Goal: Information Seeking & Learning: Compare options

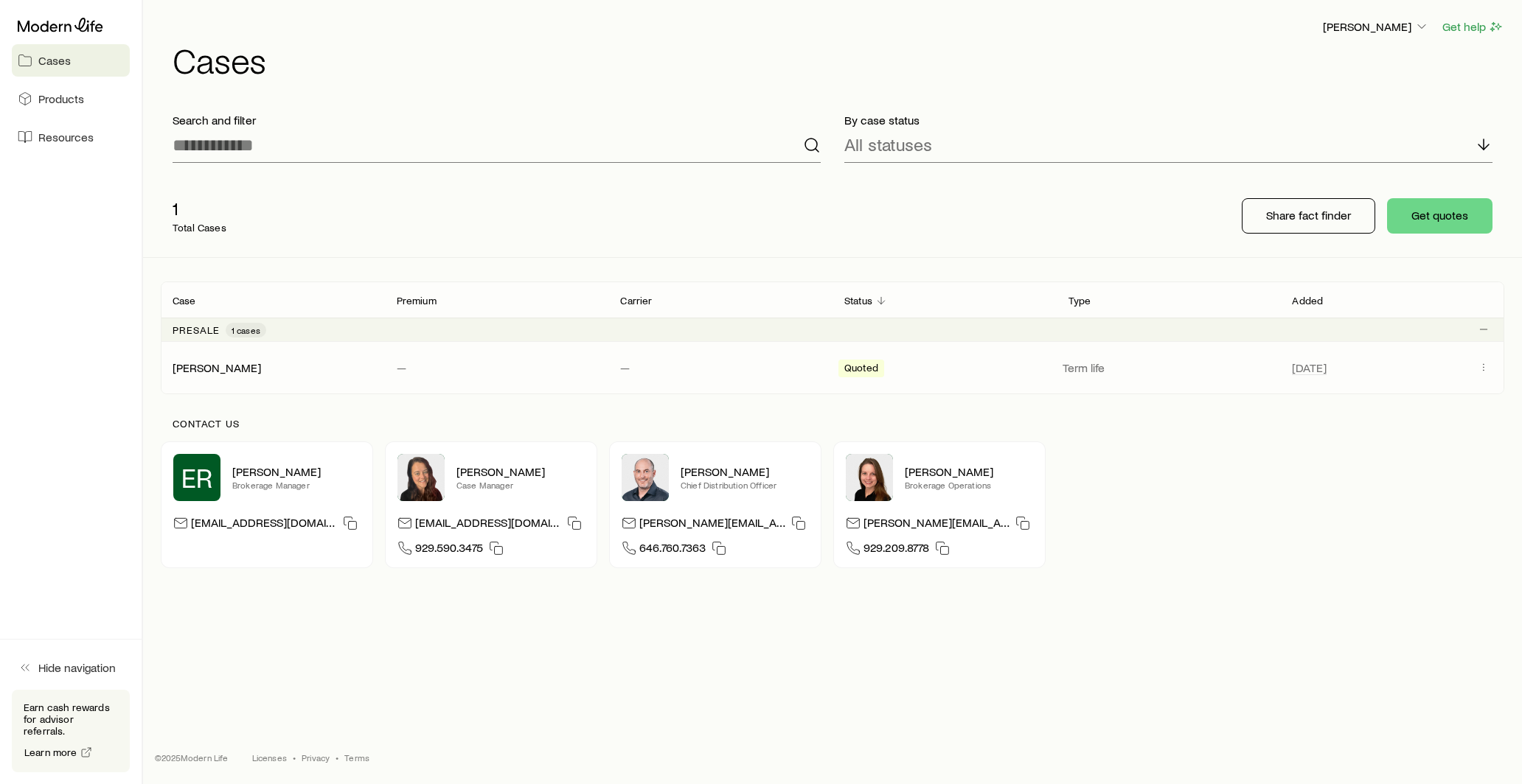
click at [246, 355] on div "[PERSON_NAME][DEMOGRAPHIC_DATA] — — Quoted Term life [DATE]" at bounding box center [833, 367] width 1343 height 52
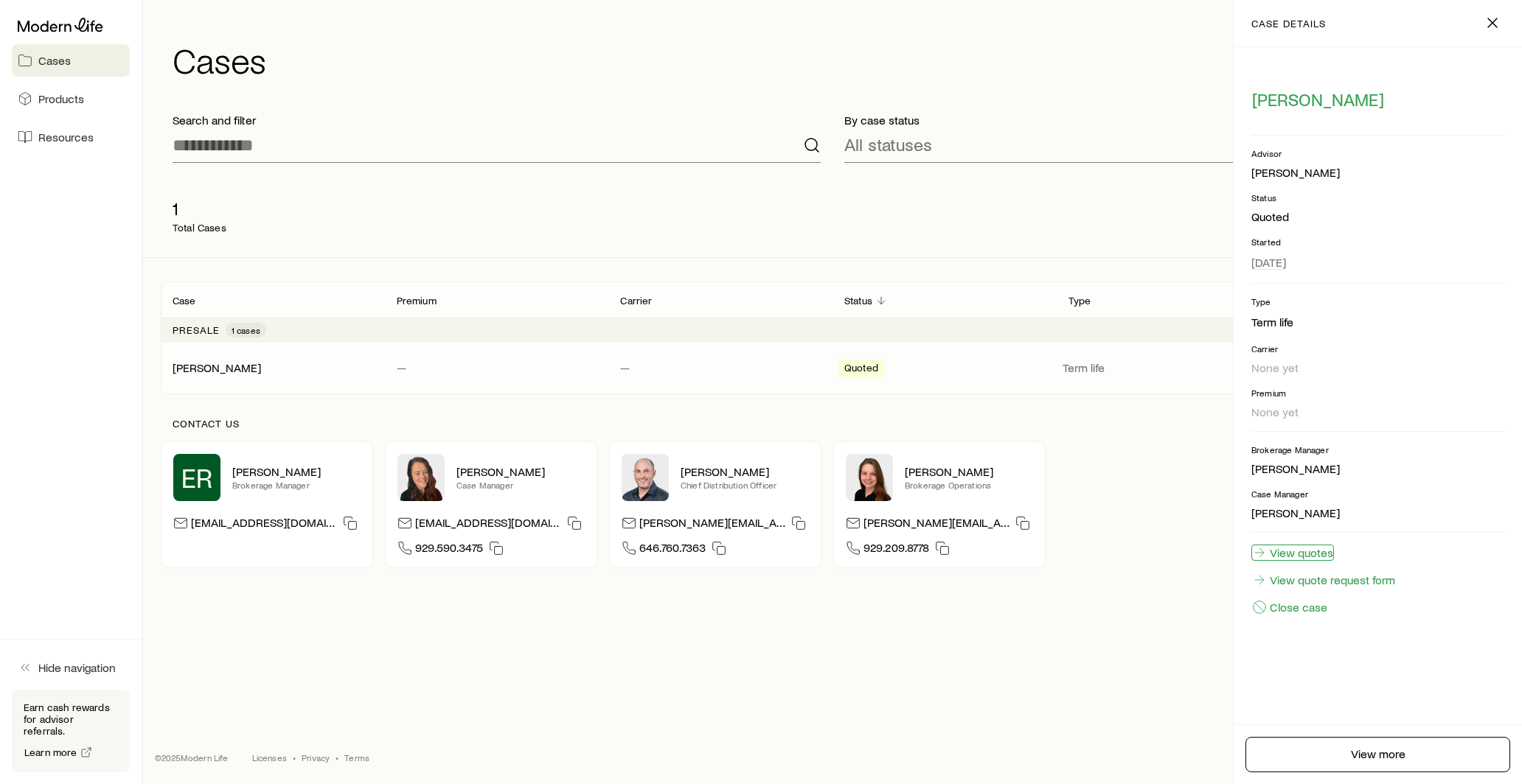
click at [1314, 551] on link "View quotes" at bounding box center [1293, 552] width 83 height 16
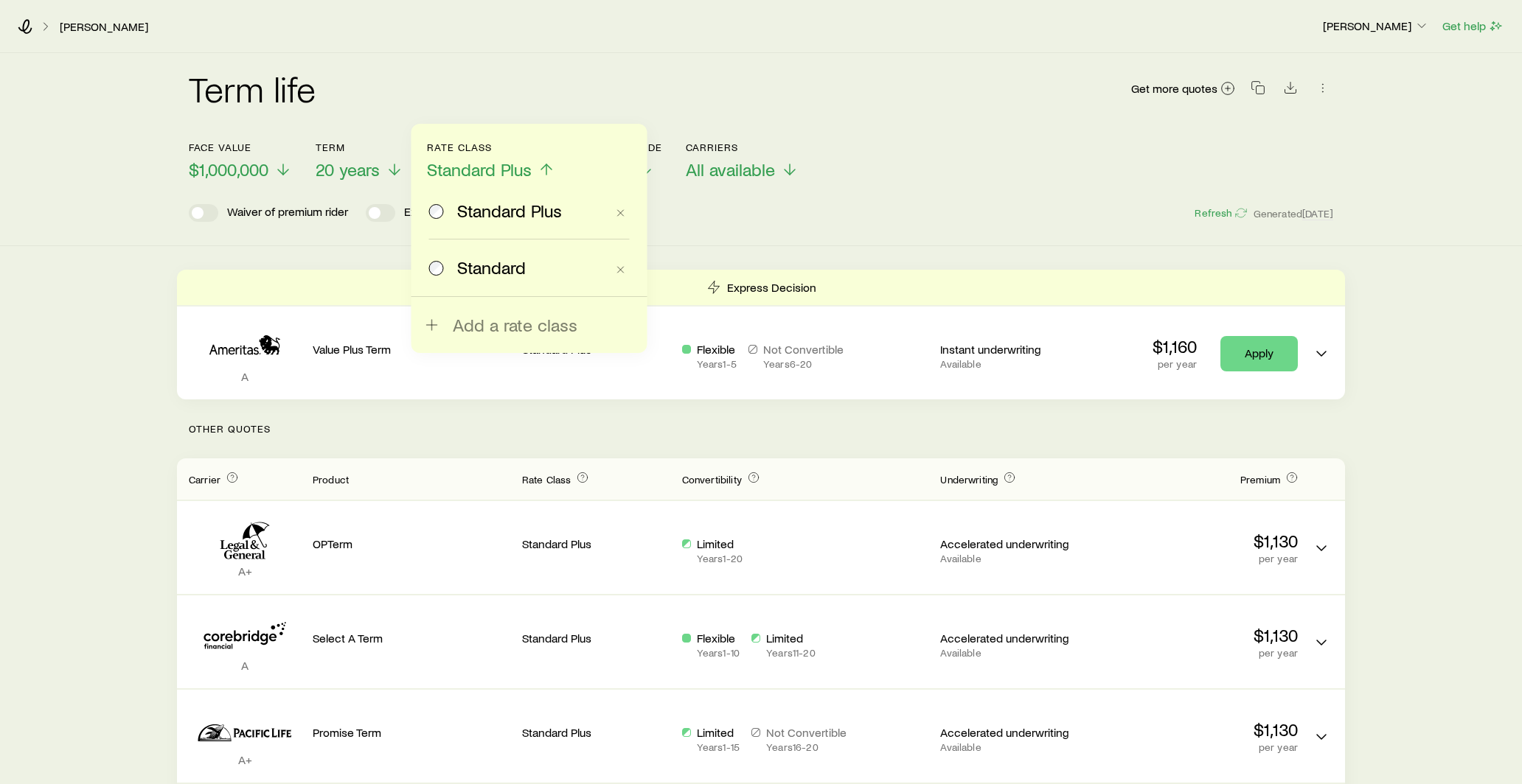
click at [512, 267] on span "Standard" at bounding box center [491, 268] width 69 height 20
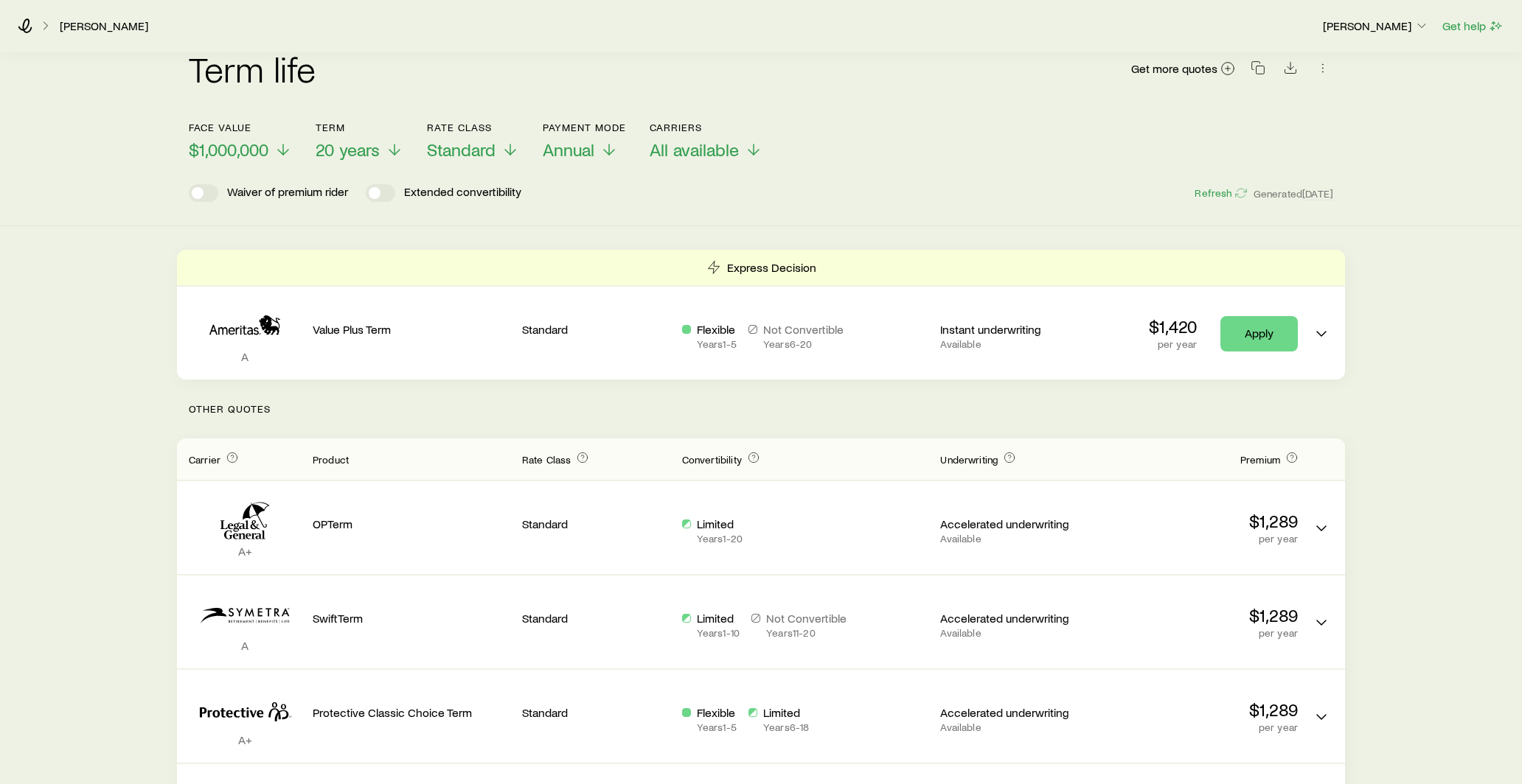
scroll to position [21, 0]
click at [614, 143] on icon at bounding box center [609, 151] width 18 height 18
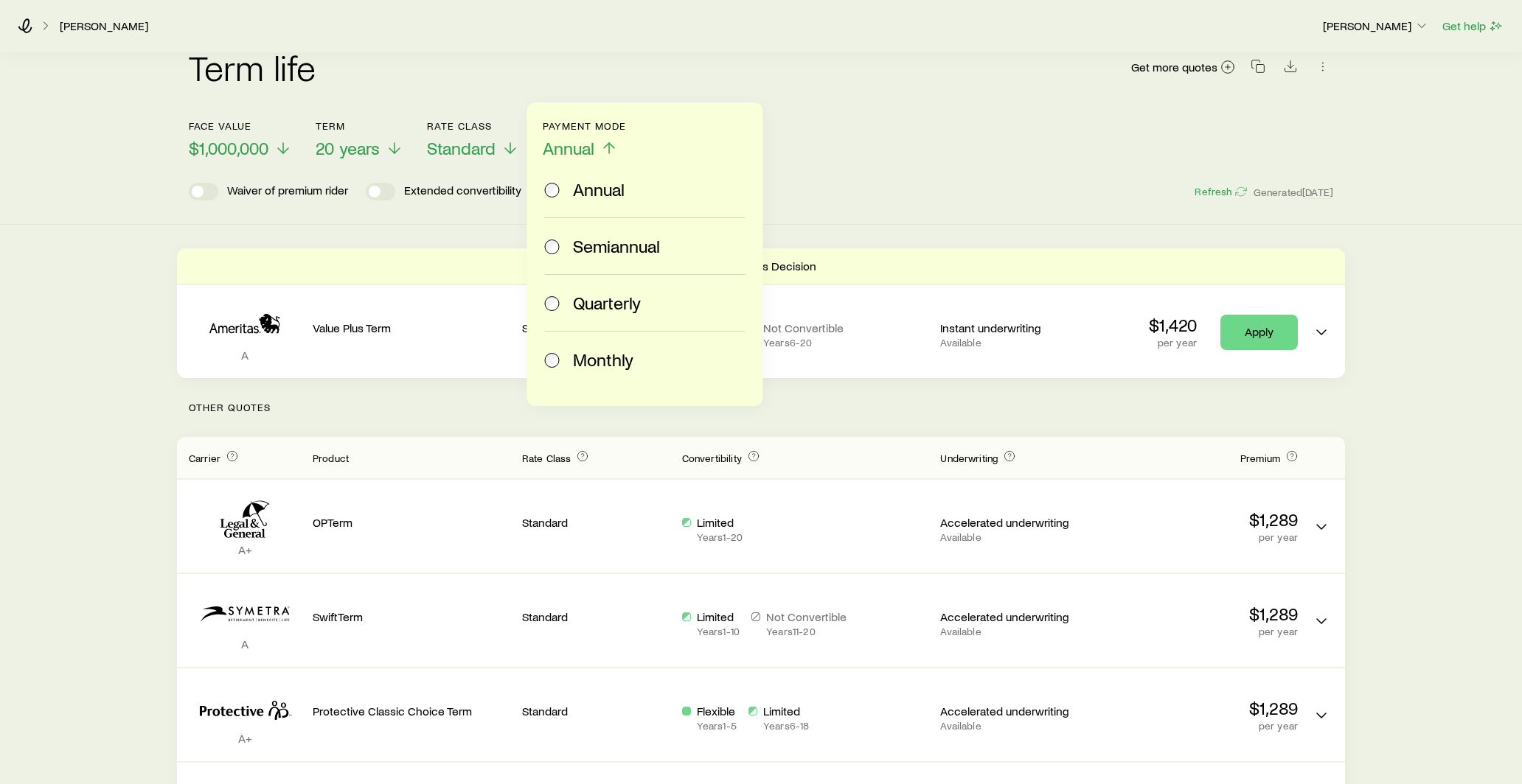
click at [567, 360] on div "Monthly" at bounding box center [642, 360] width 195 height 20
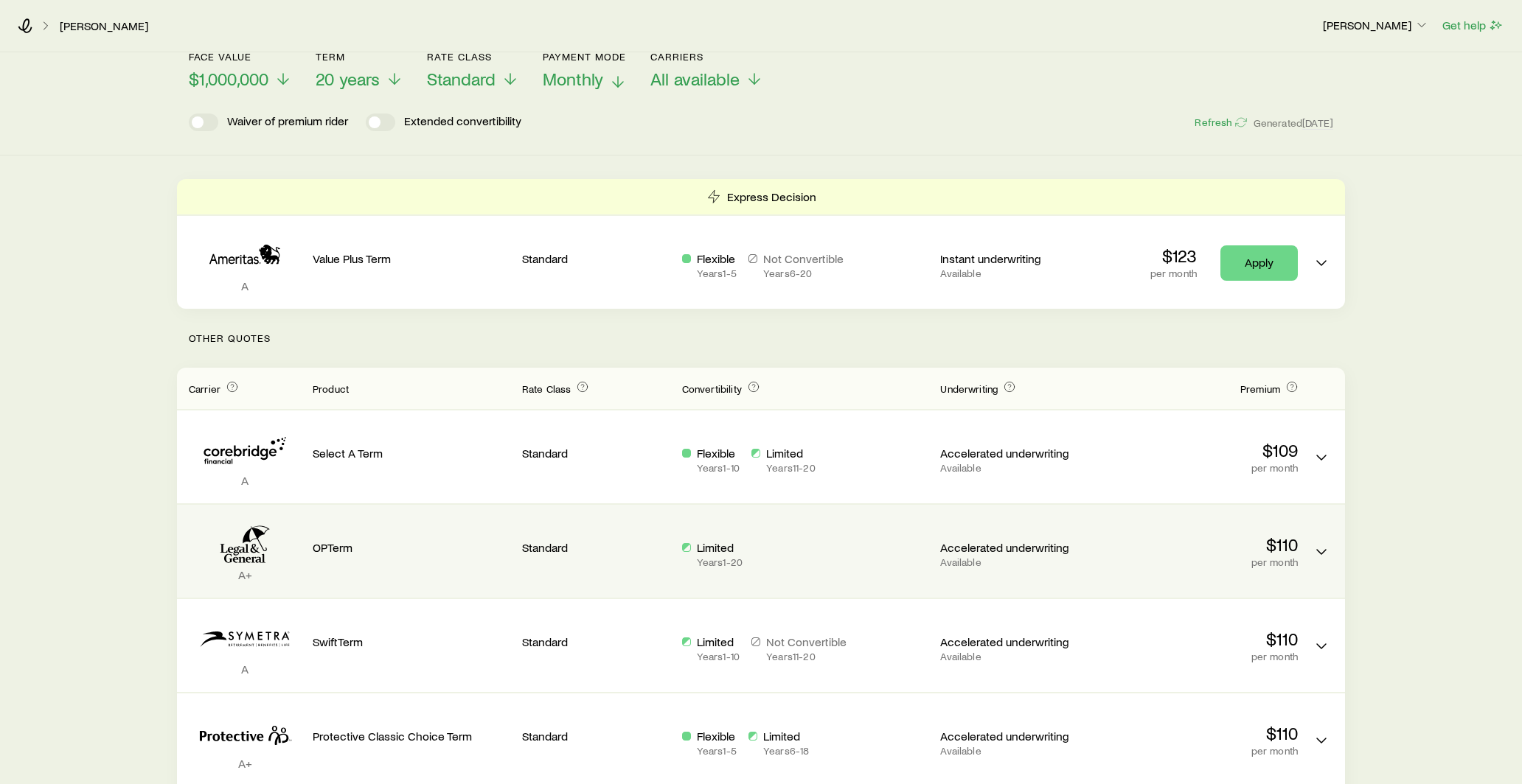
scroll to position [0, 0]
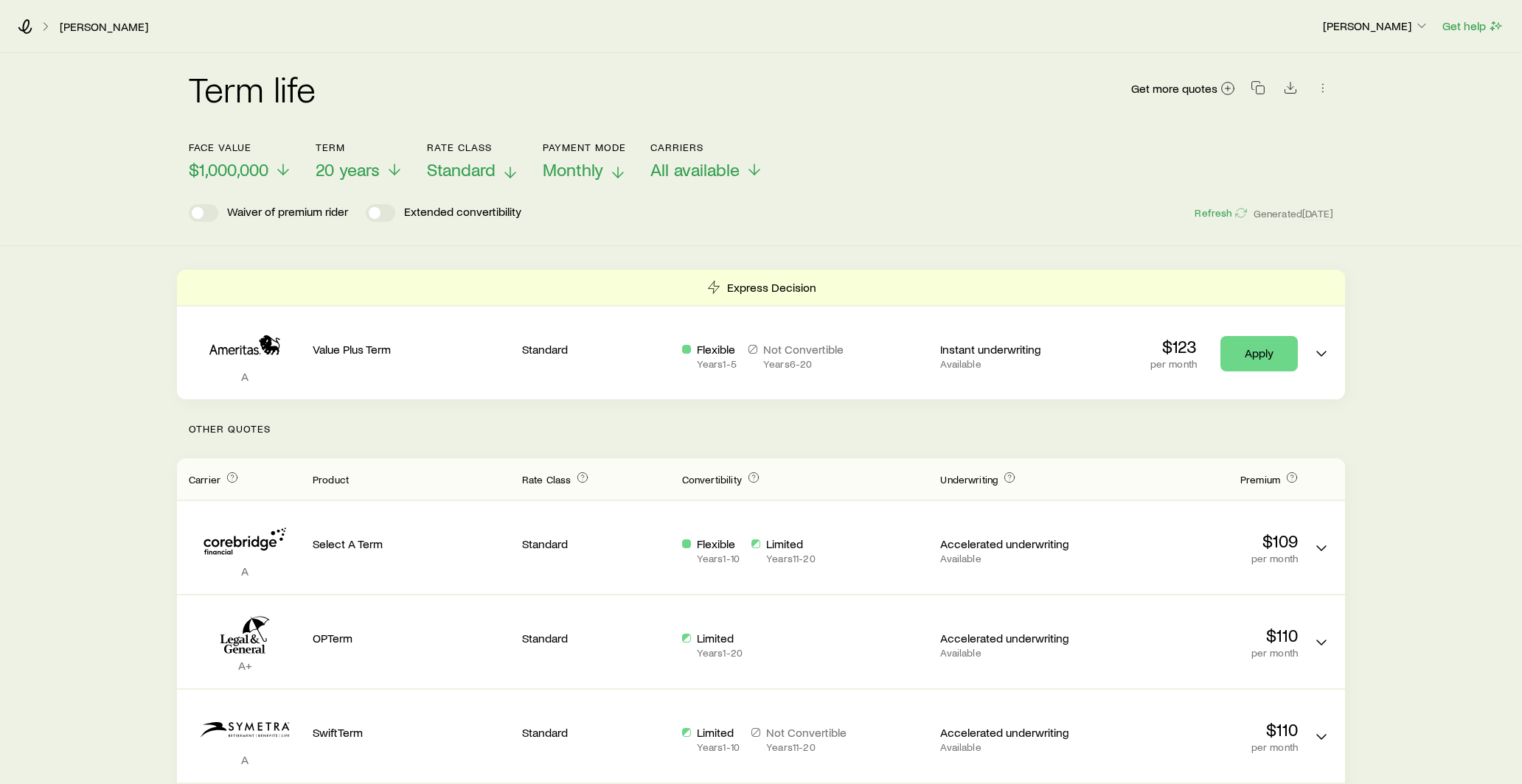
click at [512, 164] on icon at bounding box center [510, 172] width 18 height 18
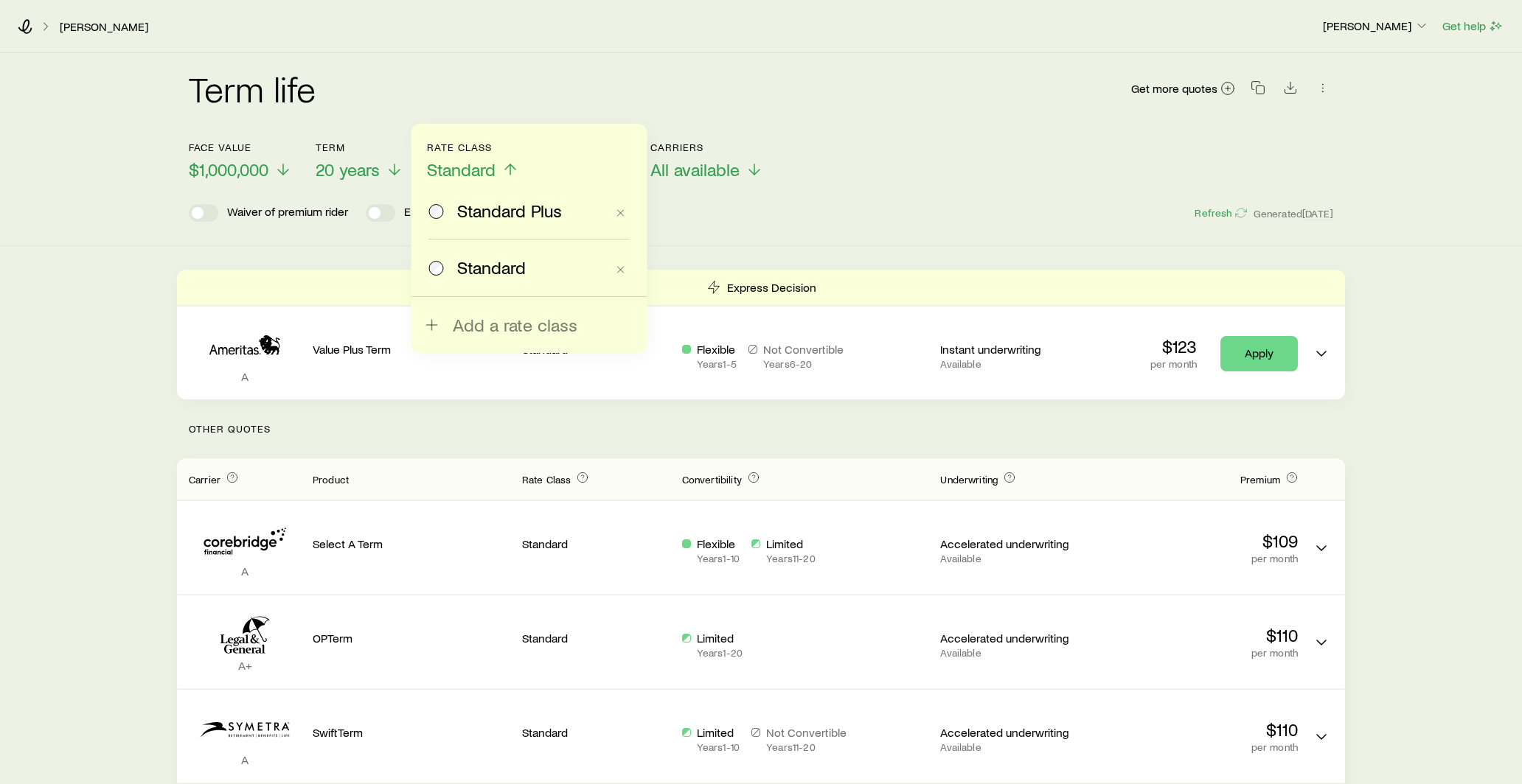
click at [513, 202] on span "Standard Plus" at bounding box center [510, 211] width 105 height 20
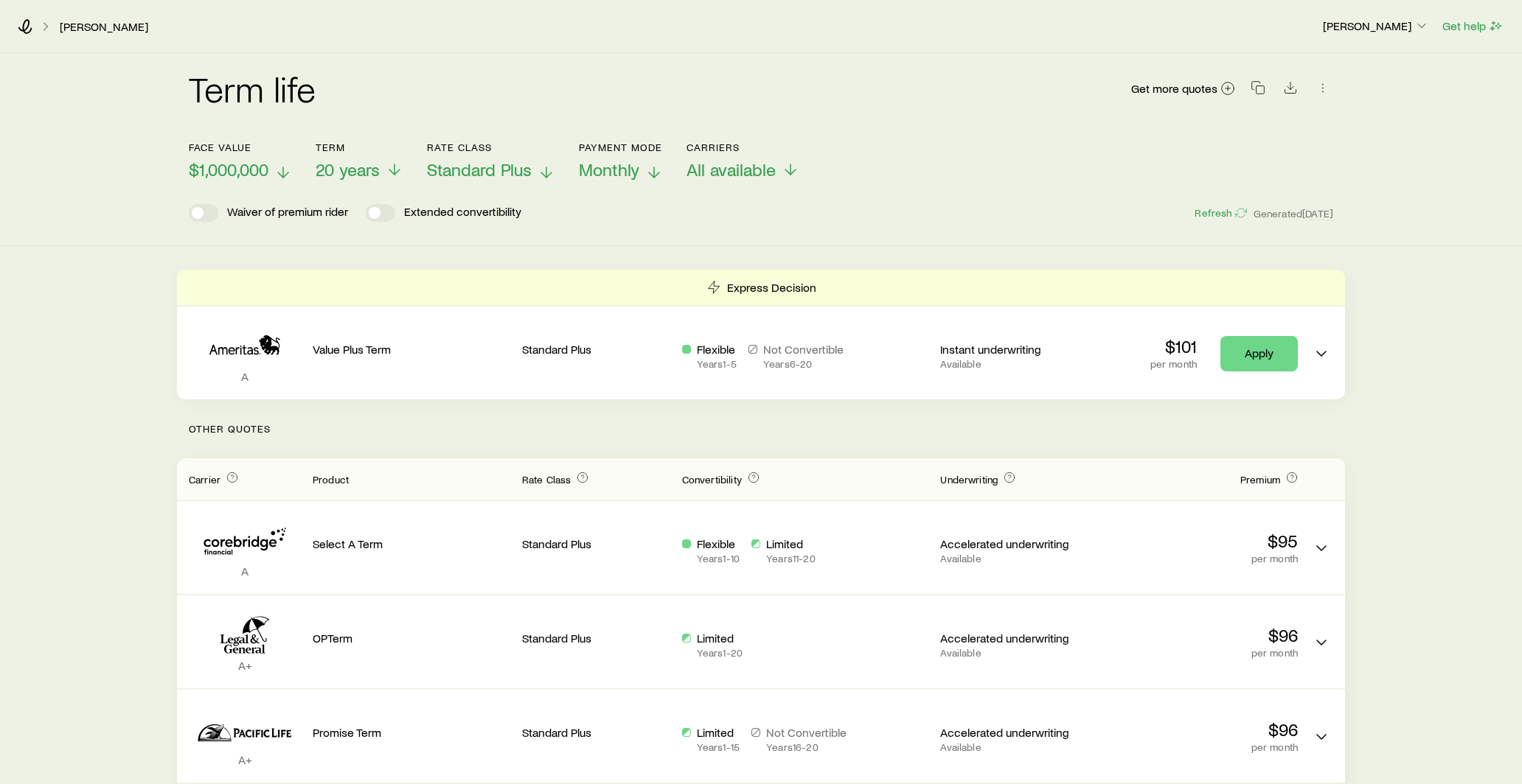
click at [253, 169] on span "$1,000,000" at bounding box center [229, 169] width 80 height 20
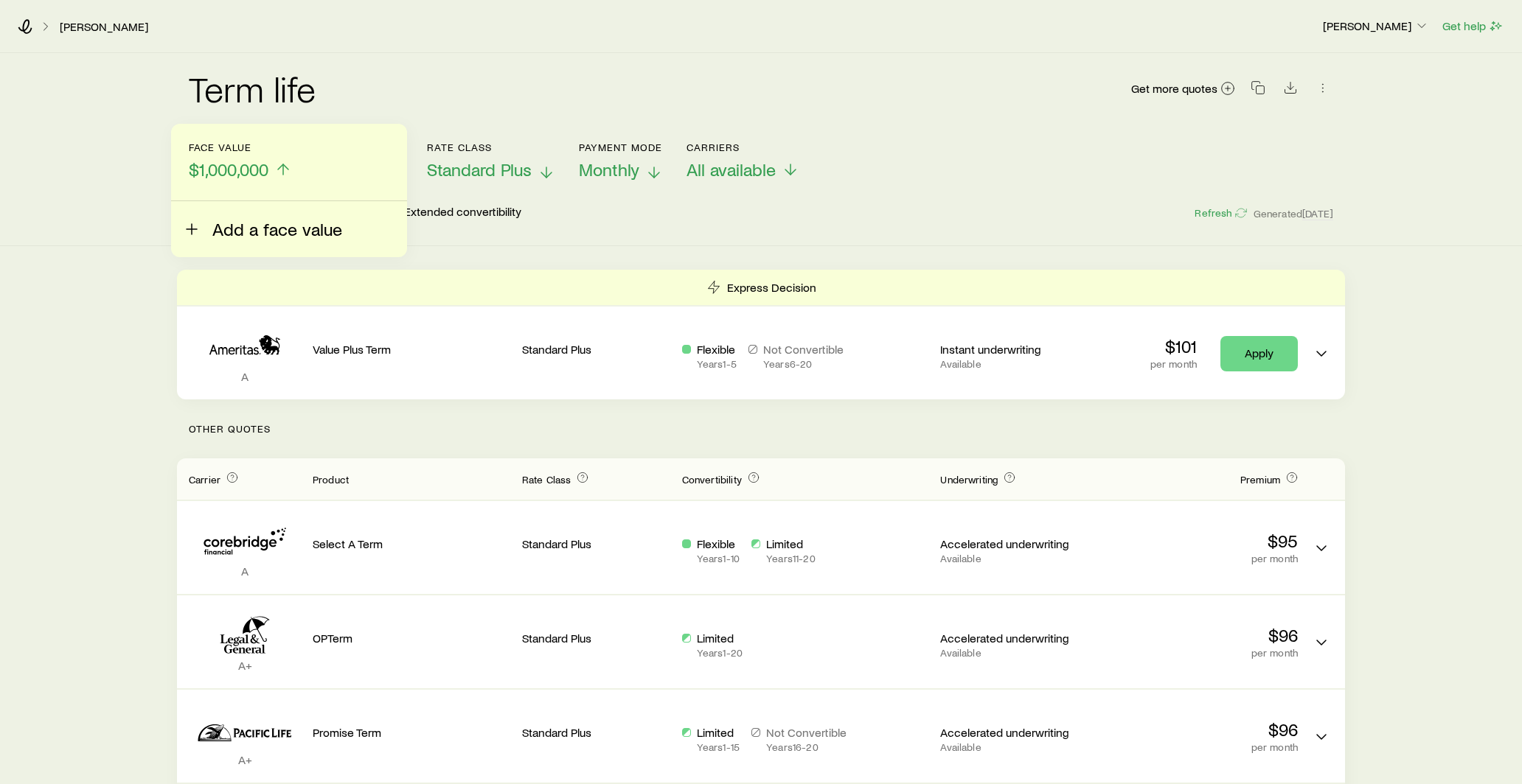
click at [236, 219] on span "Add a face value" at bounding box center [277, 229] width 130 height 20
type input "*******"
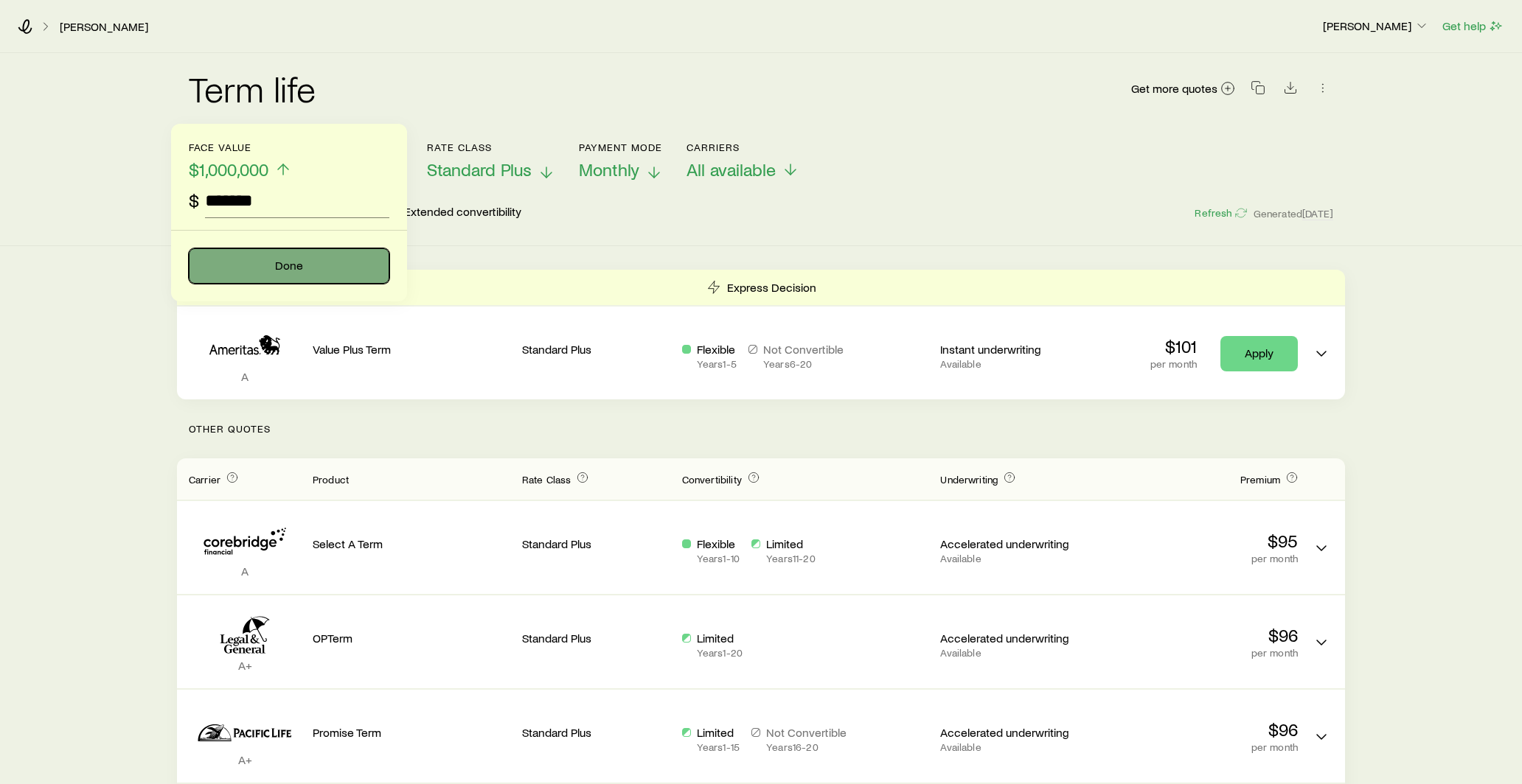
click at [259, 259] on button "Done" at bounding box center [289, 266] width 201 height 36
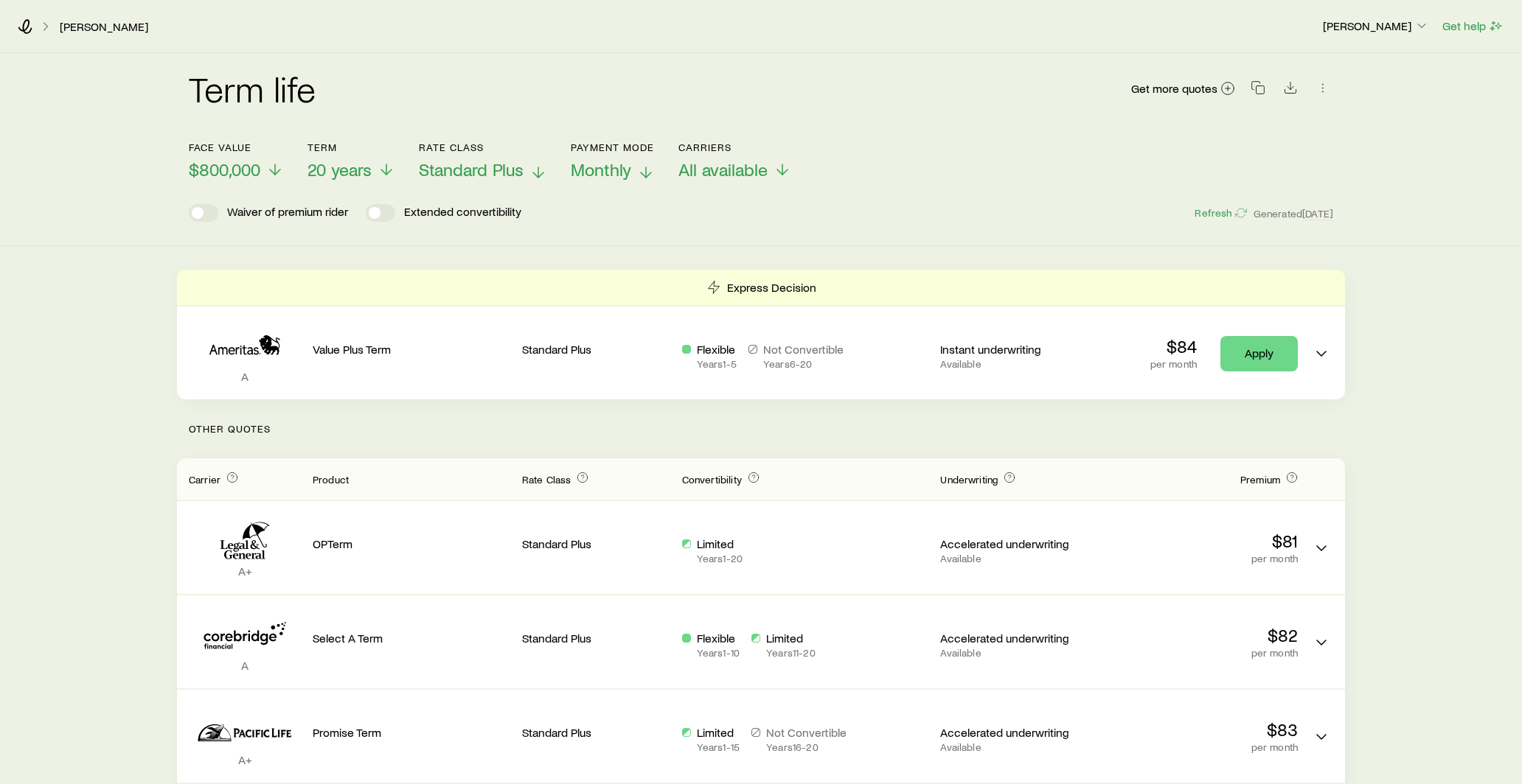
click at [493, 174] on span "Standard Plus" at bounding box center [472, 169] width 105 height 20
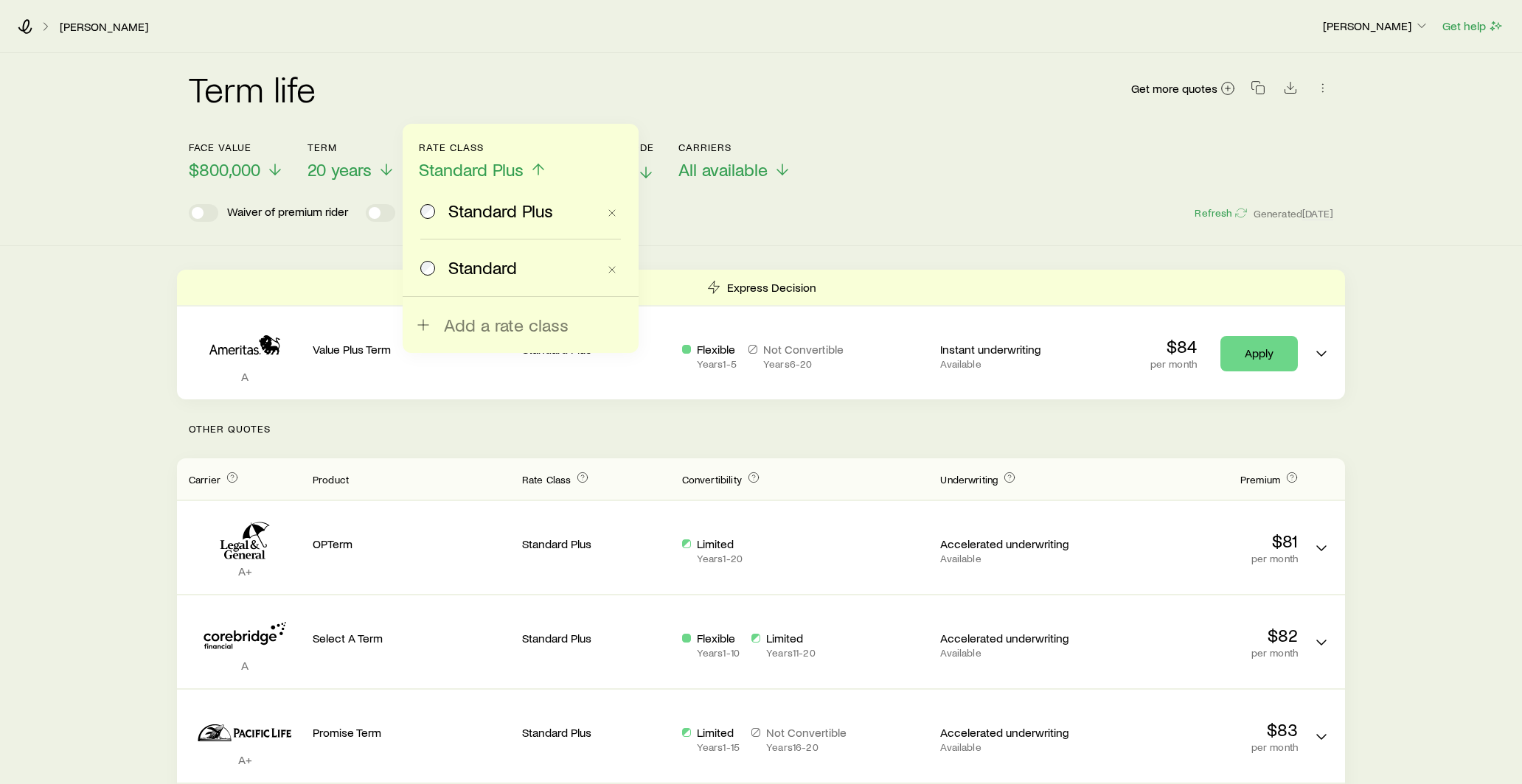
click at [470, 252] on label "Standard" at bounding box center [508, 268] width 177 height 56
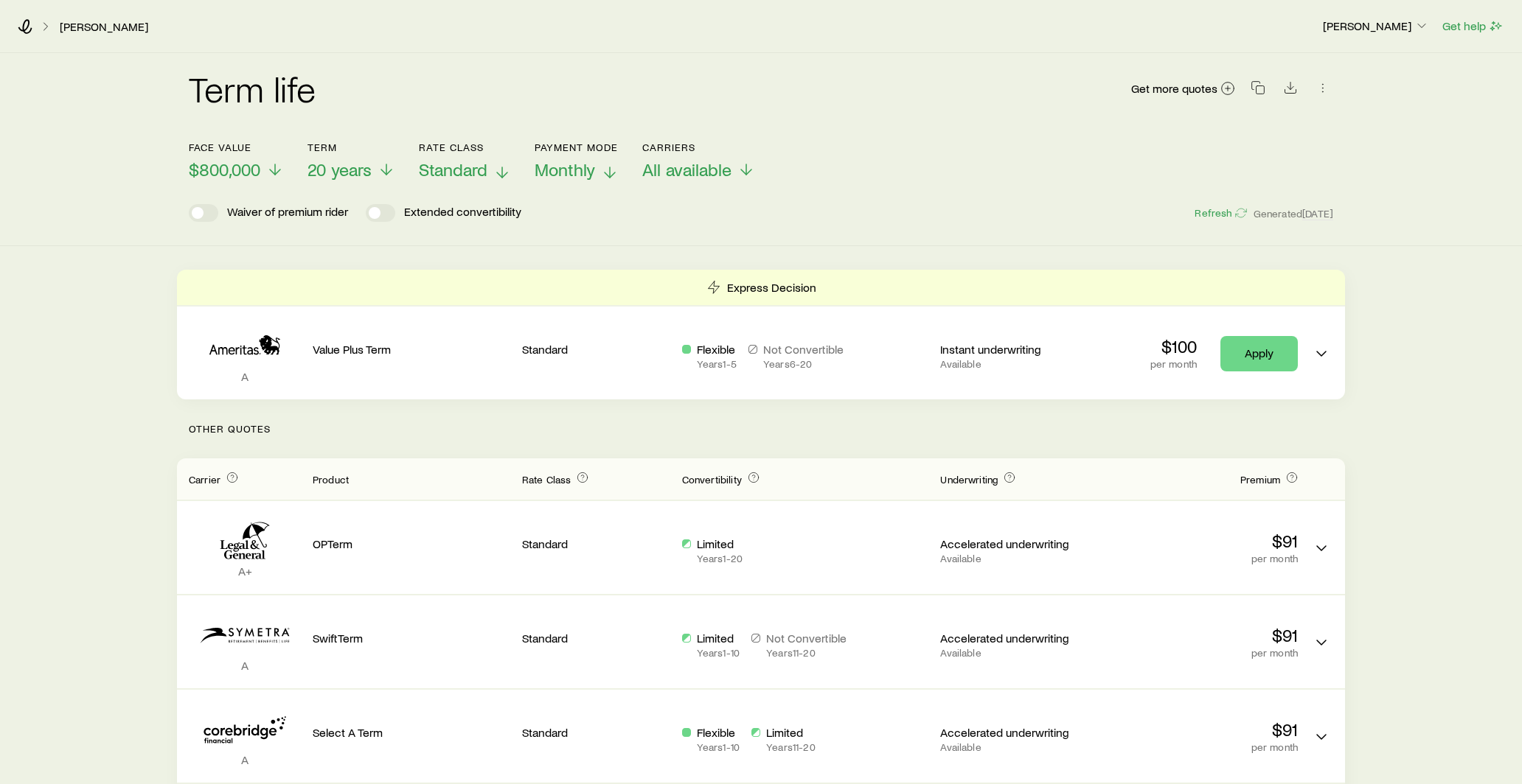
click at [481, 168] on span "Standard" at bounding box center [453, 169] width 69 height 20
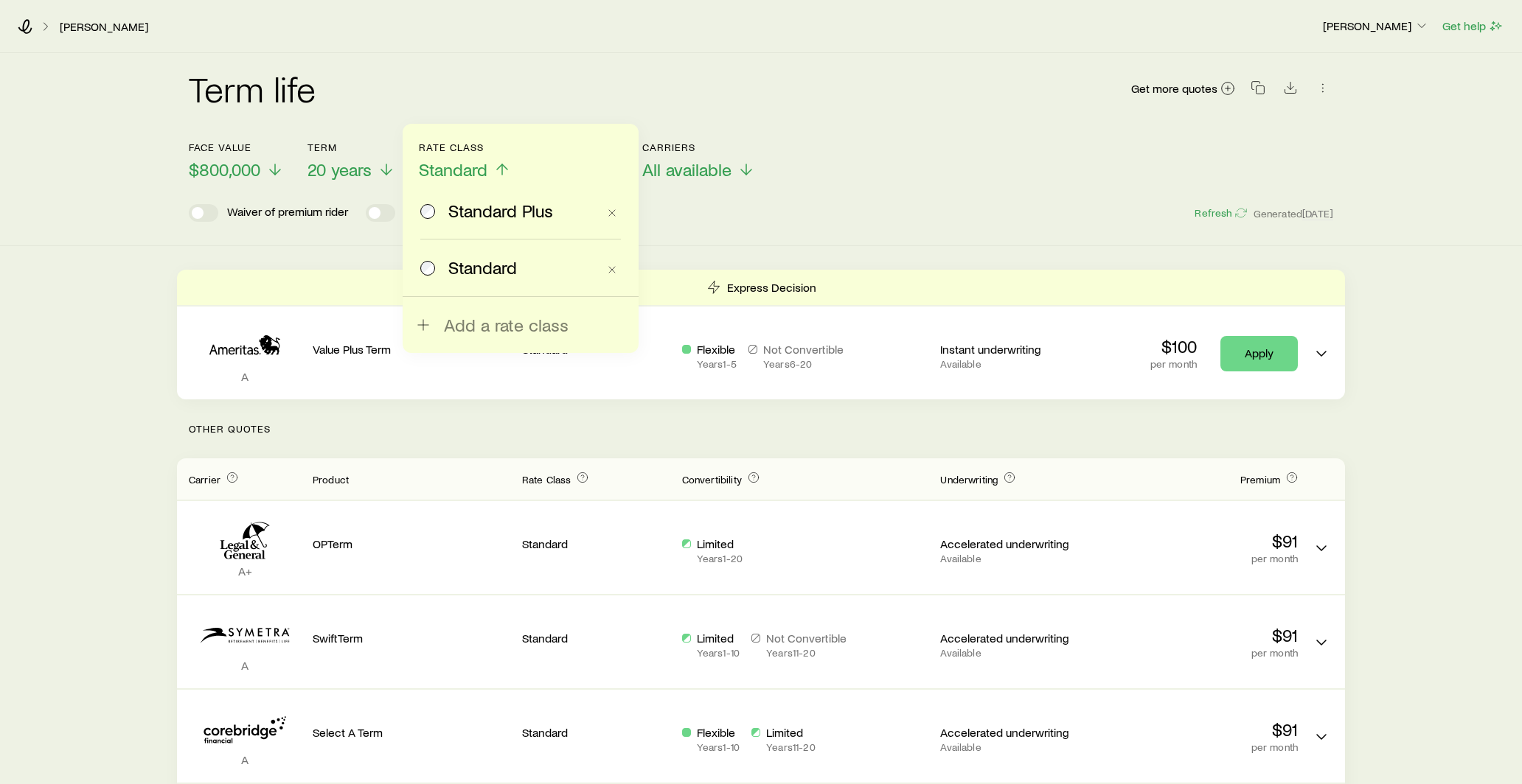
click at [476, 217] on span "Standard Plus" at bounding box center [501, 211] width 105 height 20
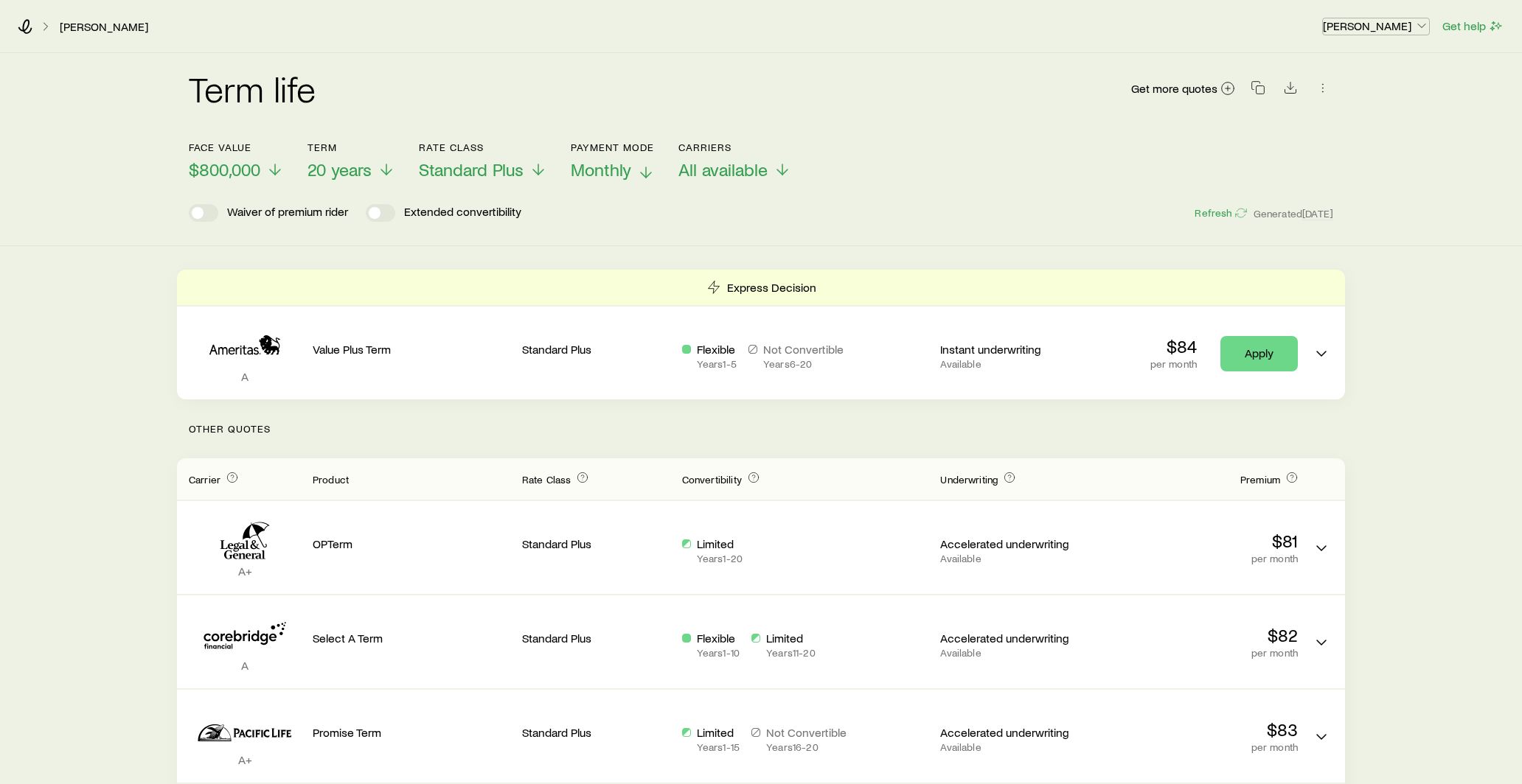
click at [1399, 27] on p "[PERSON_NAME]" at bounding box center [1375, 25] width 106 height 14
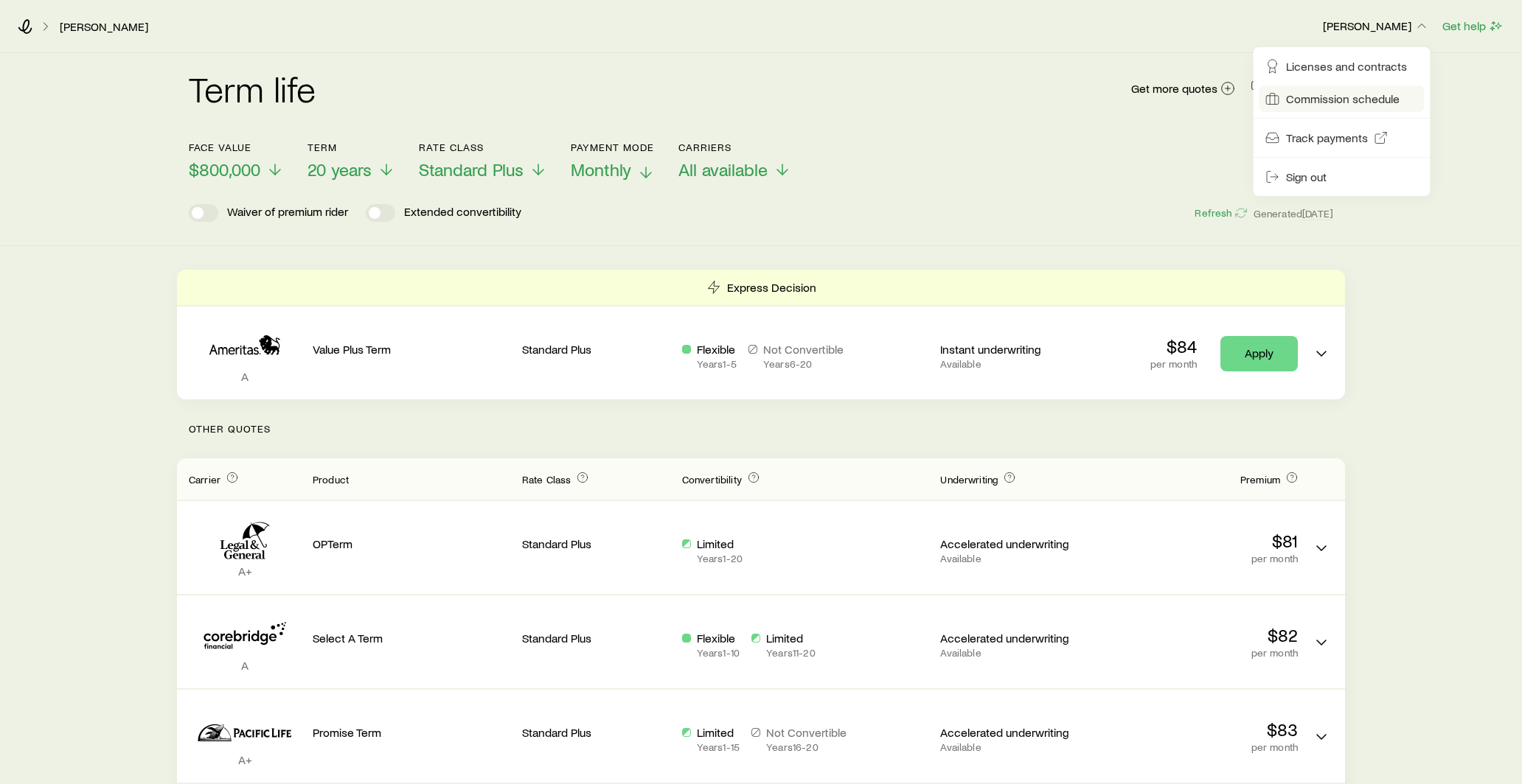
click at [1354, 90] on link "Commission schedule" at bounding box center [1342, 98] width 165 height 26
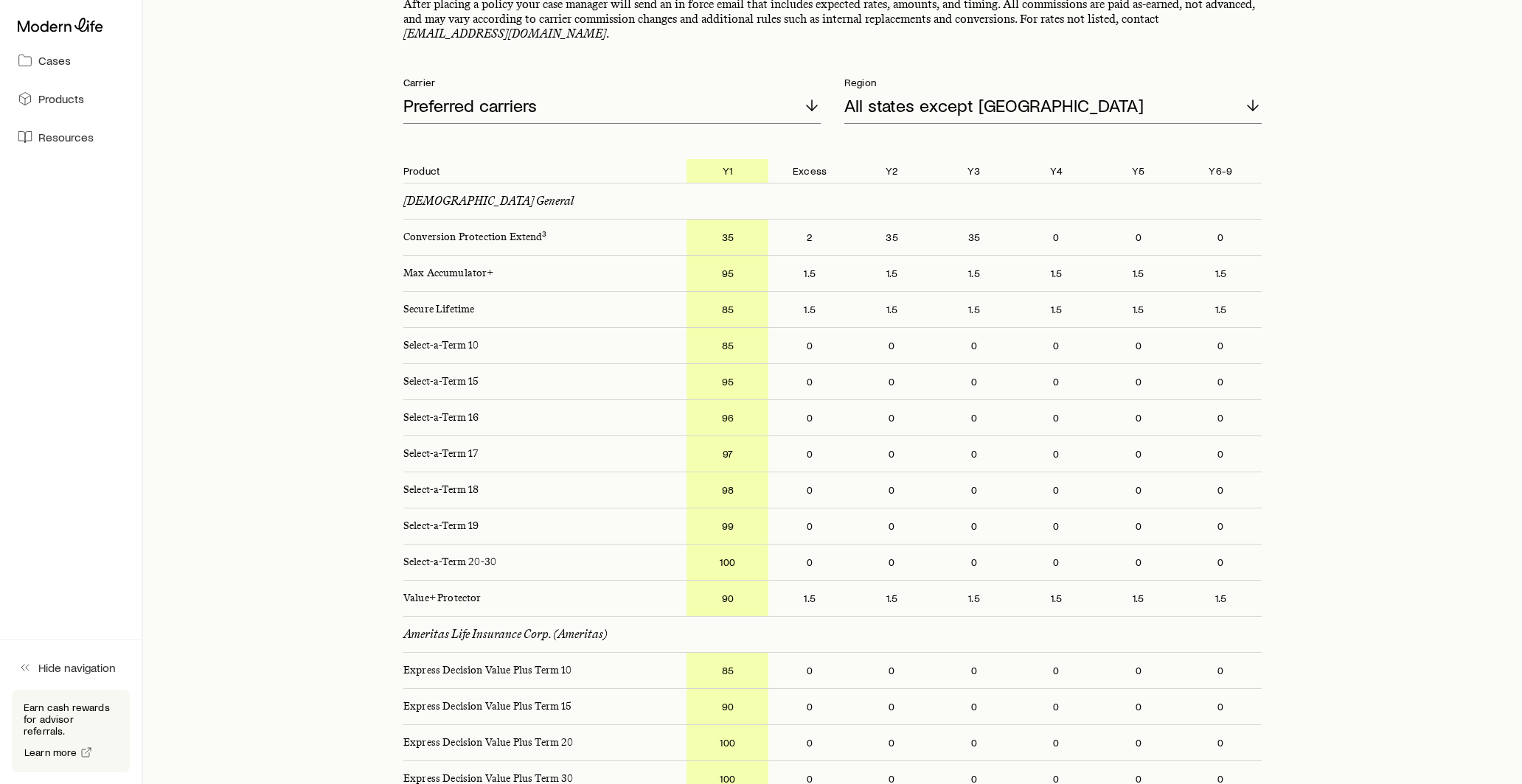
scroll to position [217, 0]
click at [645, 94] on div "Preferred carriers" at bounding box center [612, 106] width 418 height 36
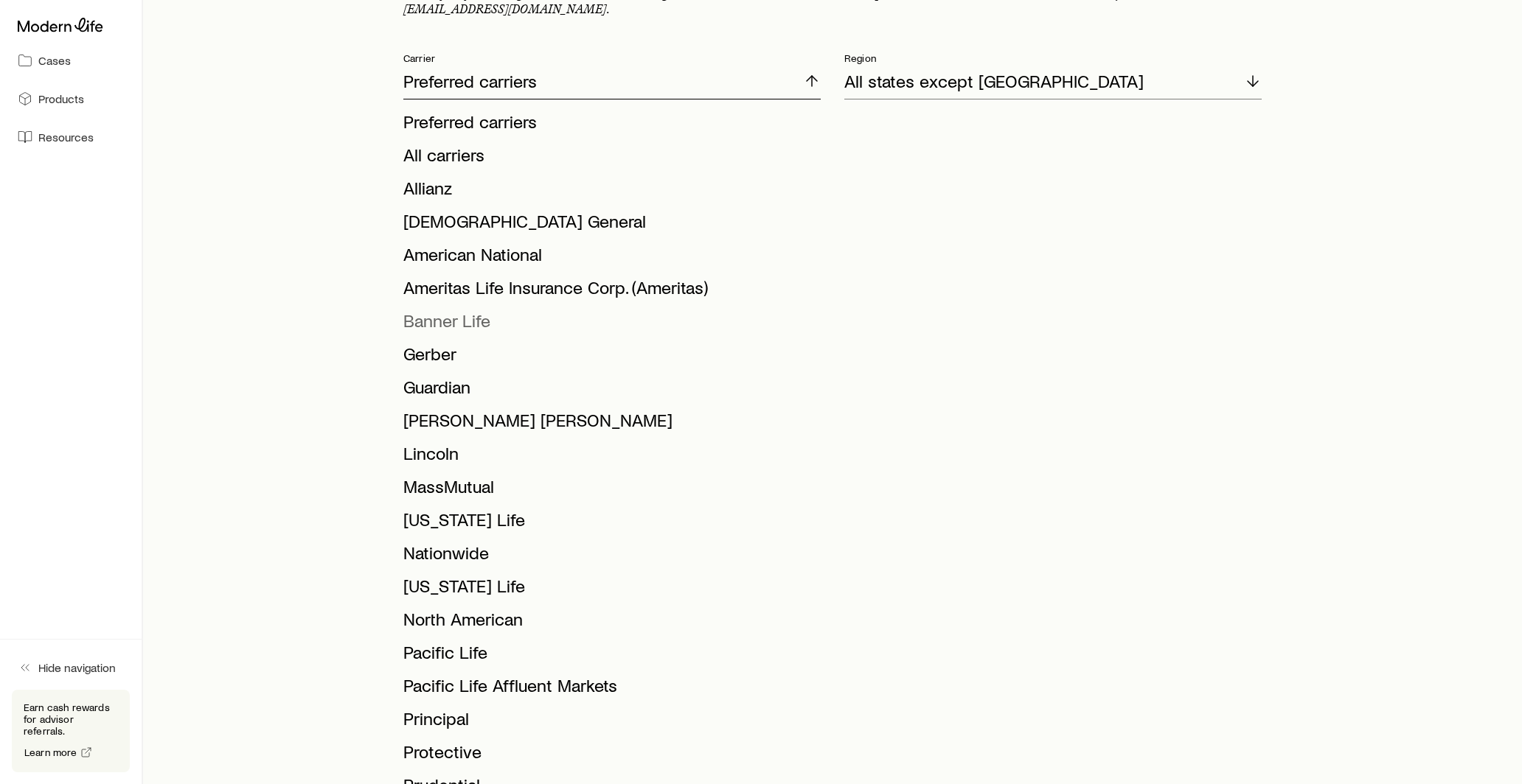
scroll to position [245, 0]
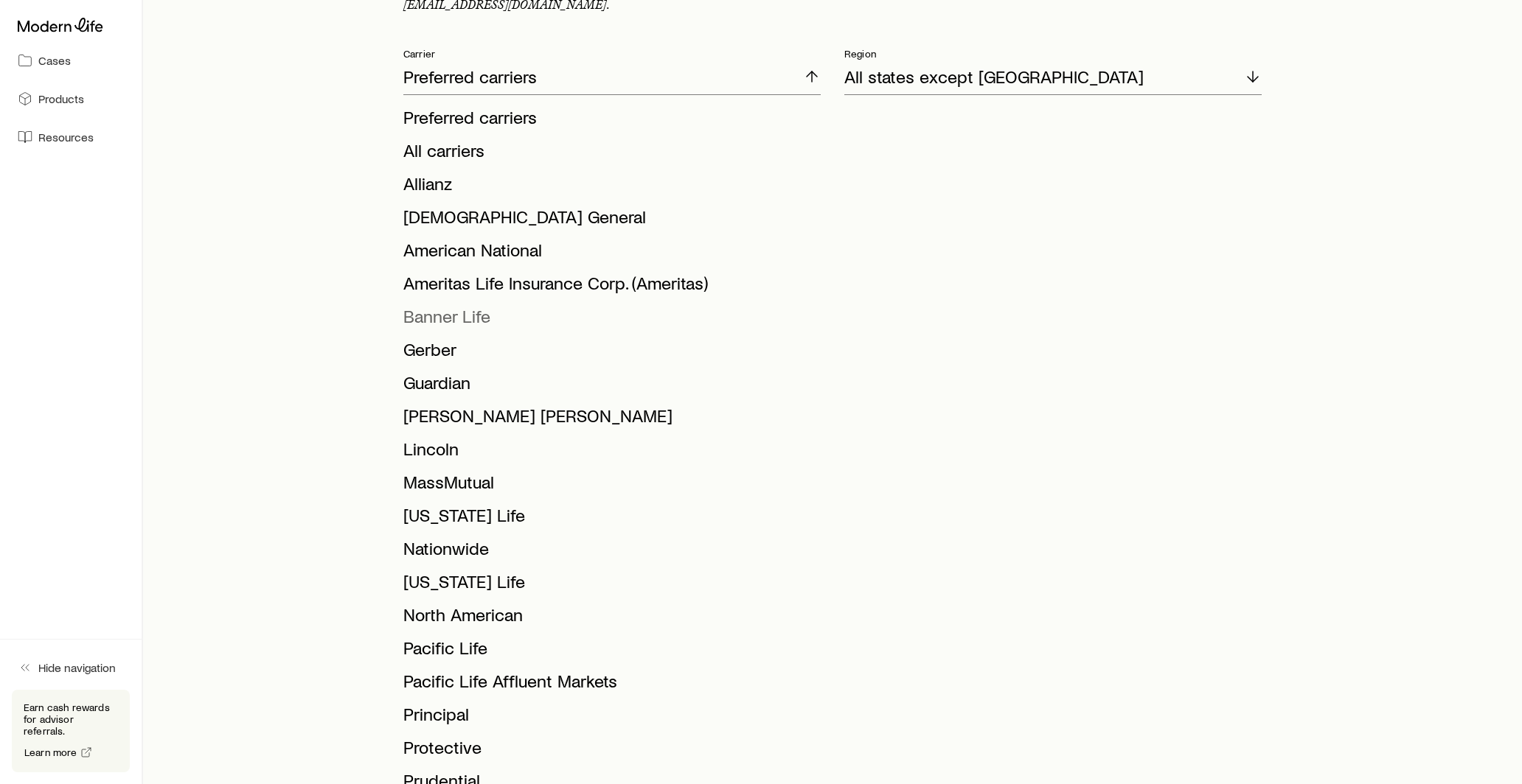
click at [460, 306] on span "Banner Life" at bounding box center [446, 315] width 87 height 21
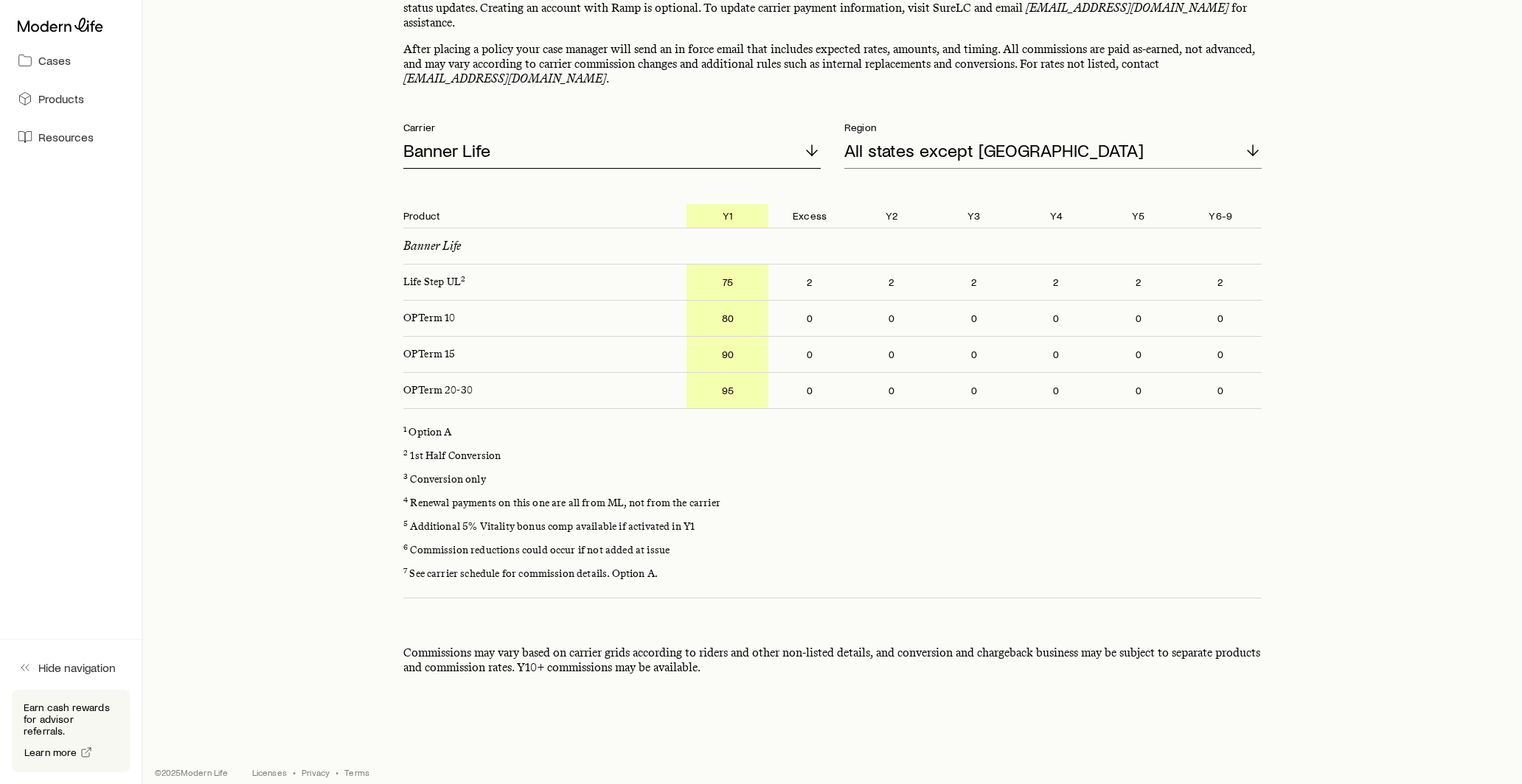
click at [744, 141] on div "Banner Life" at bounding box center [612, 152] width 418 height 36
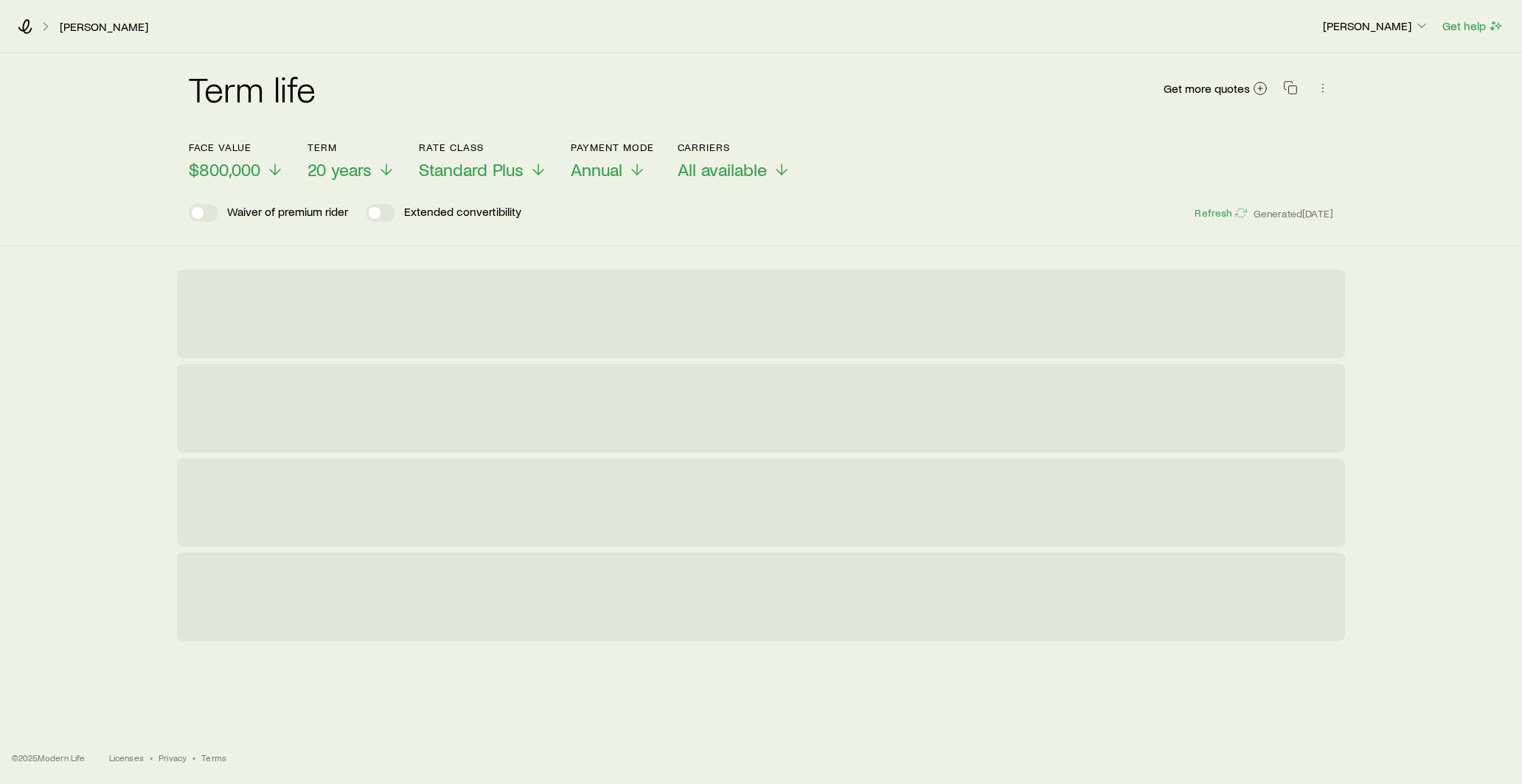
click at [42, 235] on div "Term life Get more quotes Face value $800,000 Term 20 years Rate Class Standard…" at bounding box center [761, 150] width 1522 height 193
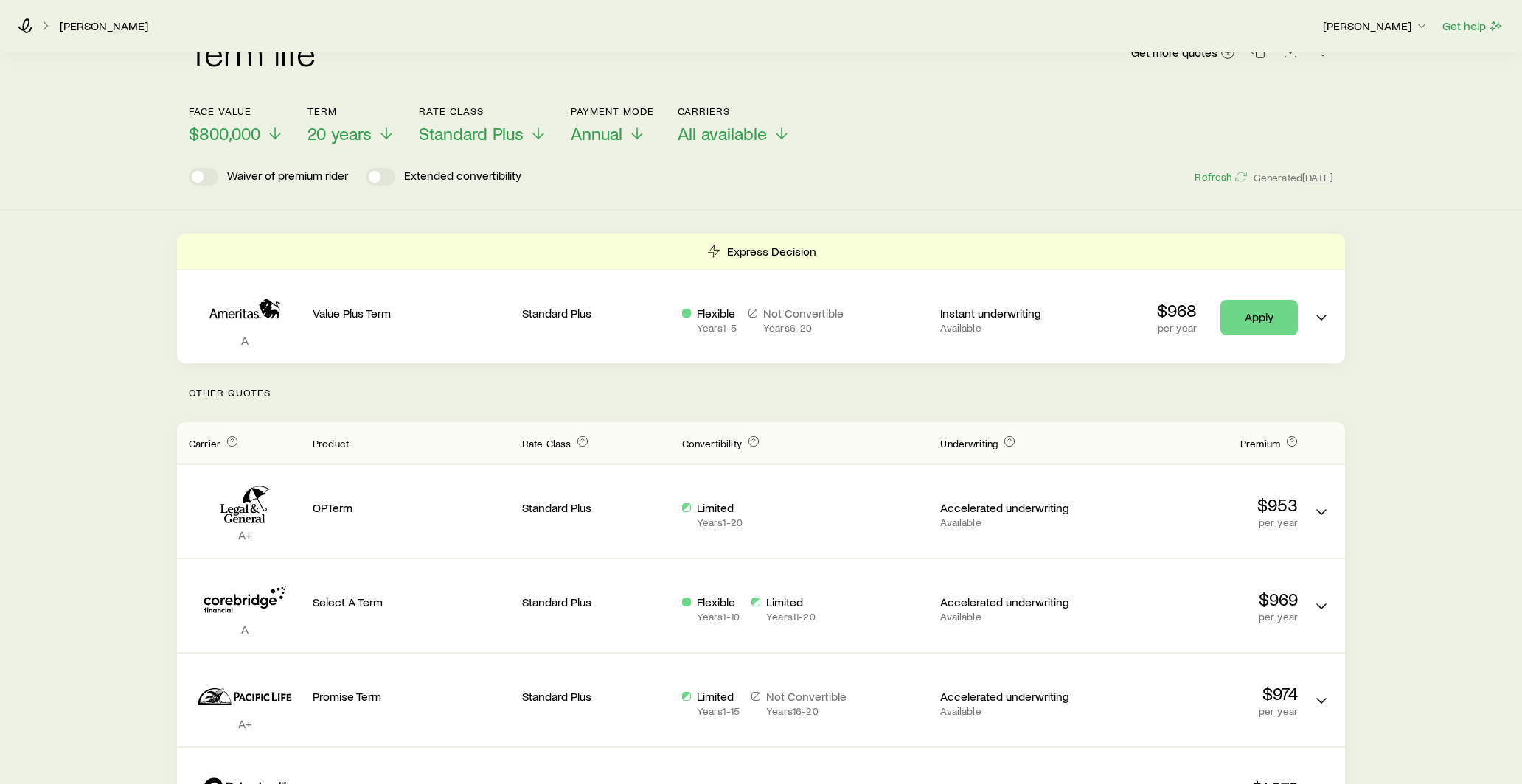
scroll to position [77, 0]
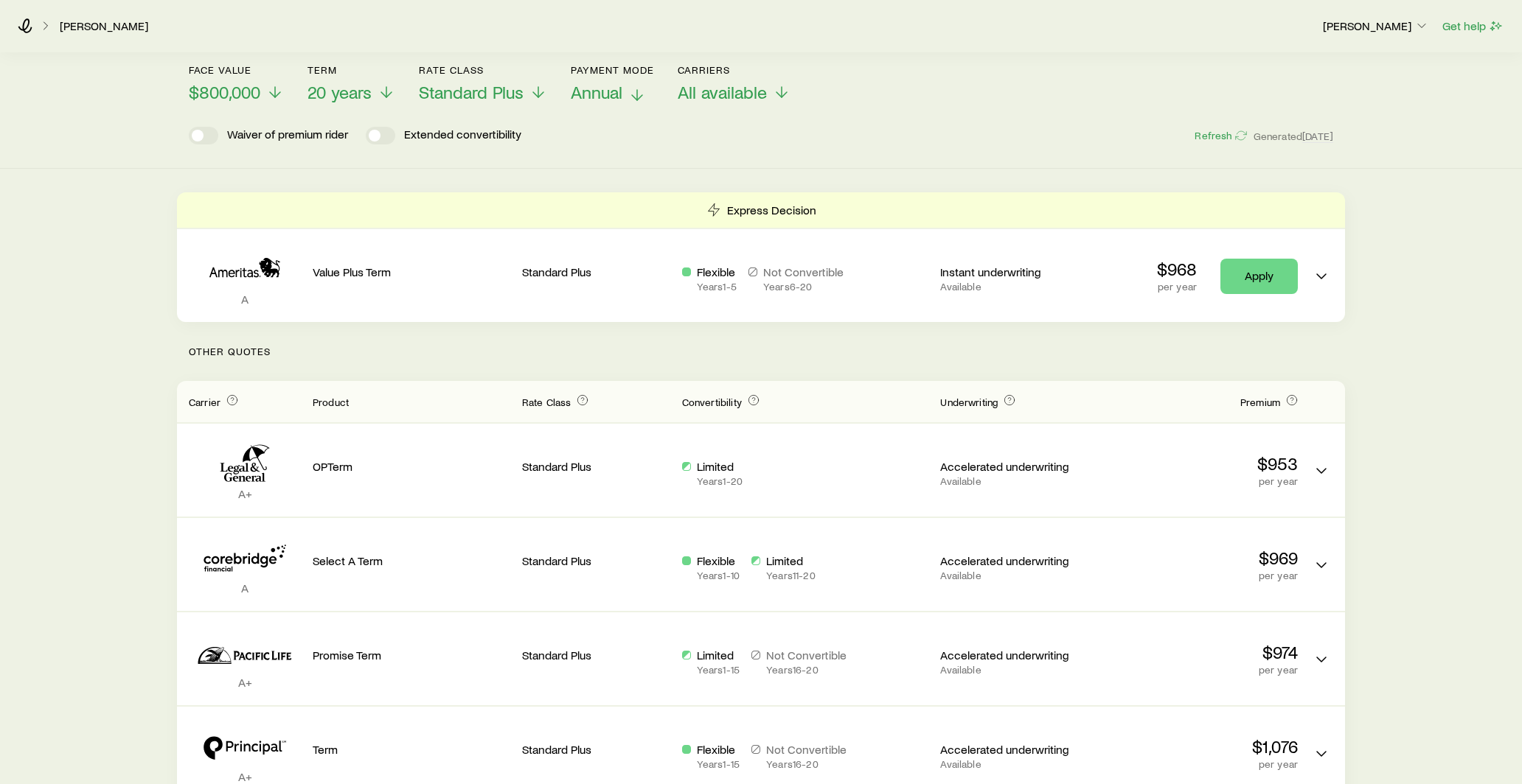
click at [619, 98] on span "Annual" at bounding box center [596, 92] width 52 height 20
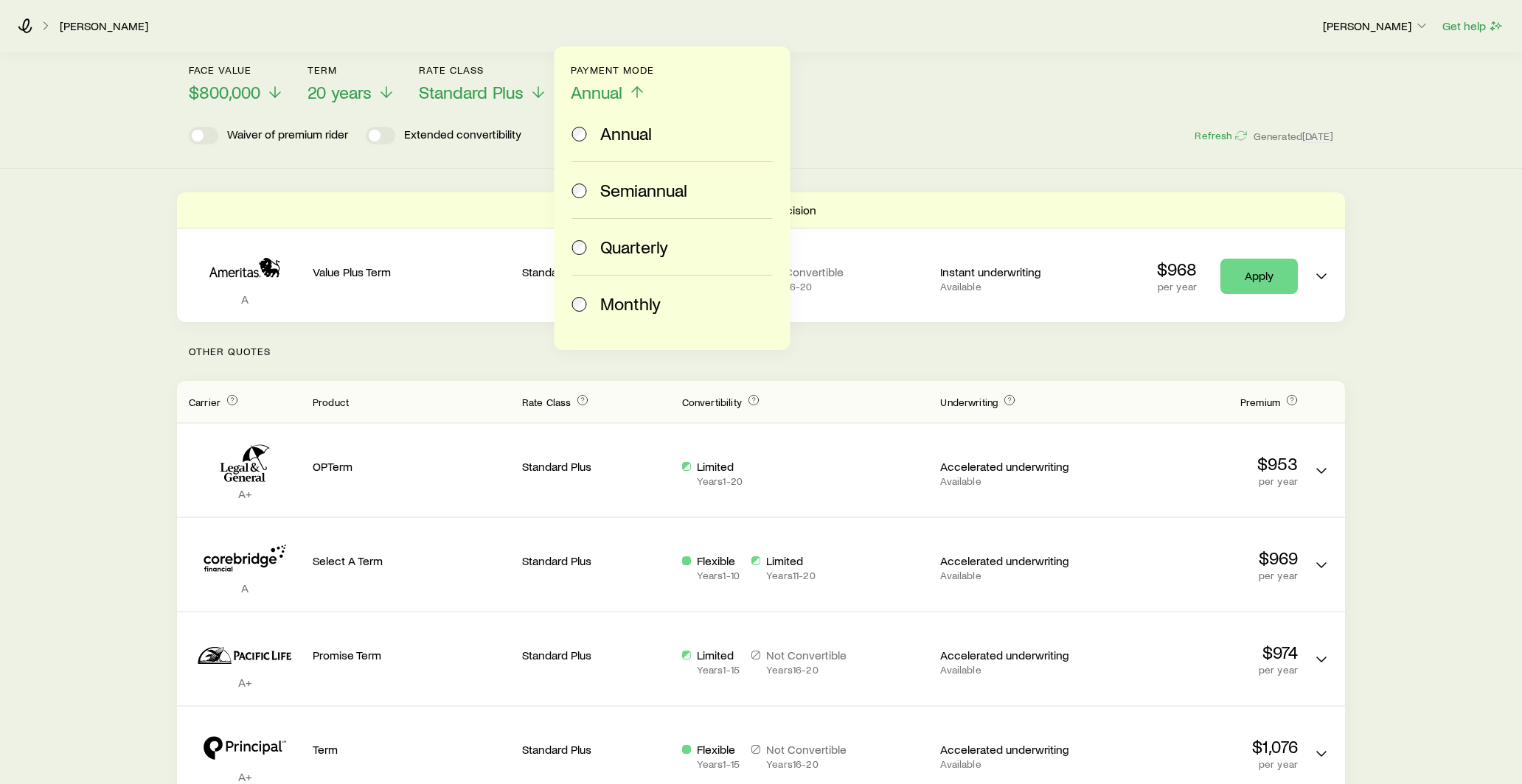
click at [590, 301] on div "Monthly" at bounding box center [670, 304] width 195 height 20
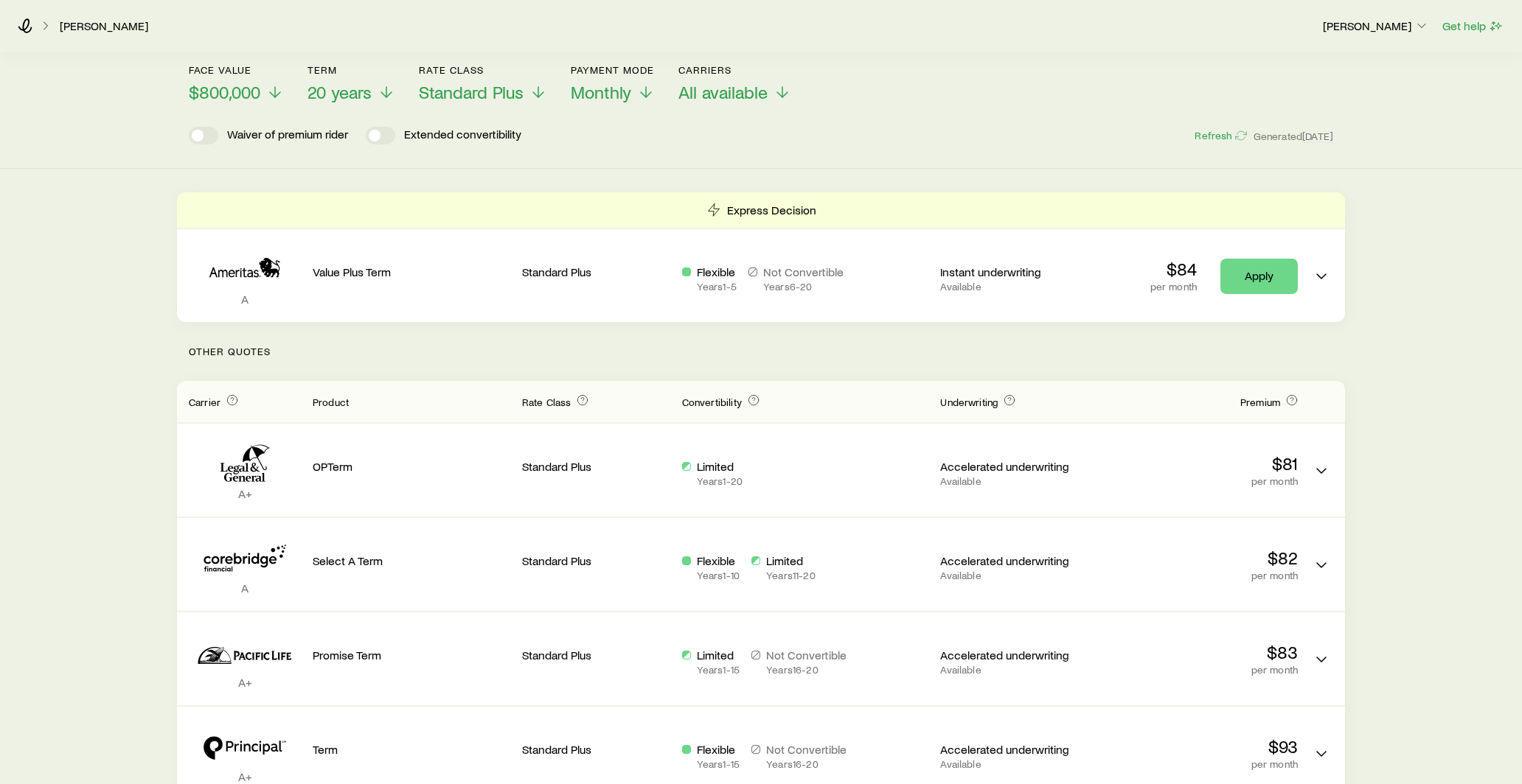
click at [518, 107] on header "Face value $800,000 Term 20 years Rate Class Standard Plus Payment Mode Monthly…" at bounding box center [761, 104] width 1144 height 80
click at [517, 100] on span "Standard Plus" at bounding box center [472, 92] width 105 height 20
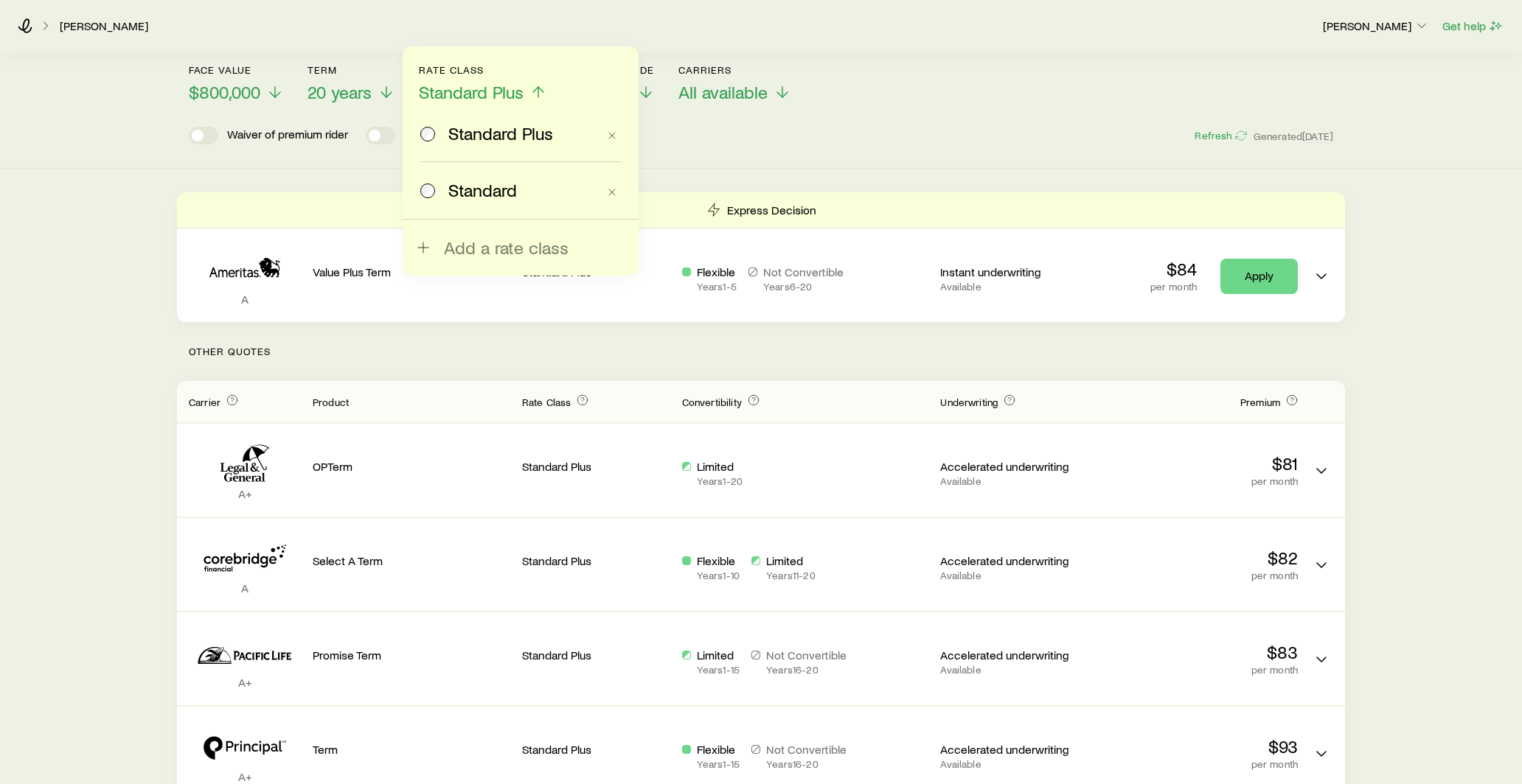
click at [504, 181] on span "Standard" at bounding box center [482, 190] width 69 height 20
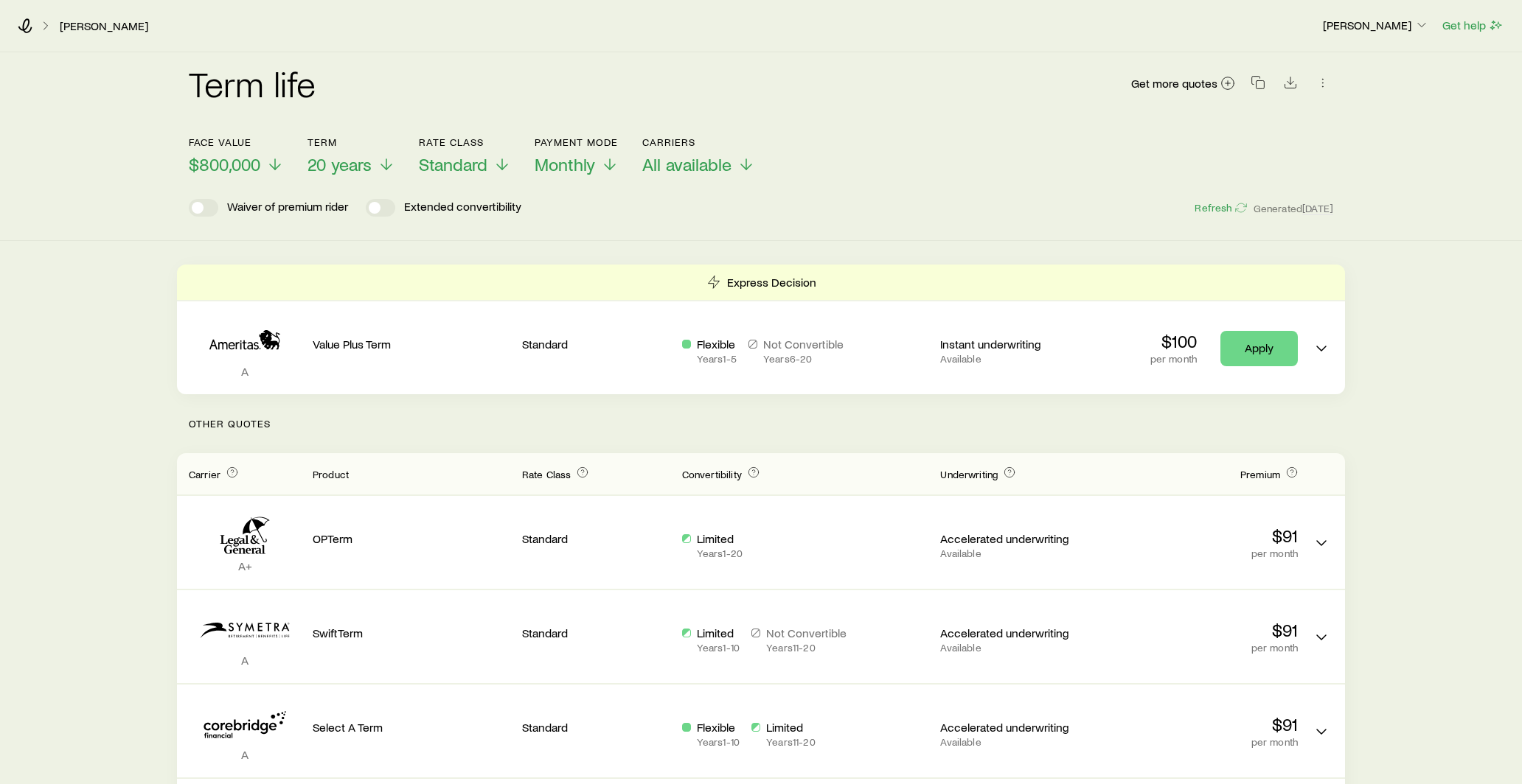
scroll to position [0, 0]
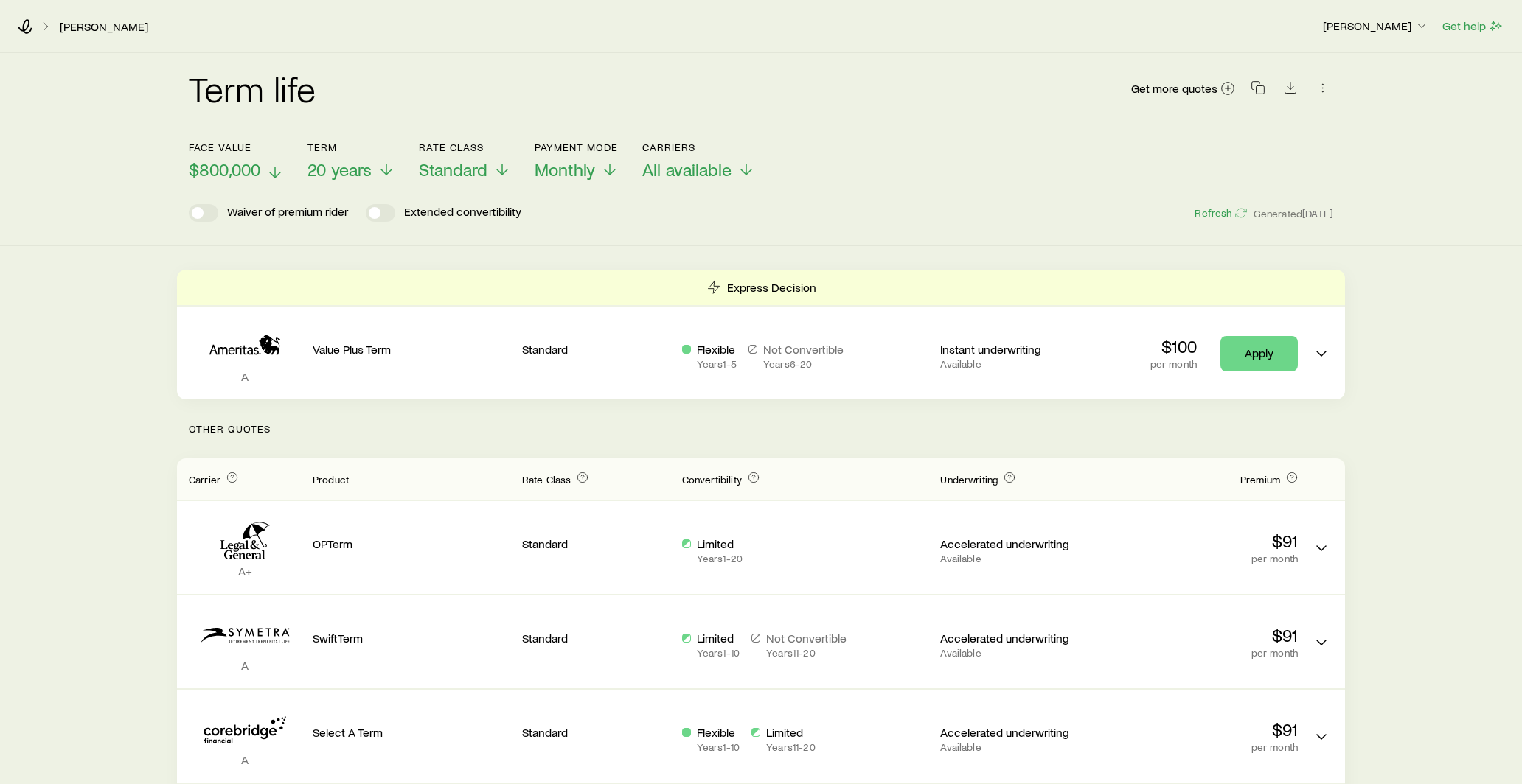
click at [261, 174] on p "$800,000" at bounding box center [236, 169] width 95 height 20
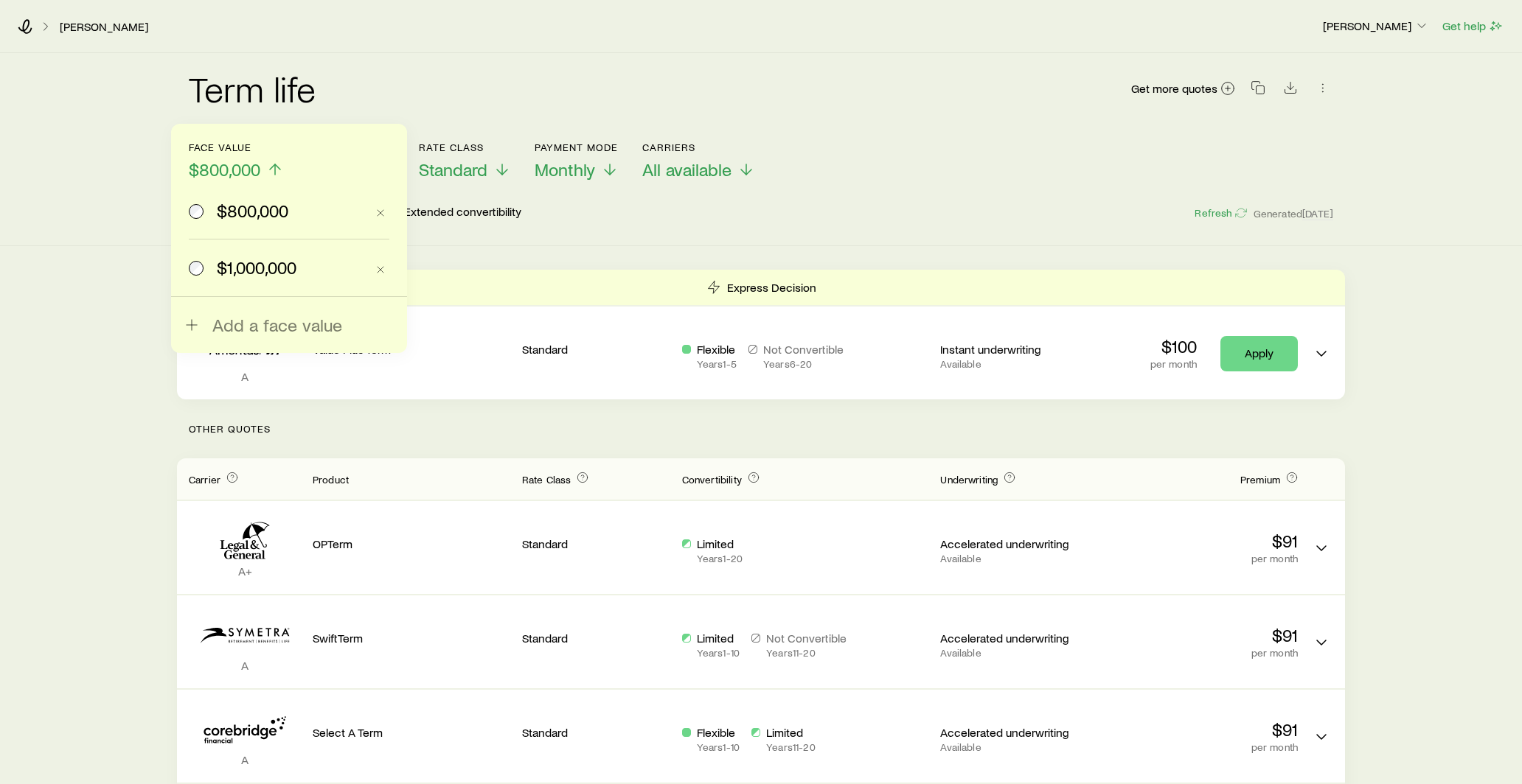
click at [241, 262] on span "$1,000,000" at bounding box center [257, 268] width 80 height 20
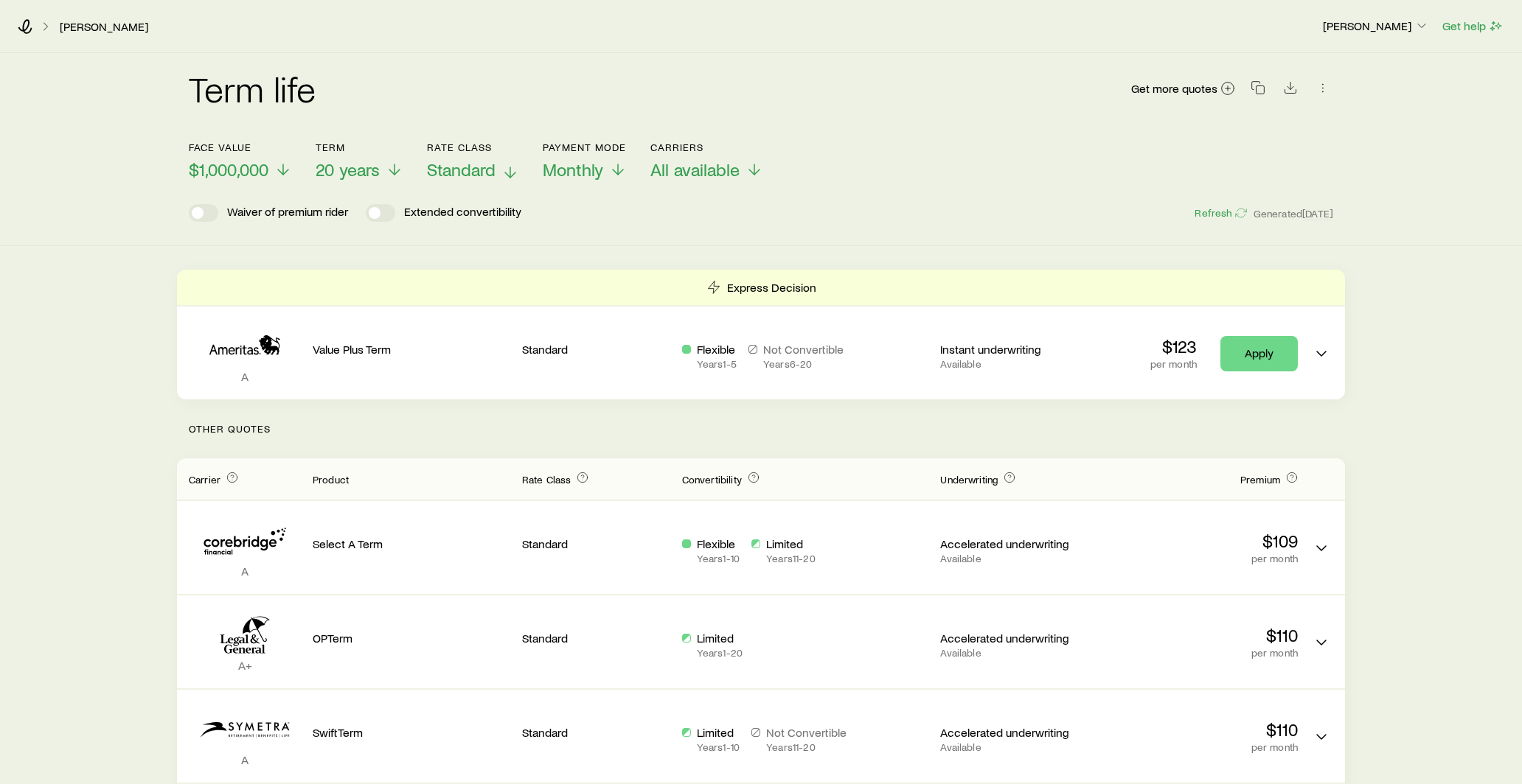
click at [470, 174] on span "Standard" at bounding box center [461, 169] width 69 height 20
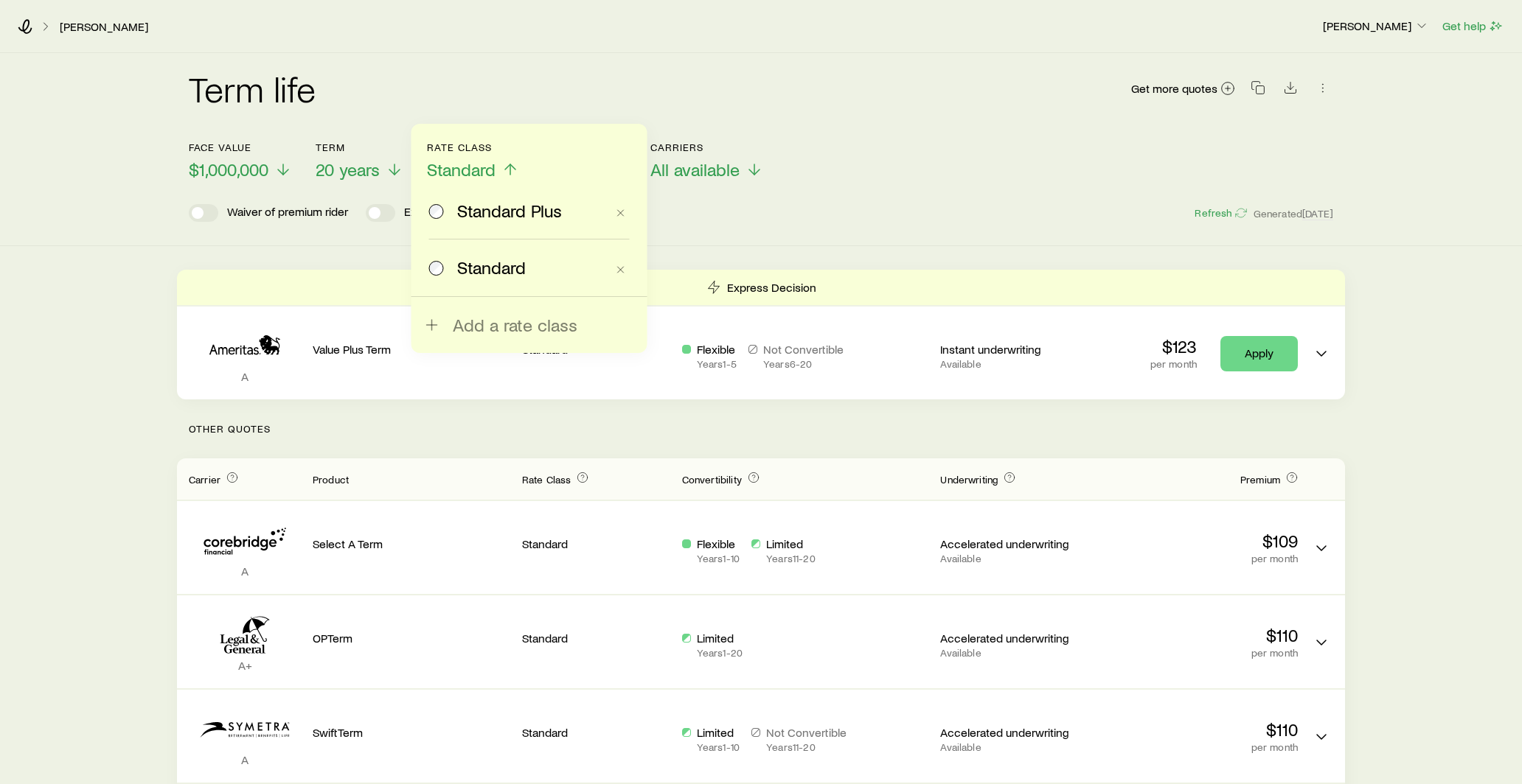
click at [476, 219] on span "Standard Plus" at bounding box center [510, 211] width 105 height 20
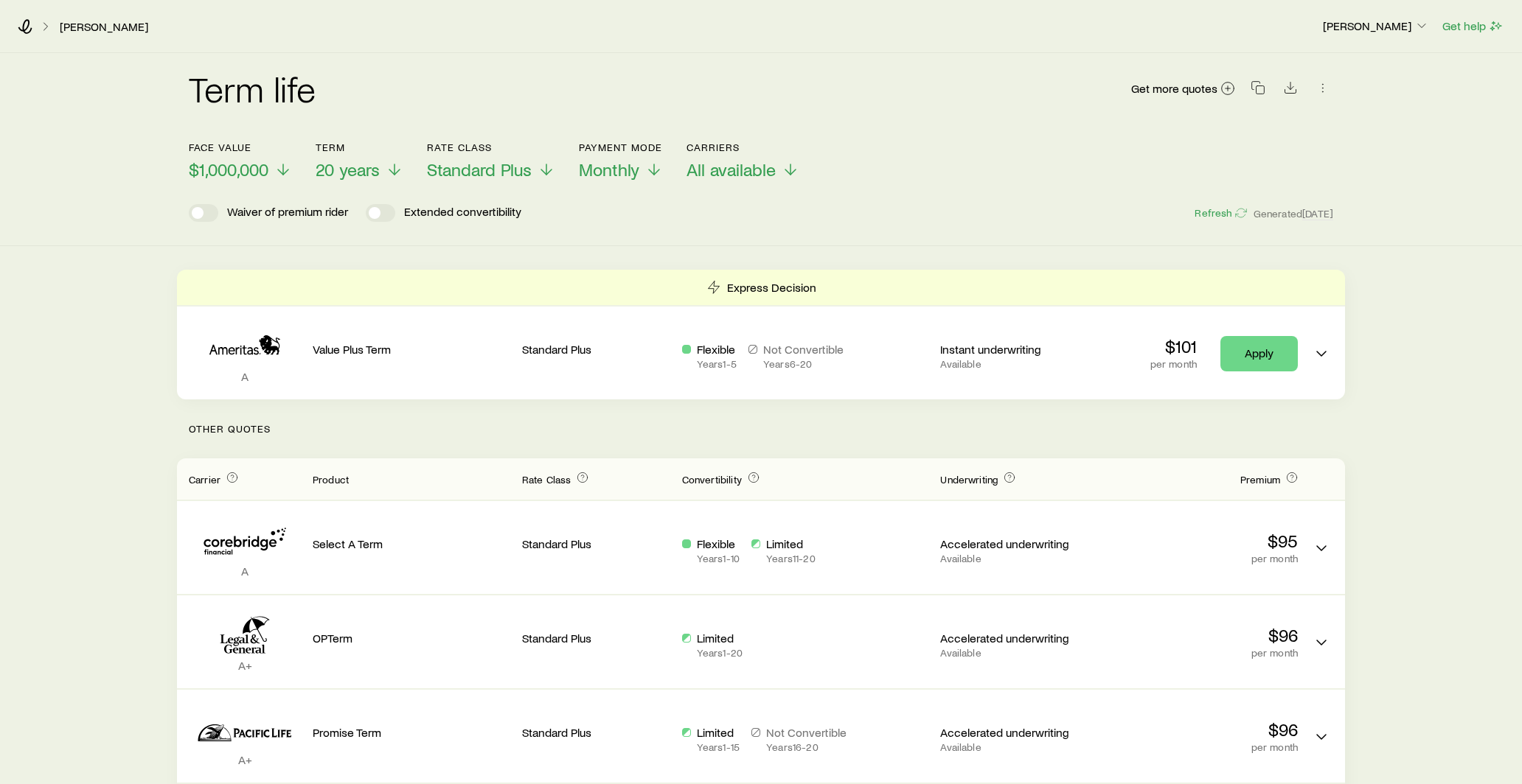
click at [1354, 35] on div "[PERSON_NAME][DEMOGRAPHIC_DATA] [PERSON_NAME] Get help" at bounding box center [761, 26] width 1522 height 53
click at [1356, 23] on p "[PERSON_NAME]" at bounding box center [1375, 25] width 106 height 14
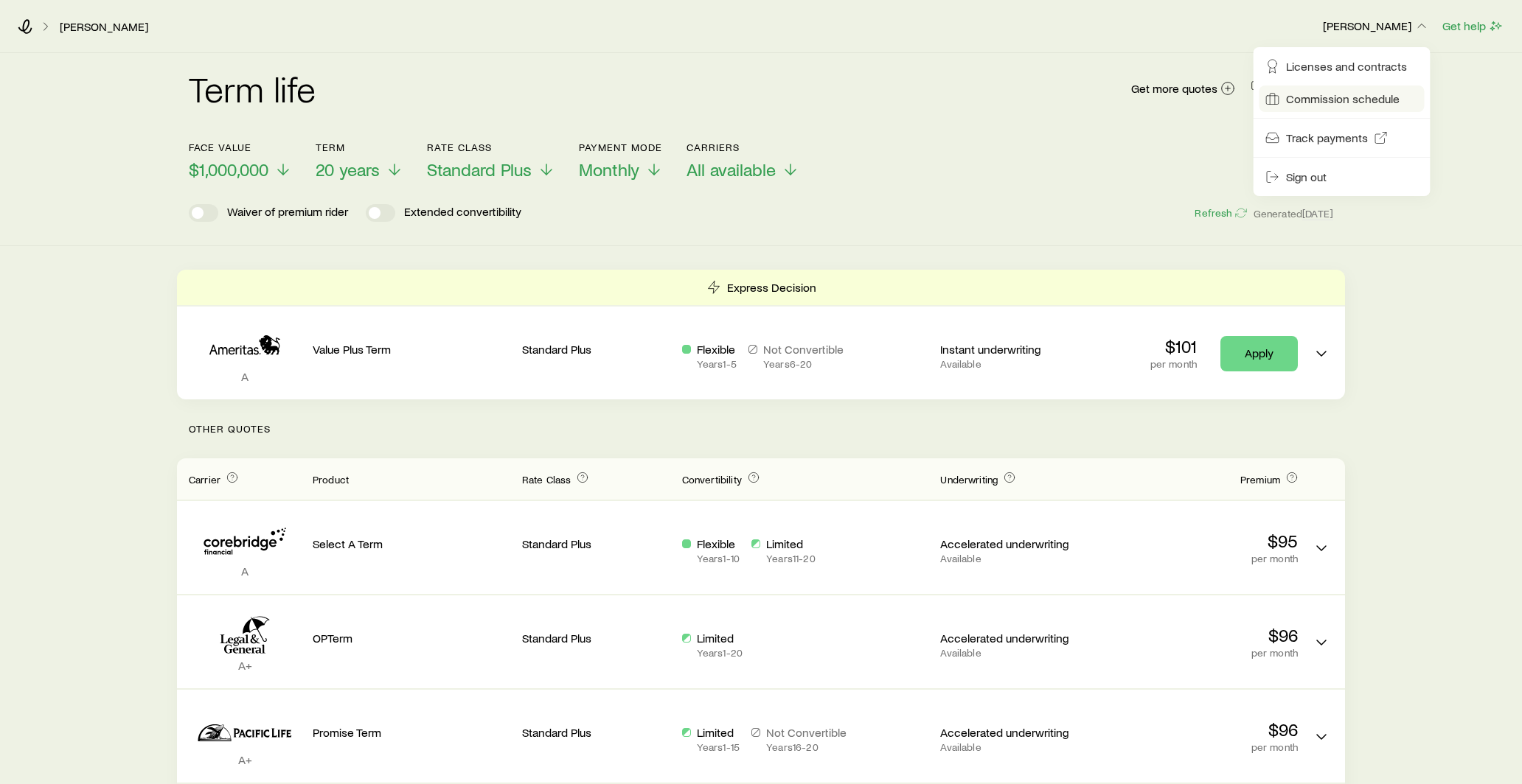
click at [1303, 103] on span "Commission schedule" at bounding box center [1342, 98] width 113 height 14
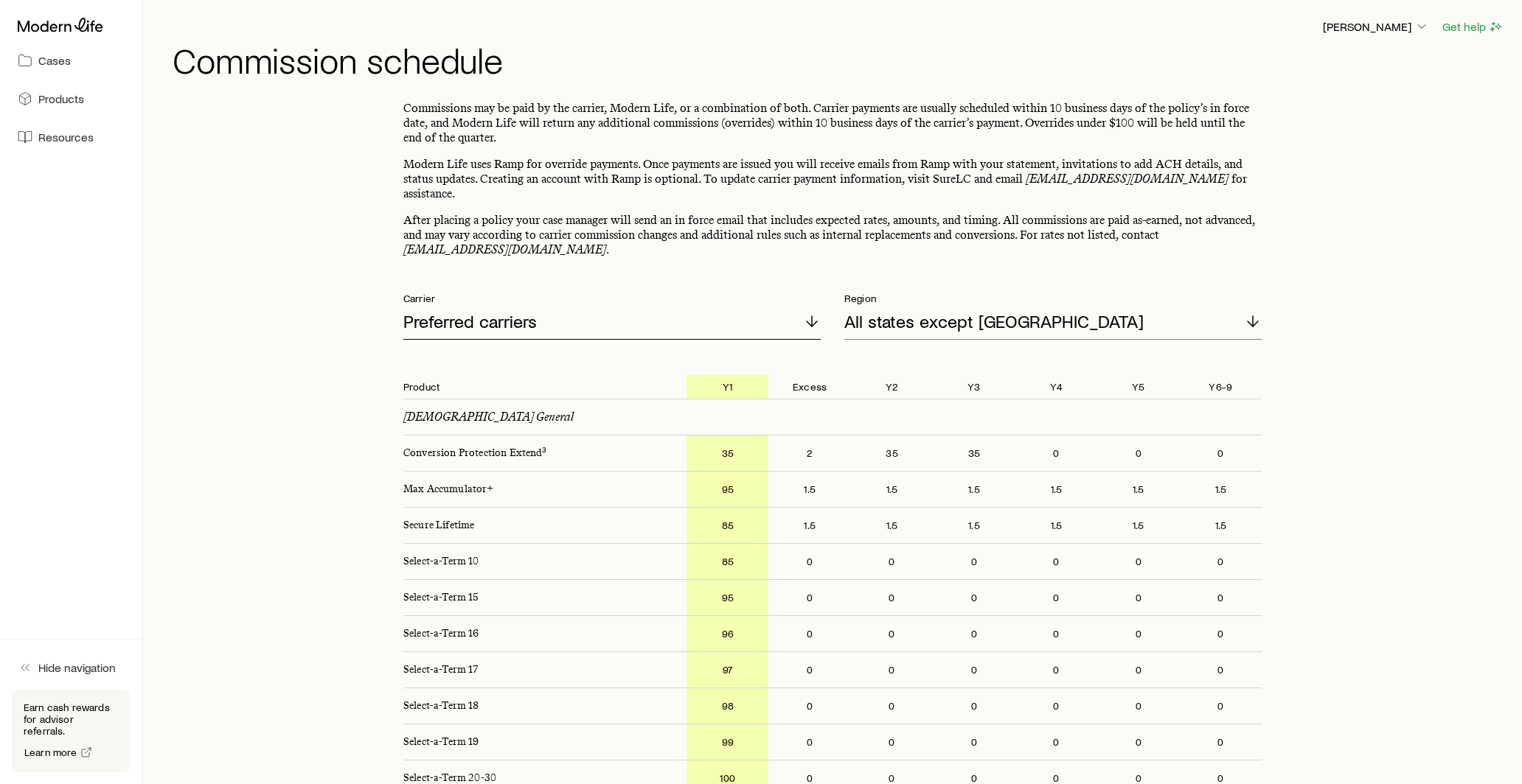
click at [581, 315] on div "Preferred carriers" at bounding box center [612, 323] width 418 height 36
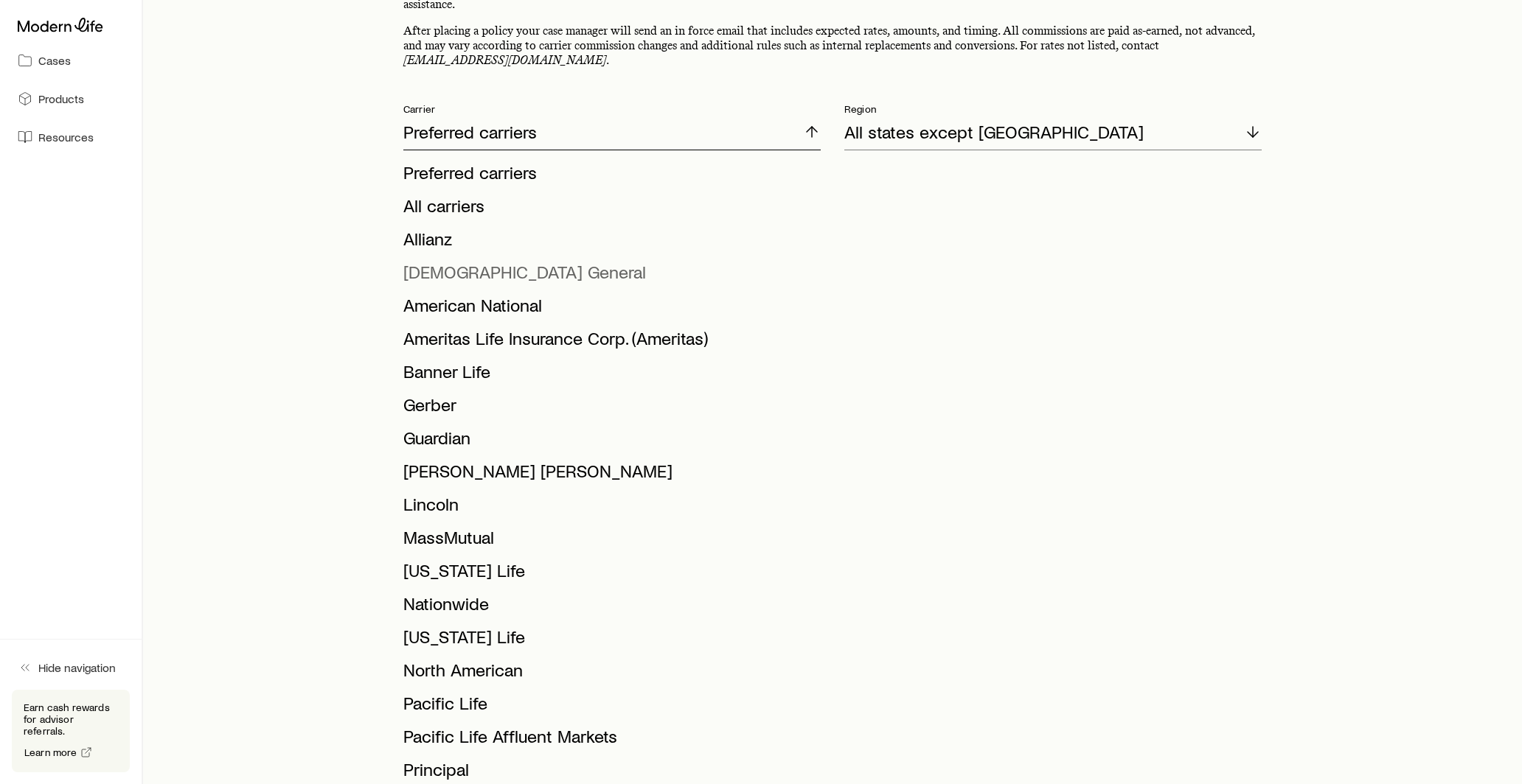
scroll to position [181, 0]
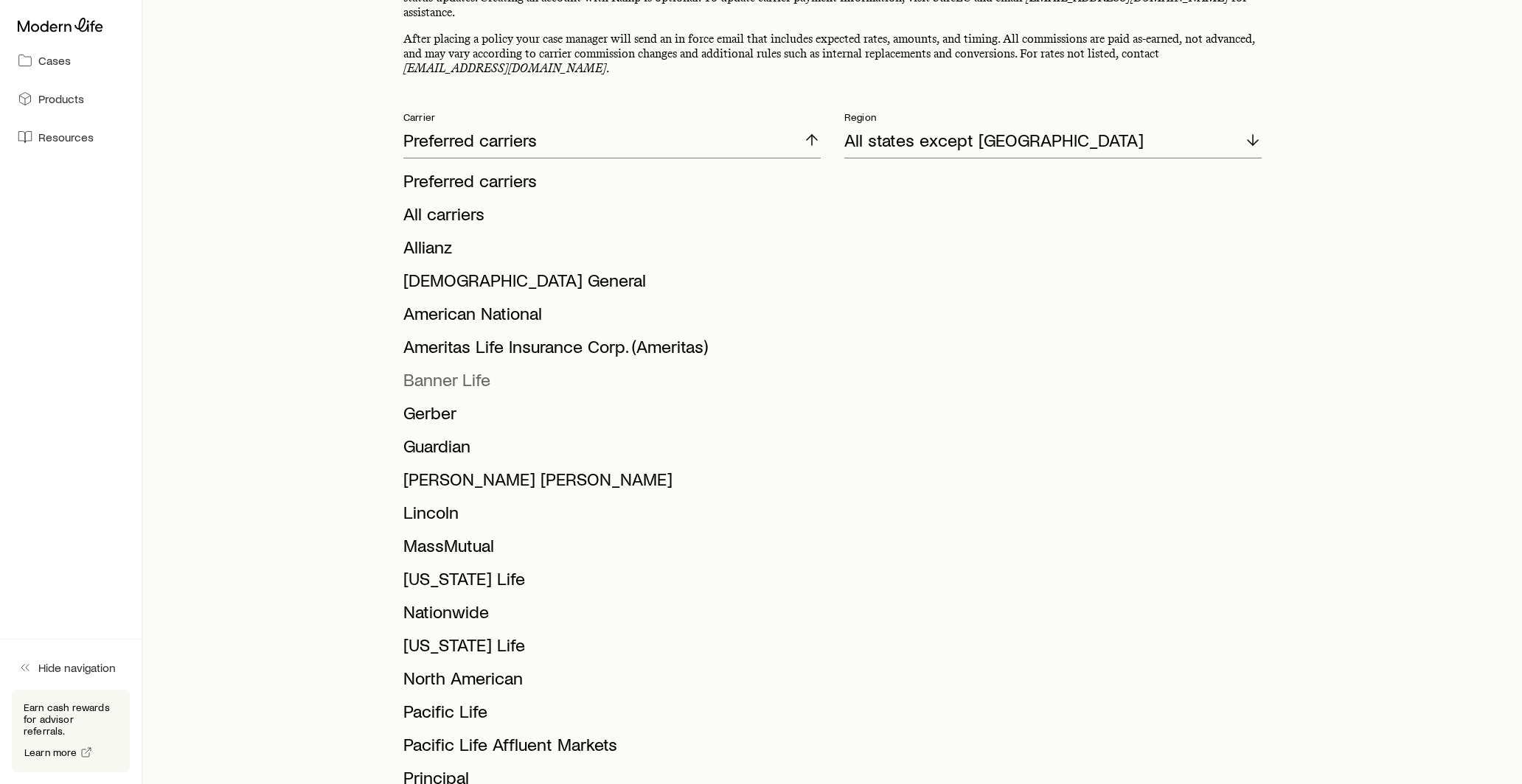
click at [476, 370] on span "Banner Life" at bounding box center [446, 378] width 87 height 21
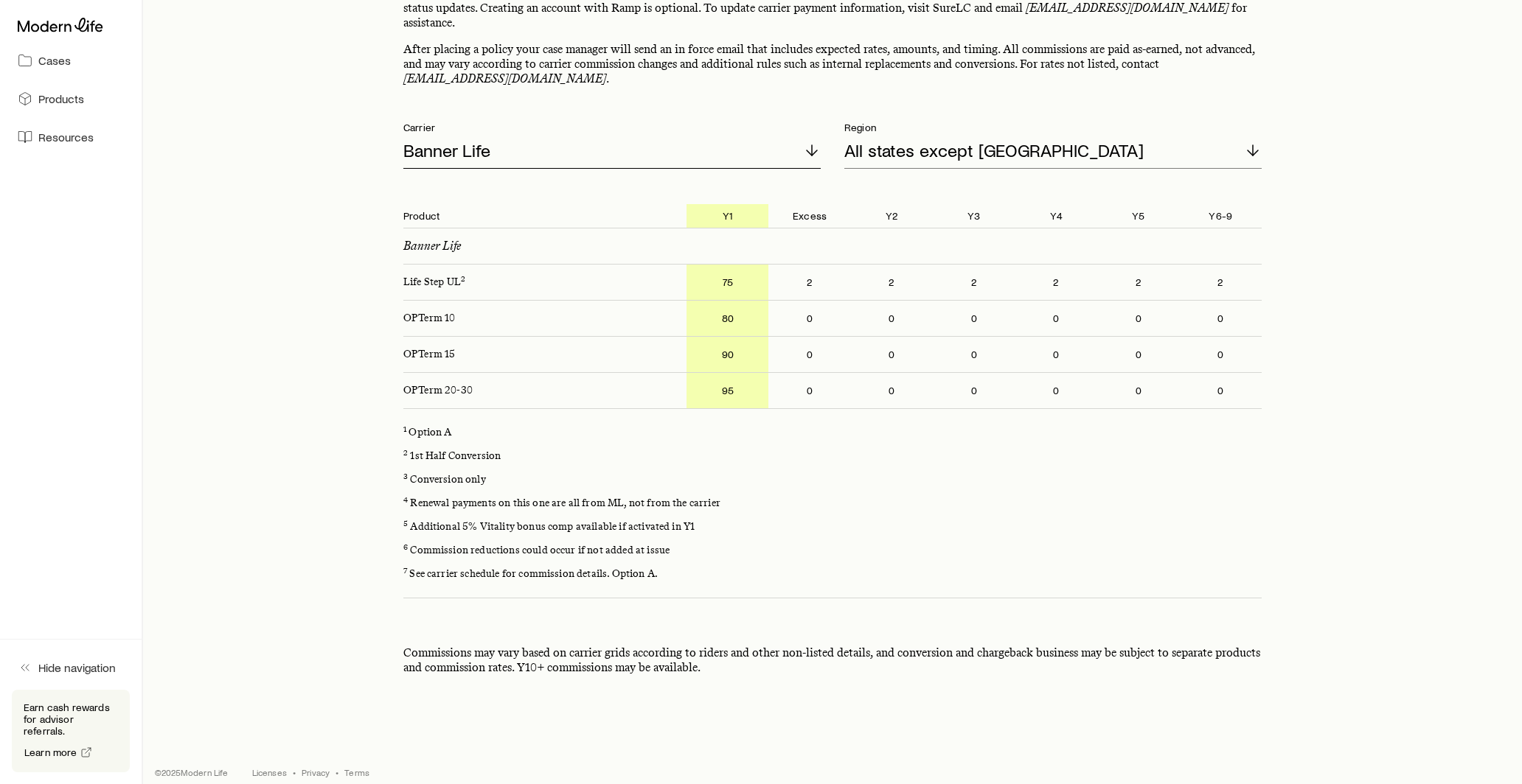
click at [525, 142] on div "Banner Life" at bounding box center [612, 152] width 418 height 36
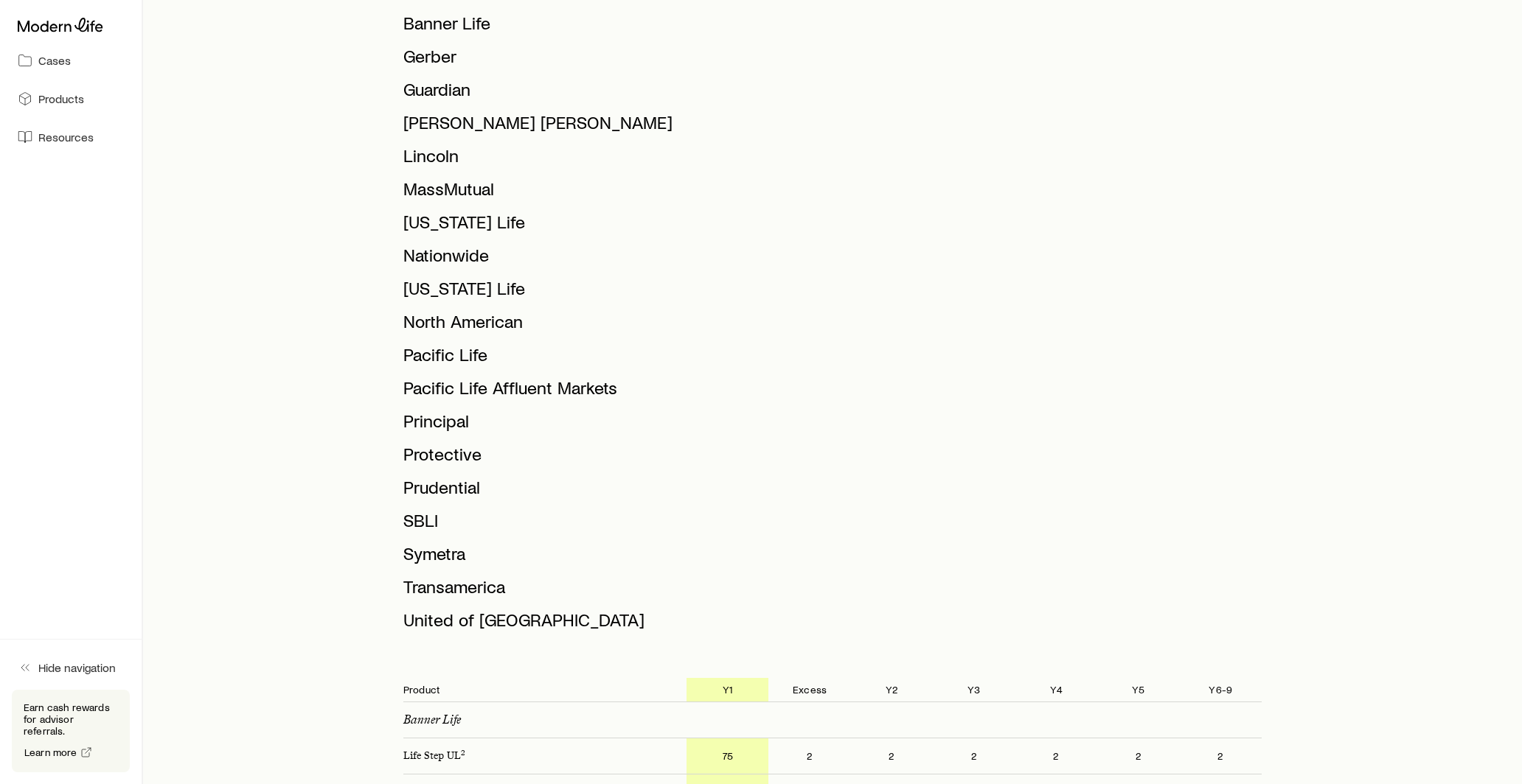
scroll to position [539, 0]
click at [433, 442] on span "Protective" at bounding box center [442, 452] width 78 height 21
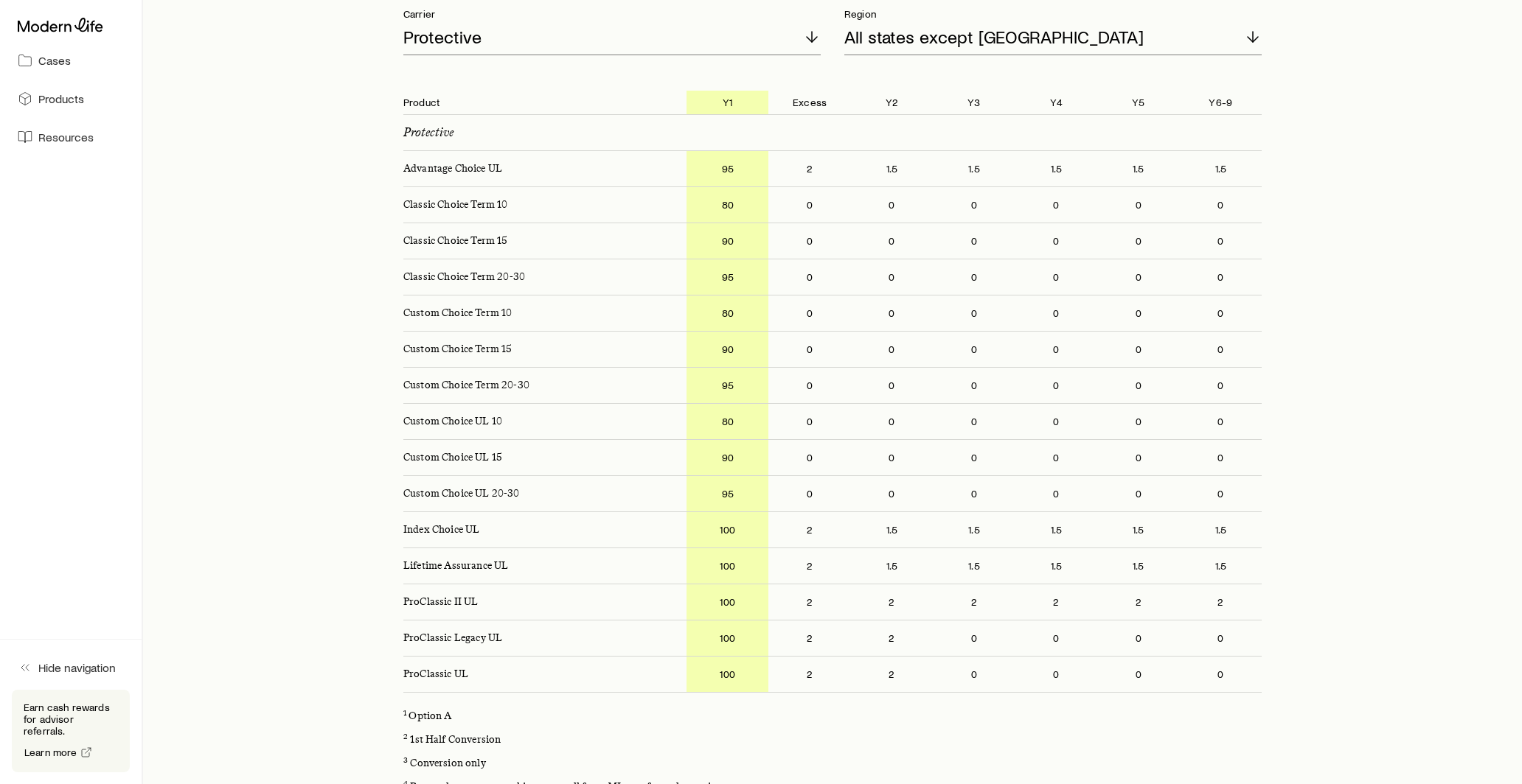
scroll to position [276, 0]
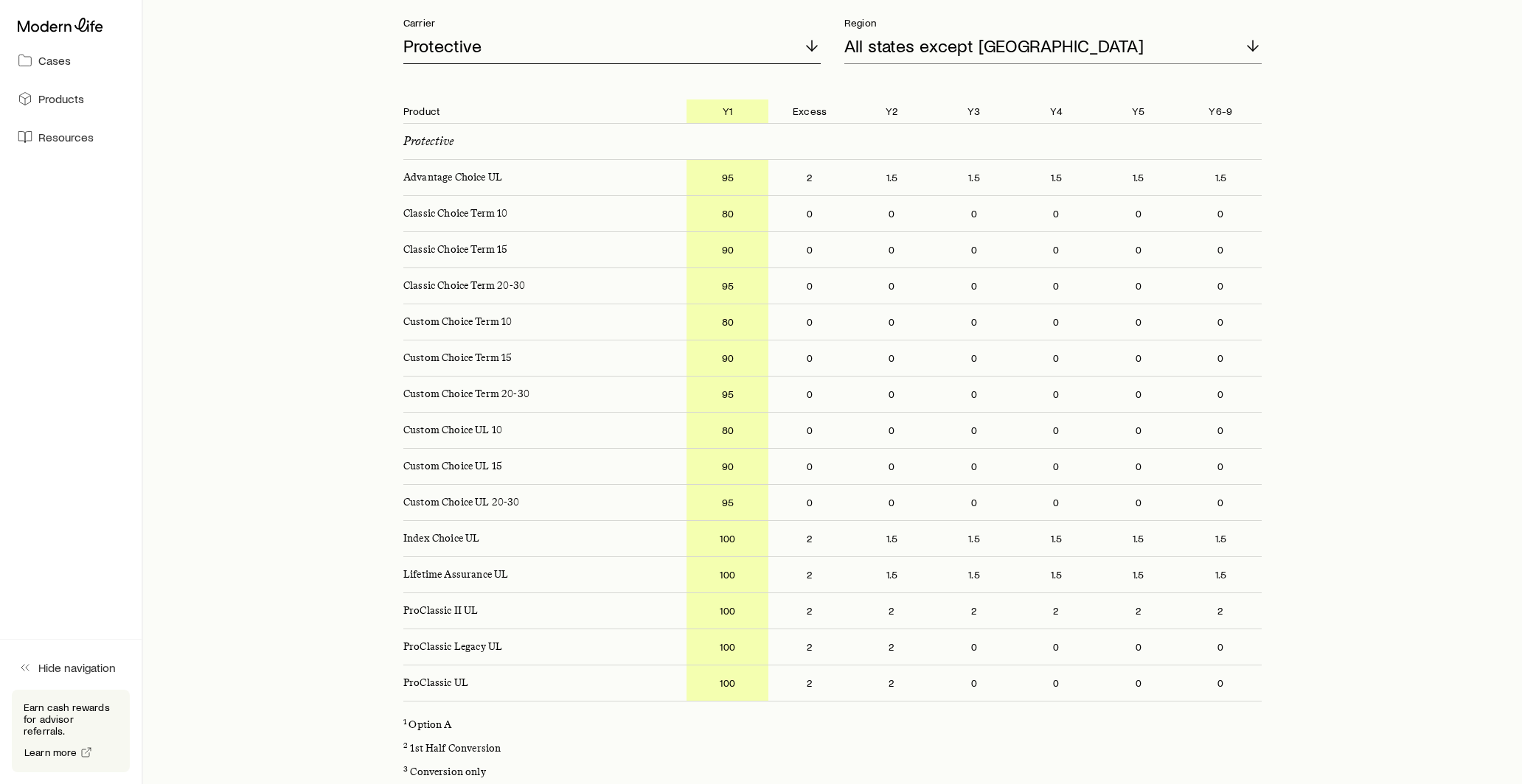
click at [574, 44] on div "Protective" at bounding box center [612, 47] width 418 height 36
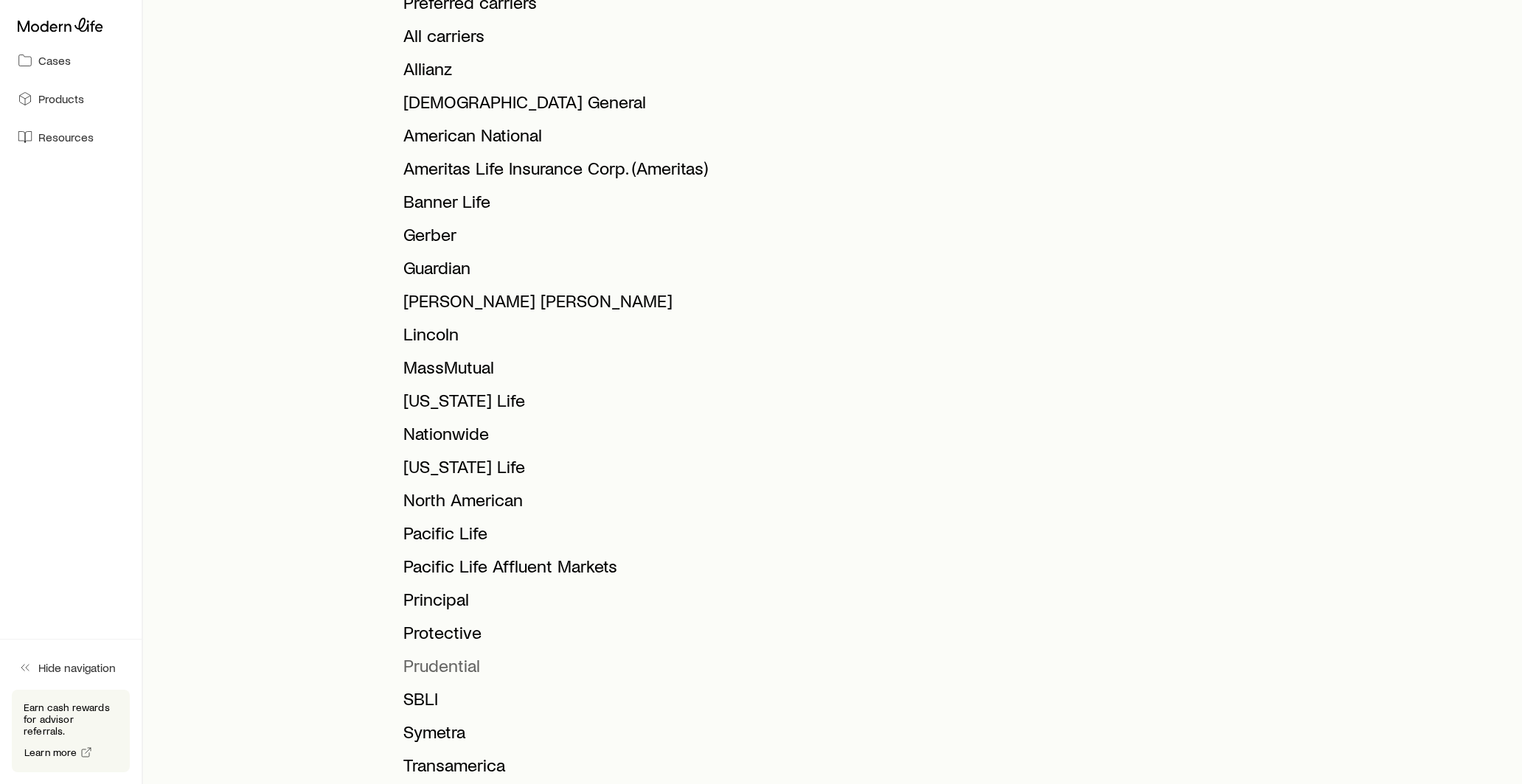
scroll to position [366, 0]
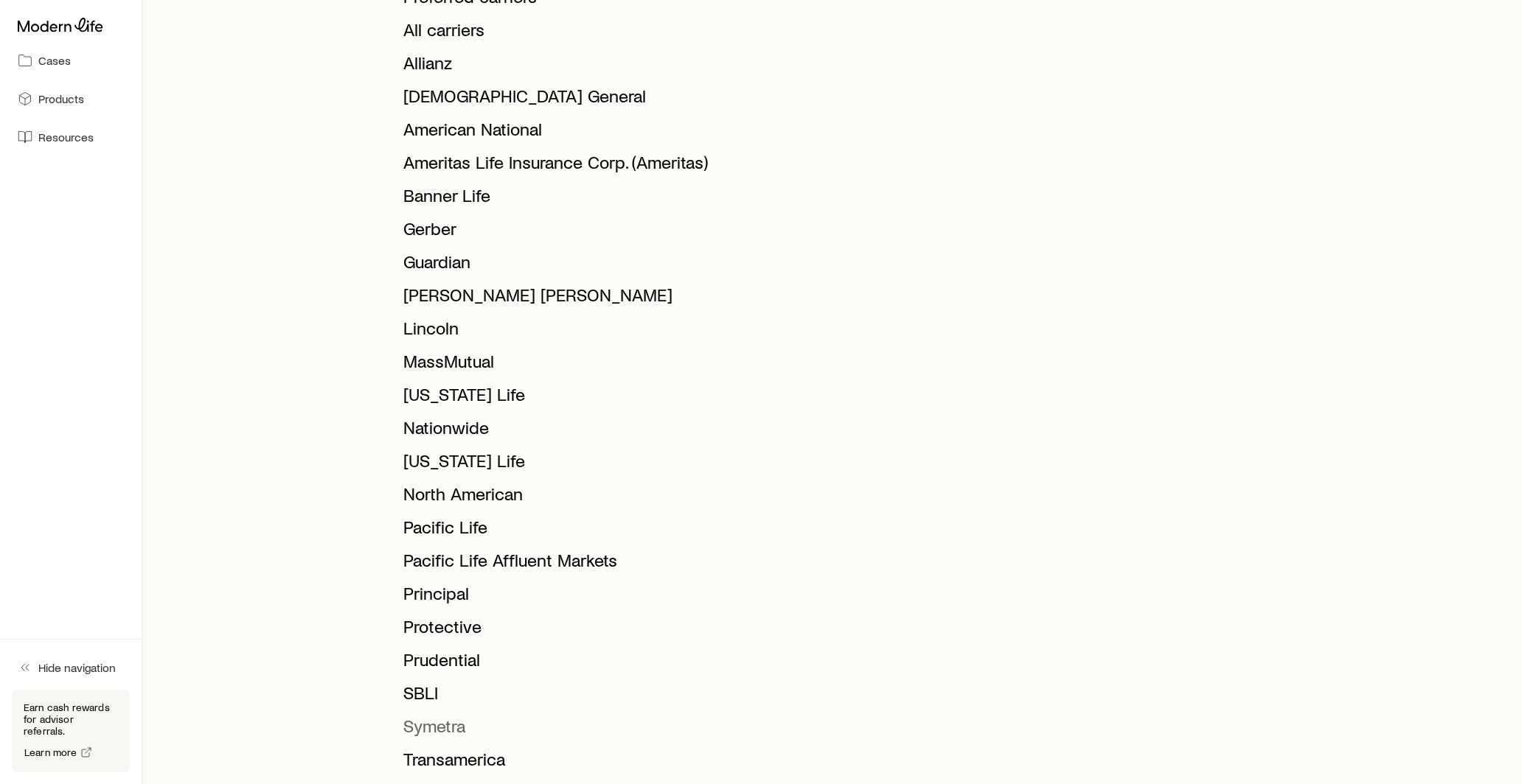
click at [450, 715] on span "Symetra" at bounding box center [434, 726] width 62 height 21
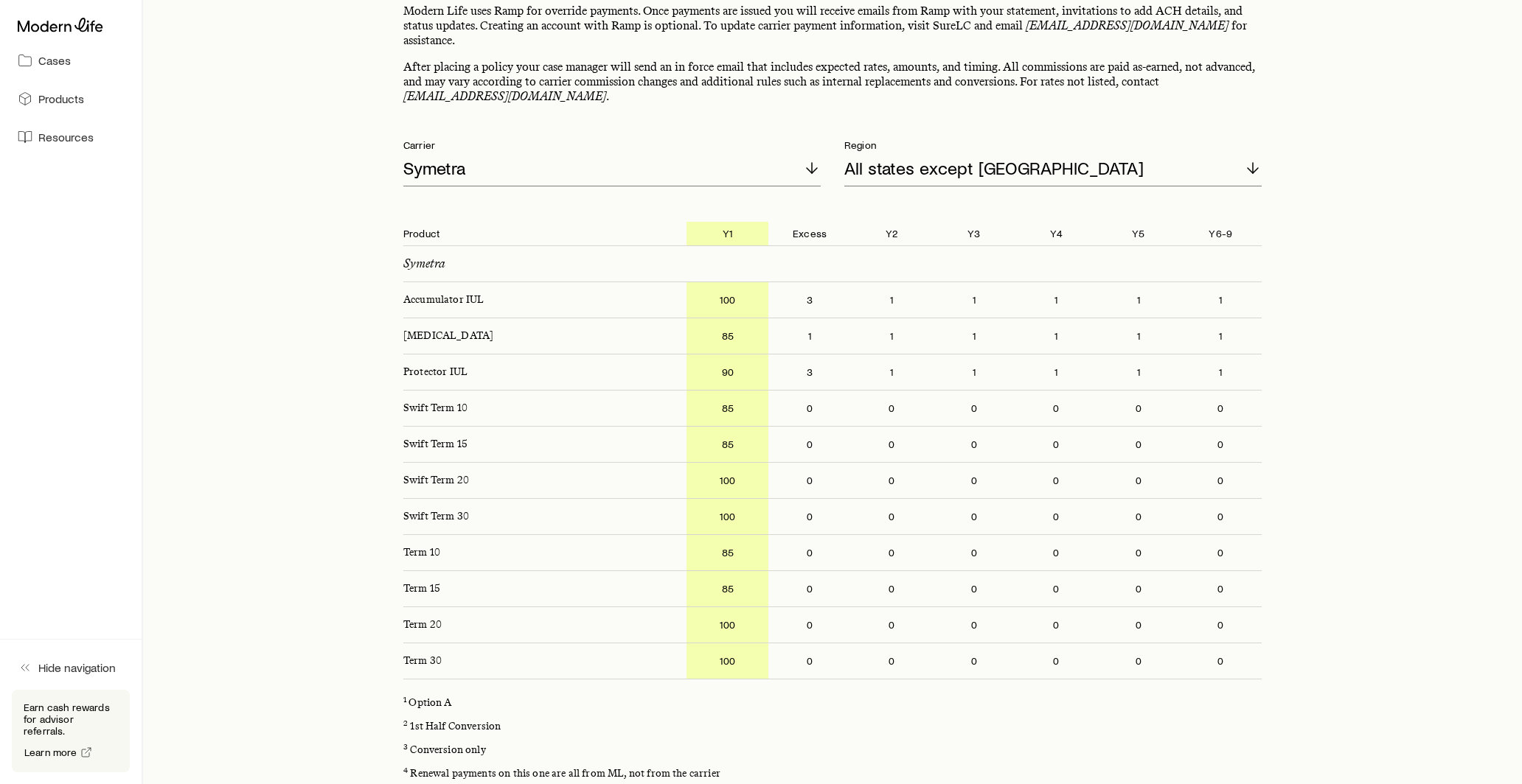
scroll to position [152, 0]
click at [534, 152] on div "Symetra" at bounding box center [612, 169] width 418 height 36
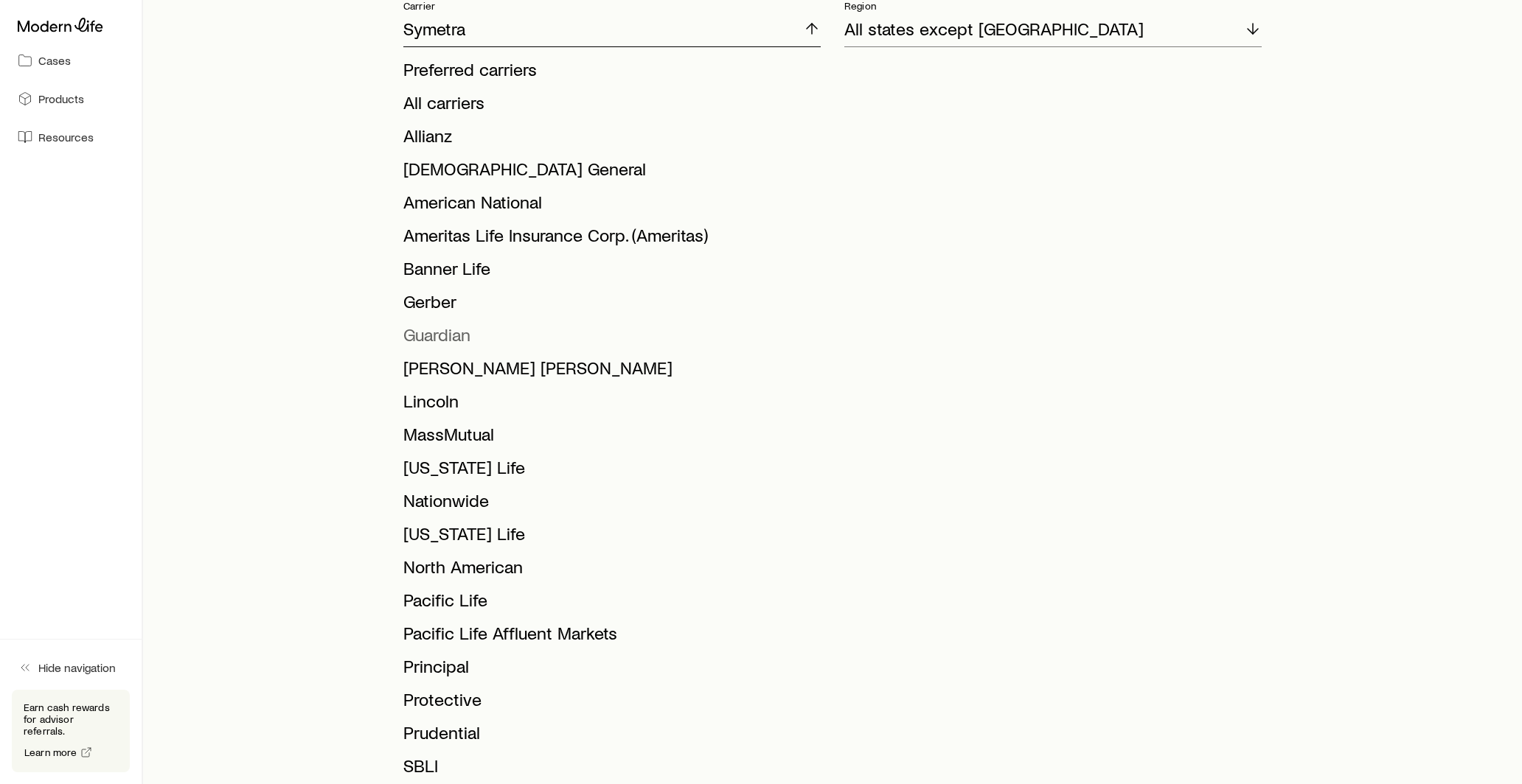
scroll to position [301, 0]
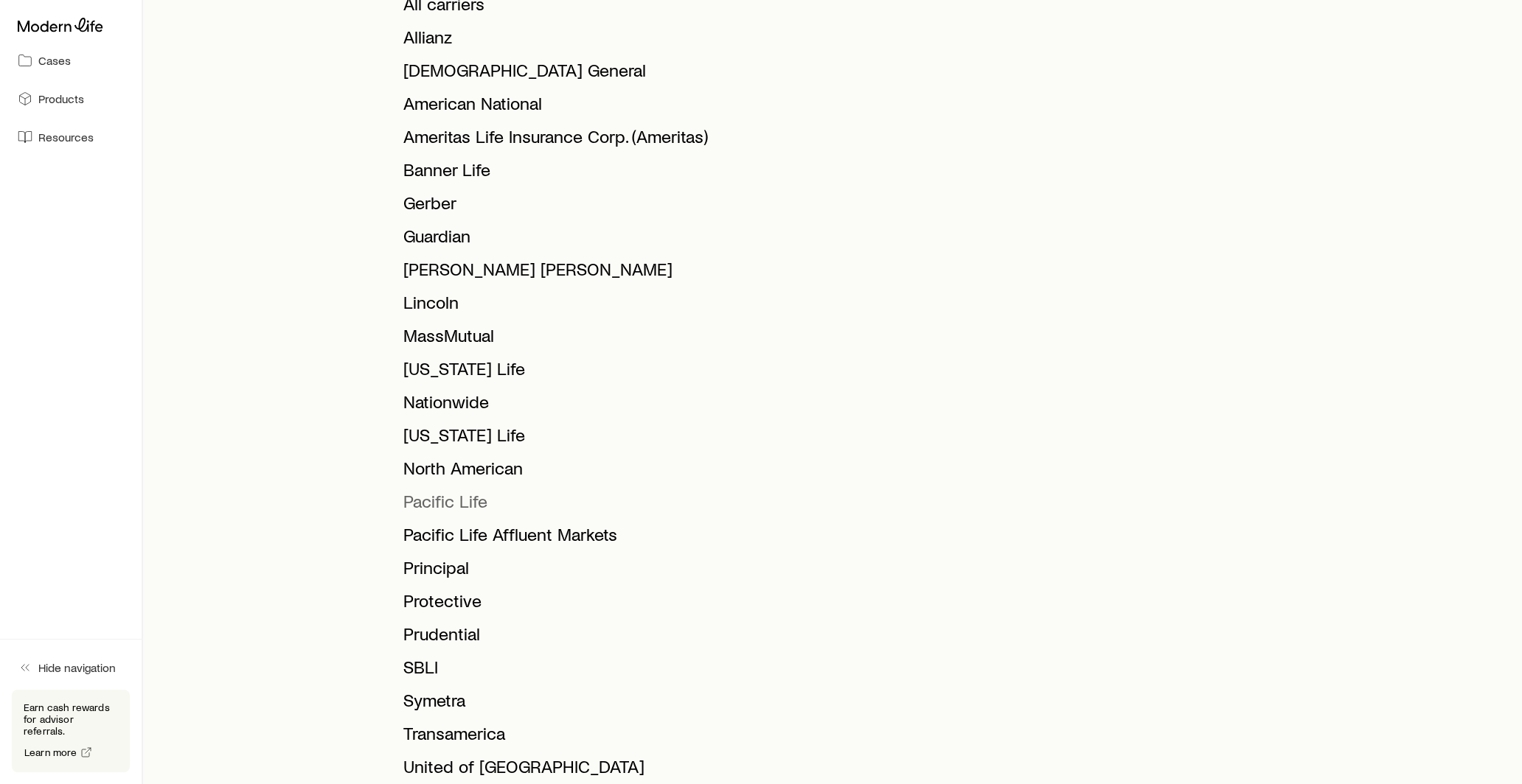
click at [476, 490] on span "Pacific Life" at bounding box center [445, 500] width 84 height 21
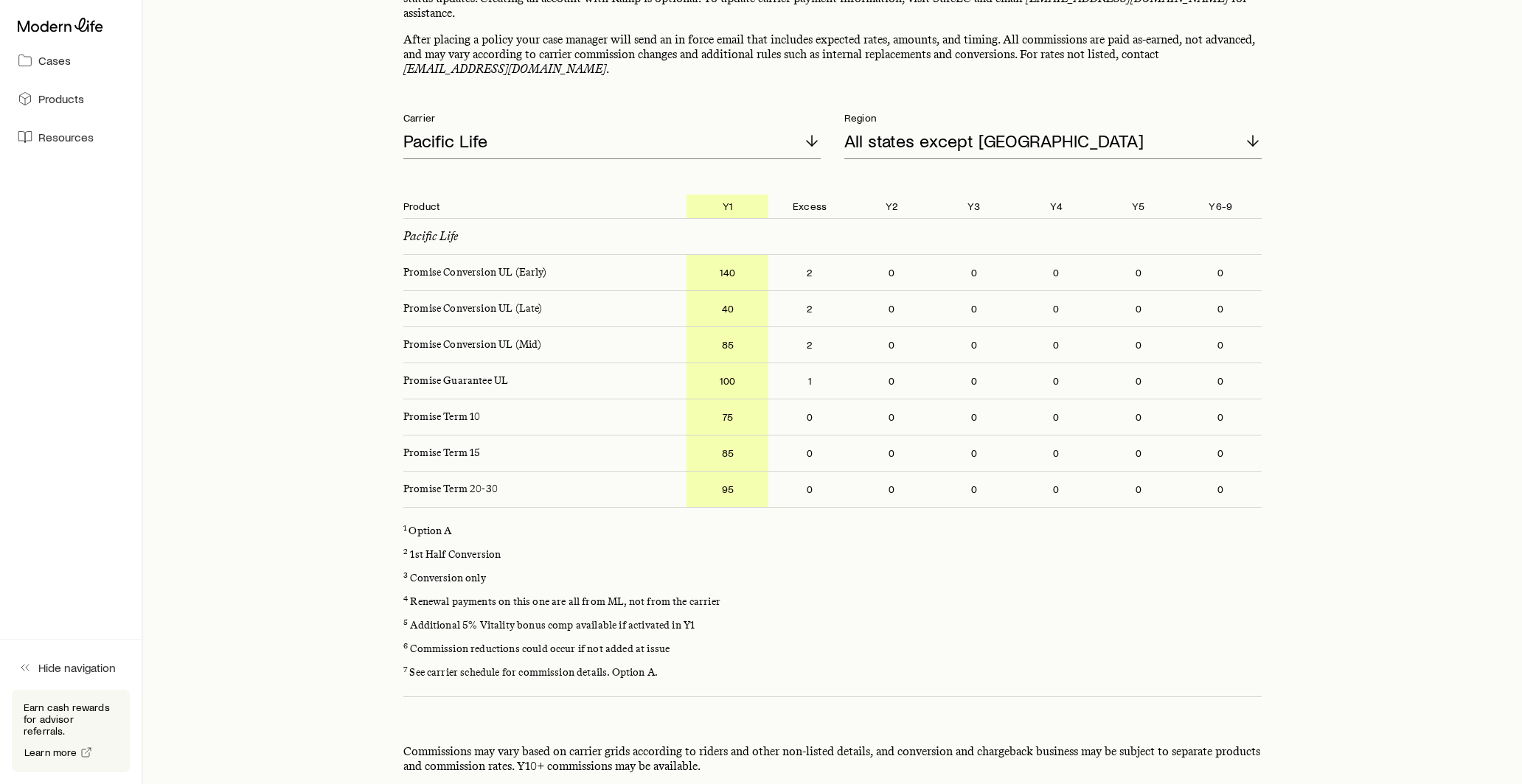
scroll to position [91, 0]
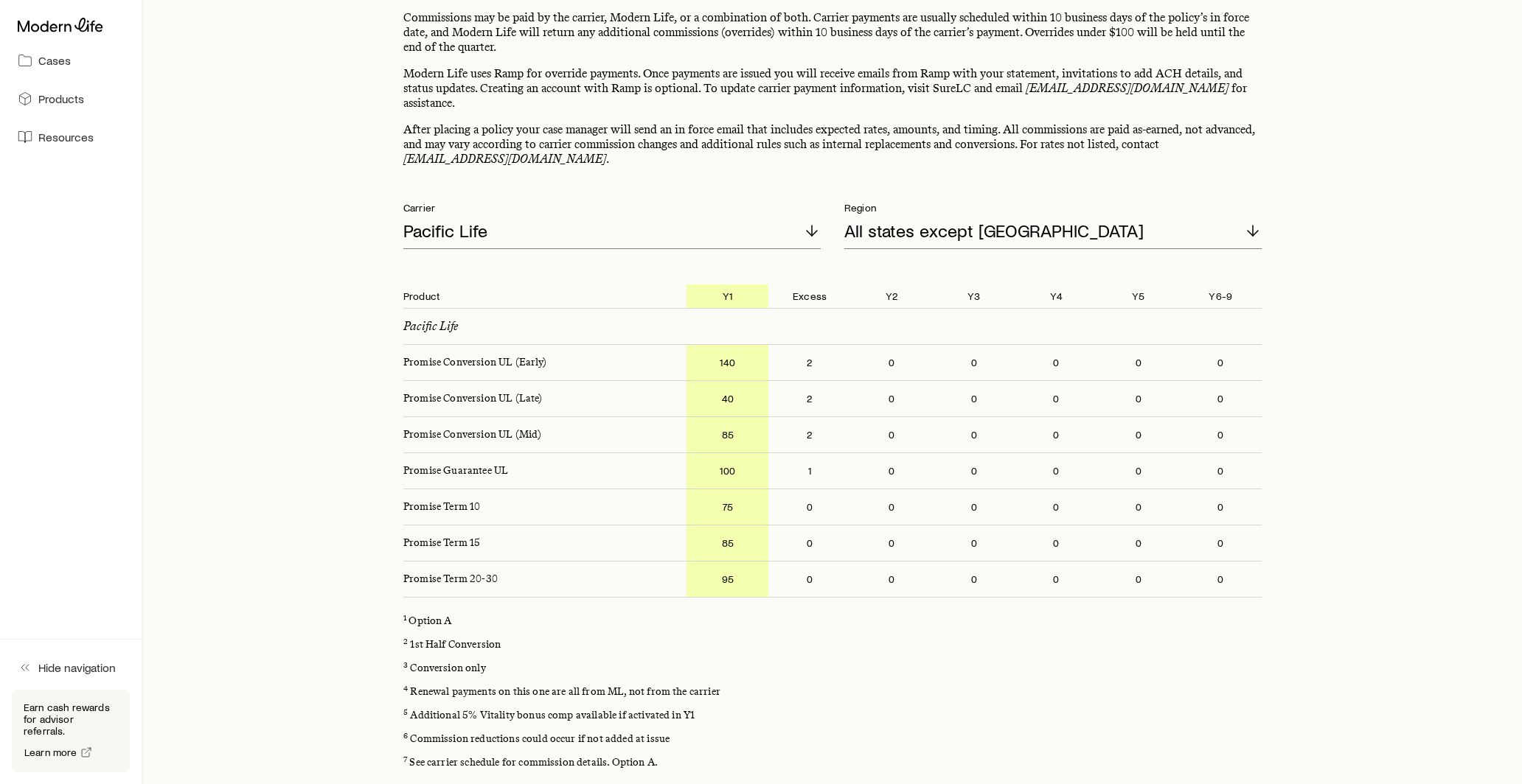
click at [519, 202] on p "Carrier" at bounding box center [612, 208] width 418 height 12
click at [510, 214] on div "Pacific Life" at bounding box center [612, 232] width 418 height 36
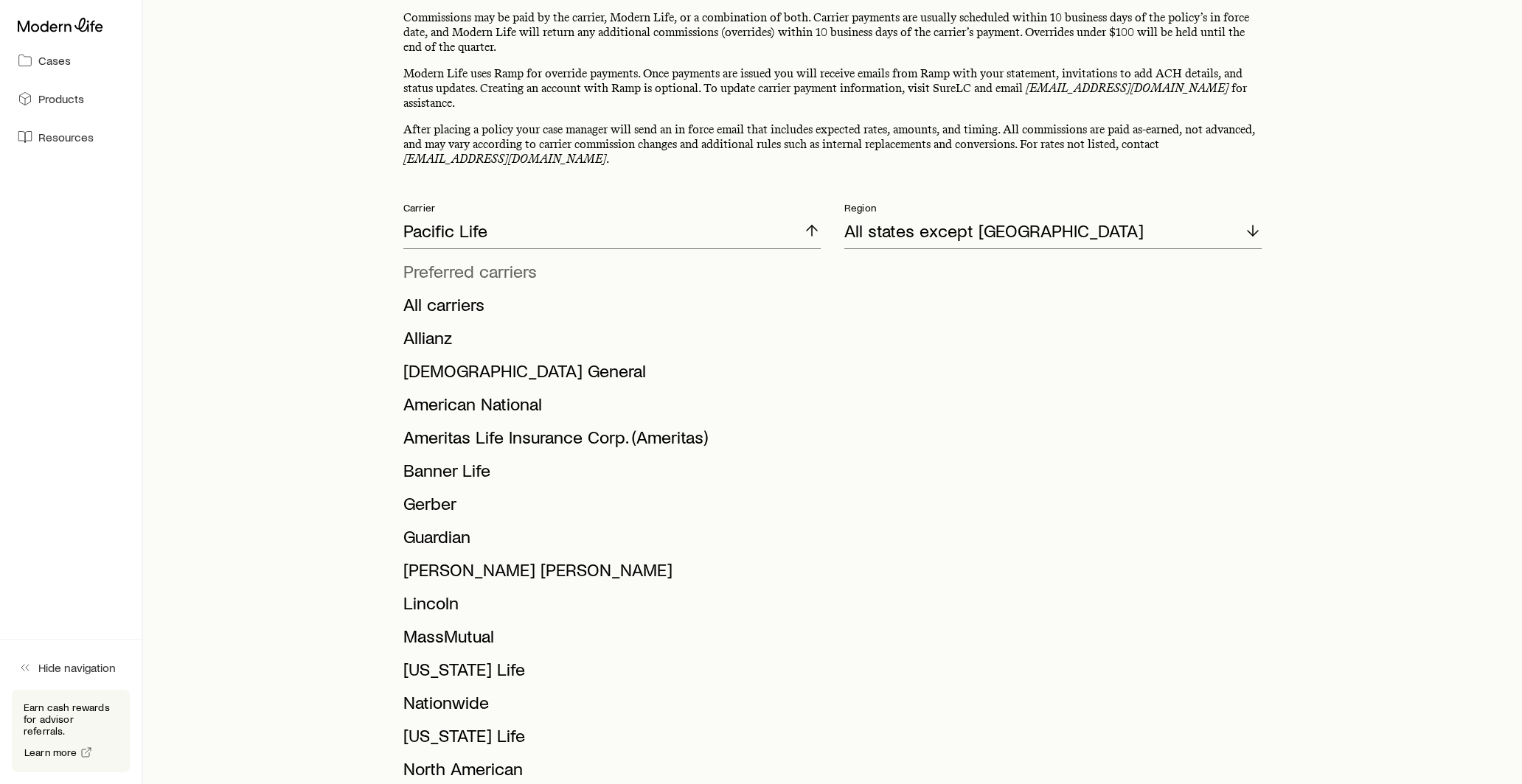
click at [488, 260] on span "Preferred carriers" at bounding box center [470, 270] width 134 height 21
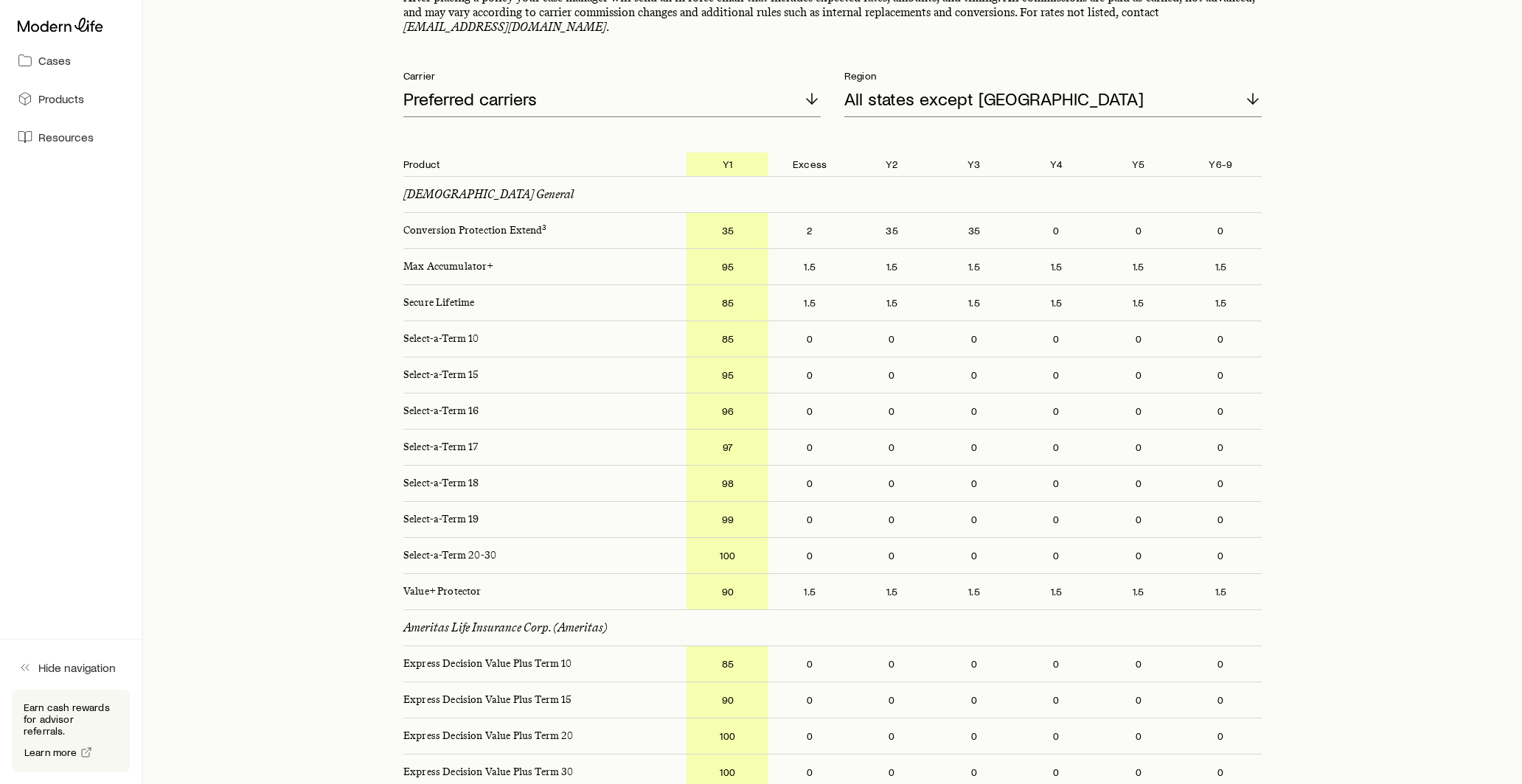
scroll to position [162, 0]
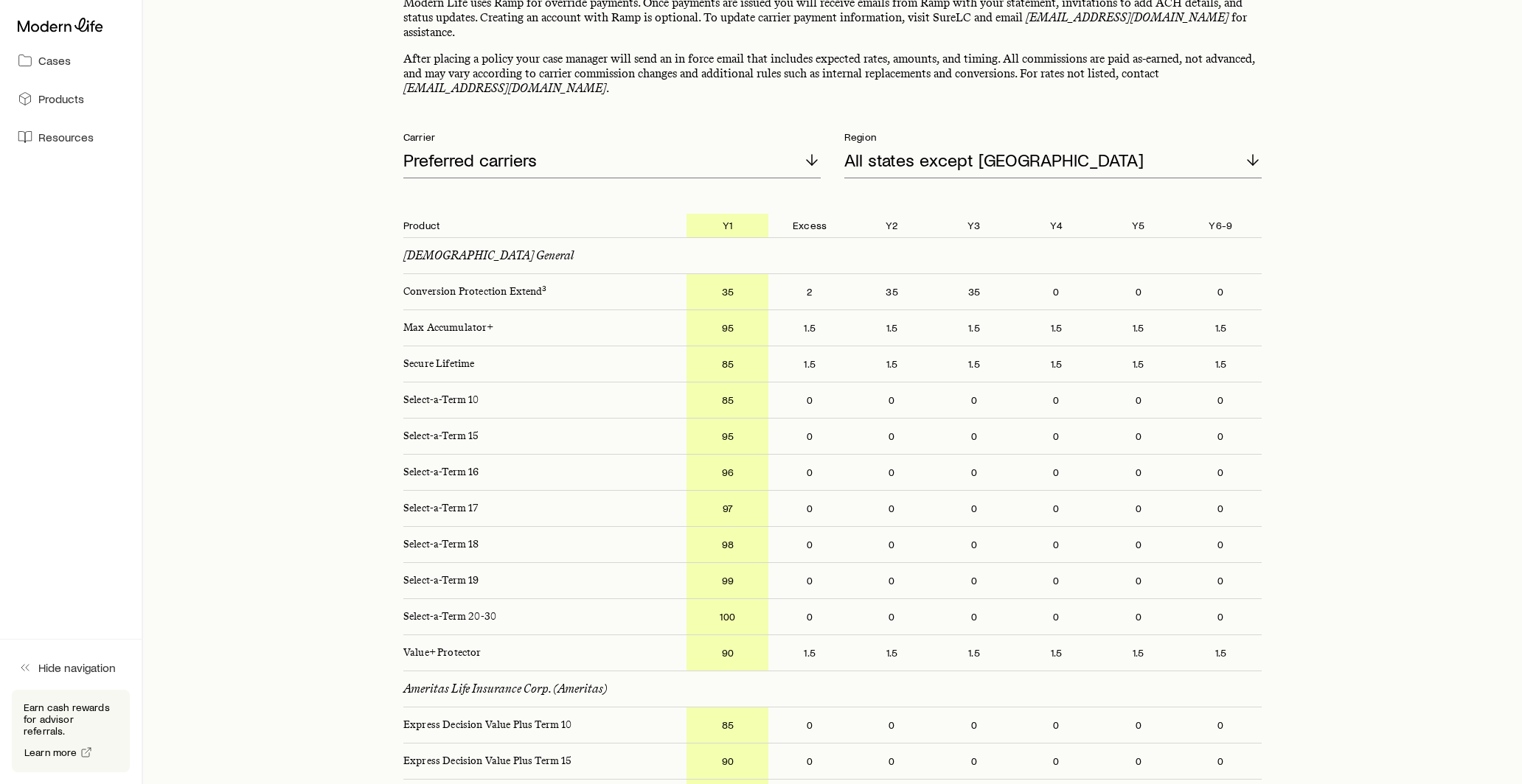
click at [551, 161] on div "Preferred carriers" at bounding box center [612, 161] width 418 height 36
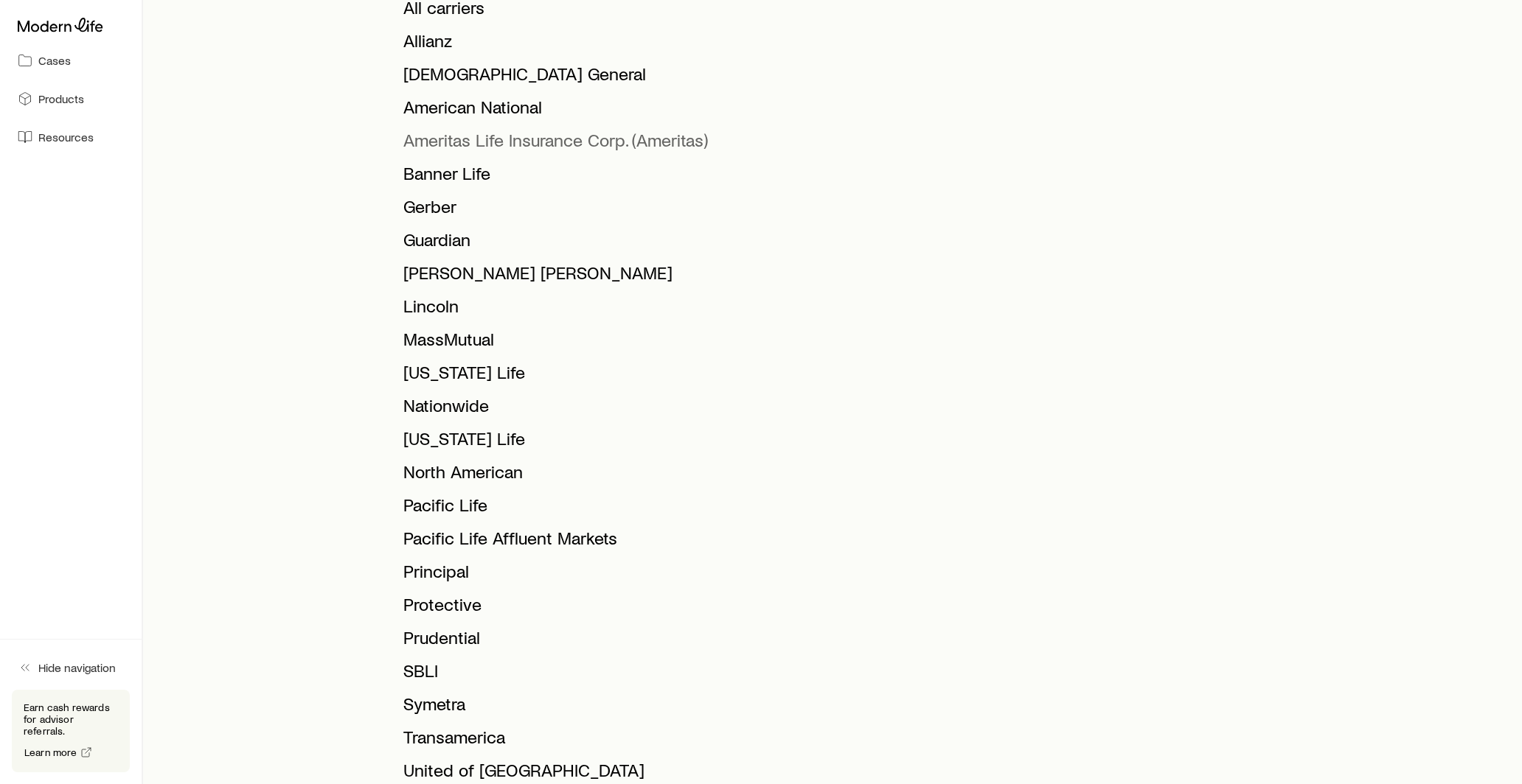
scroll to position [0, 0]
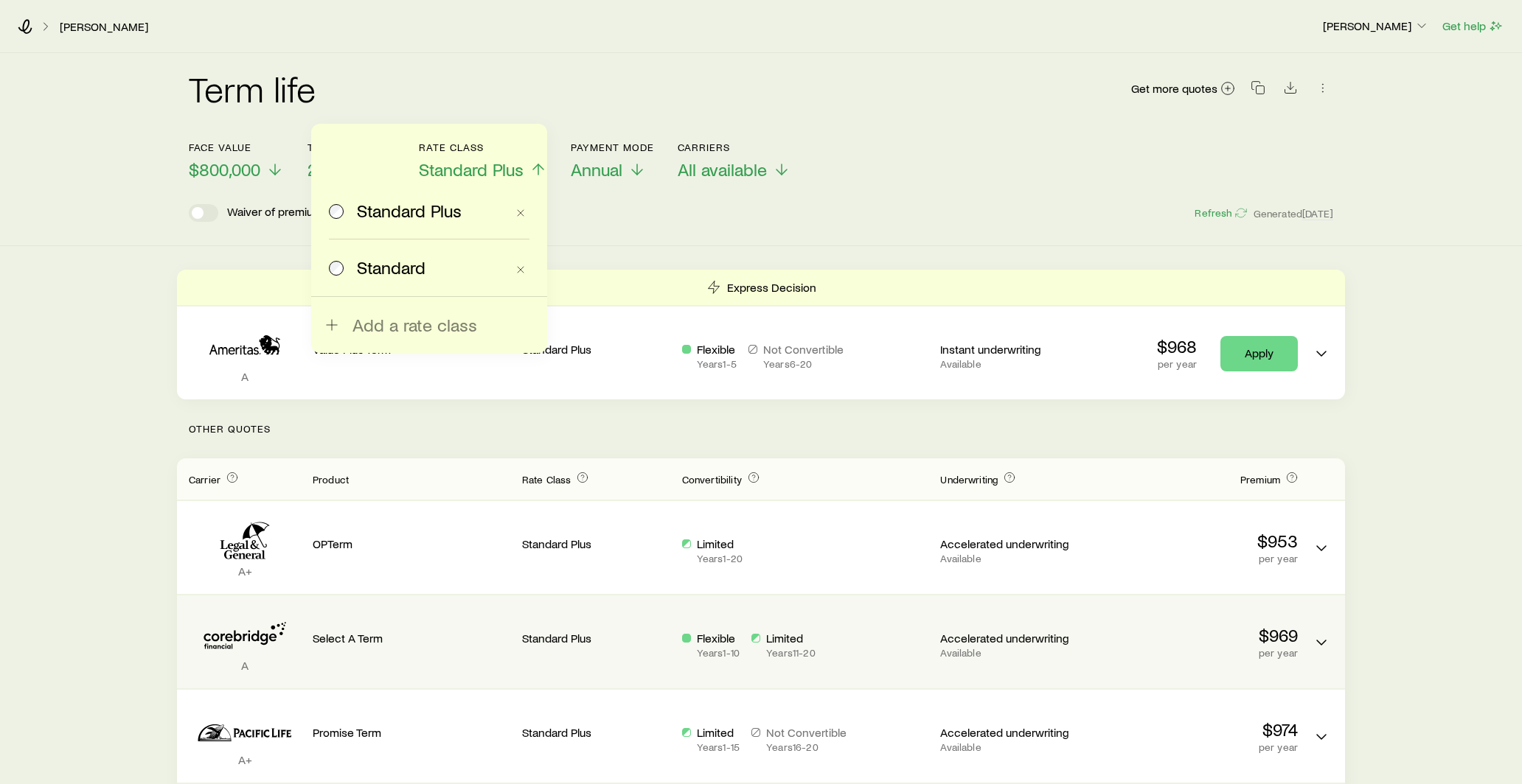
click at [235, 635] on icon "Term quotes" at bounding box center [240, 639] width 73 height 19
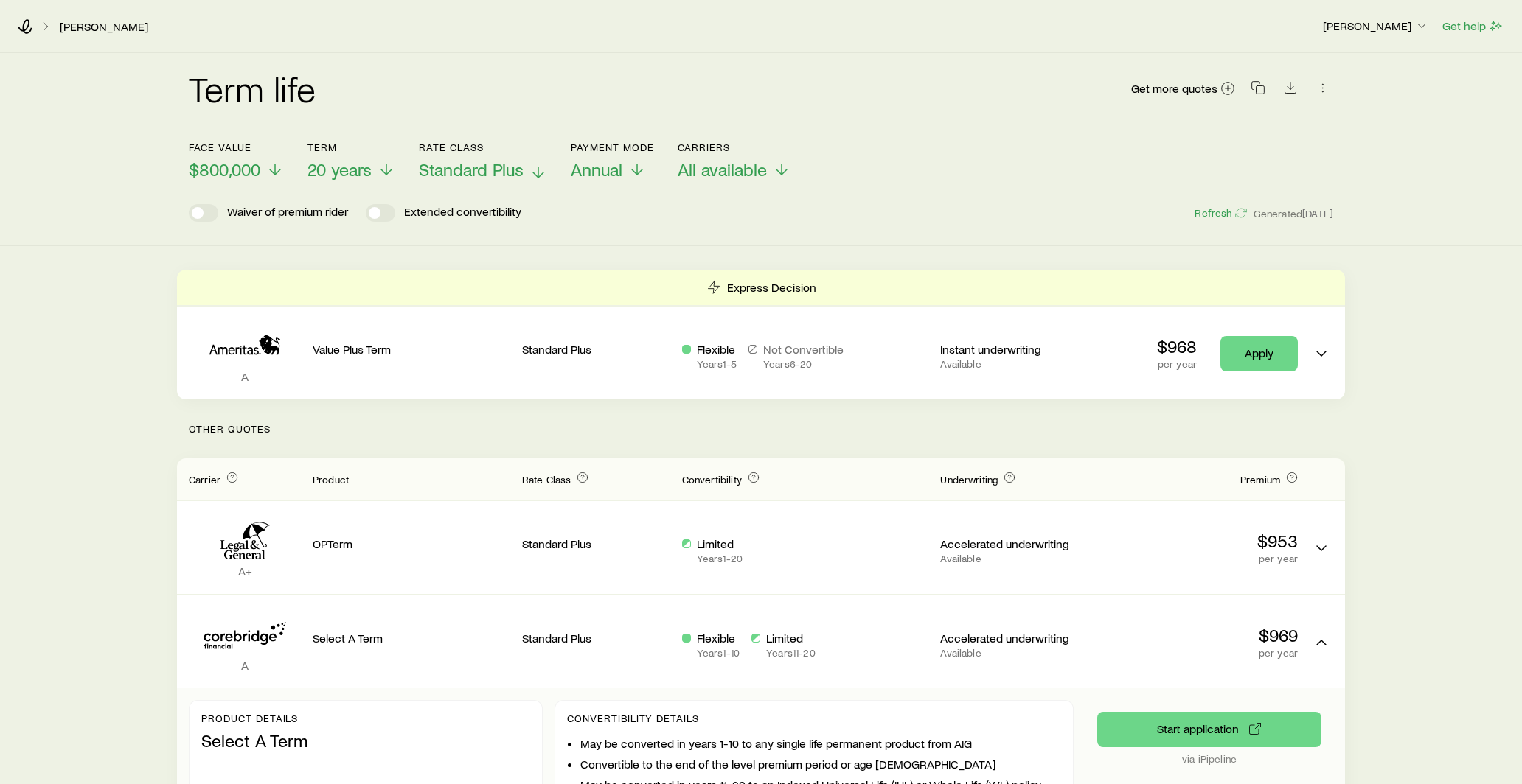
click at [455, 174] on span "Standard Plus" at bounding box center [472, 169] width 105 height 20
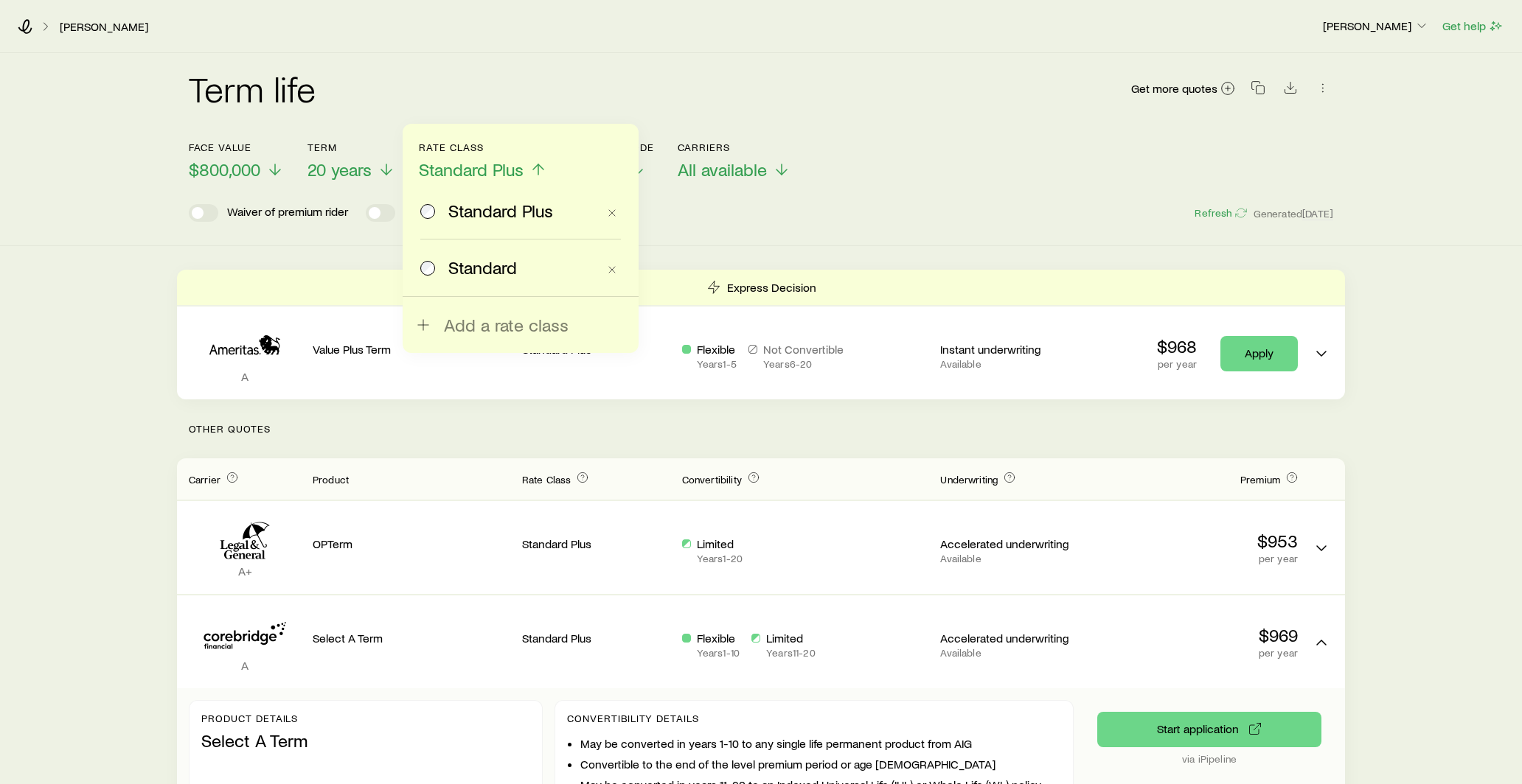
click at [429, 255] on label "Standard" at bounding box center [508, 268] width 177 height 56
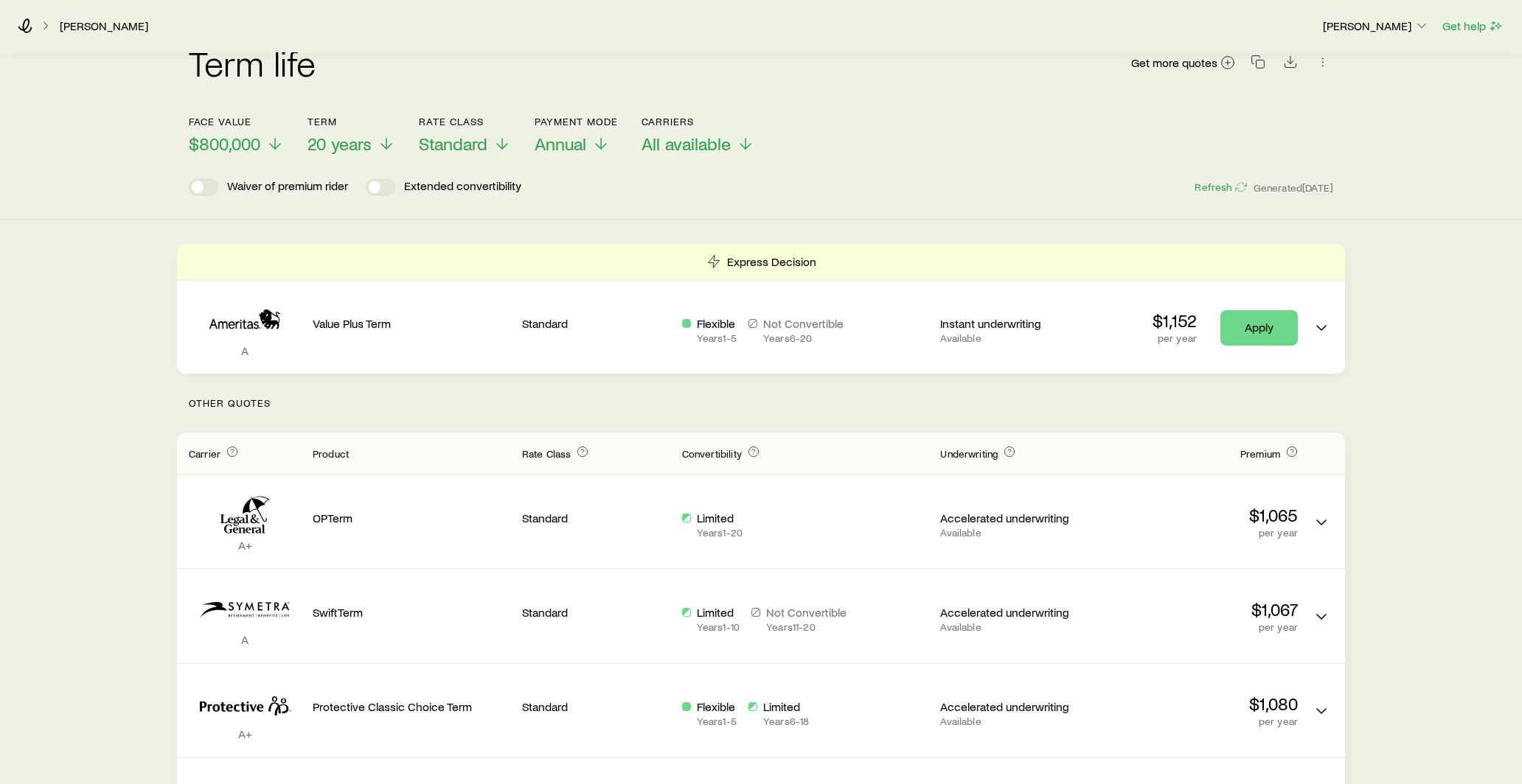
scroll to position [26, 0]
click at [485, 145] on span "Standard" at bounding box center [453, 143] width 69 height 20
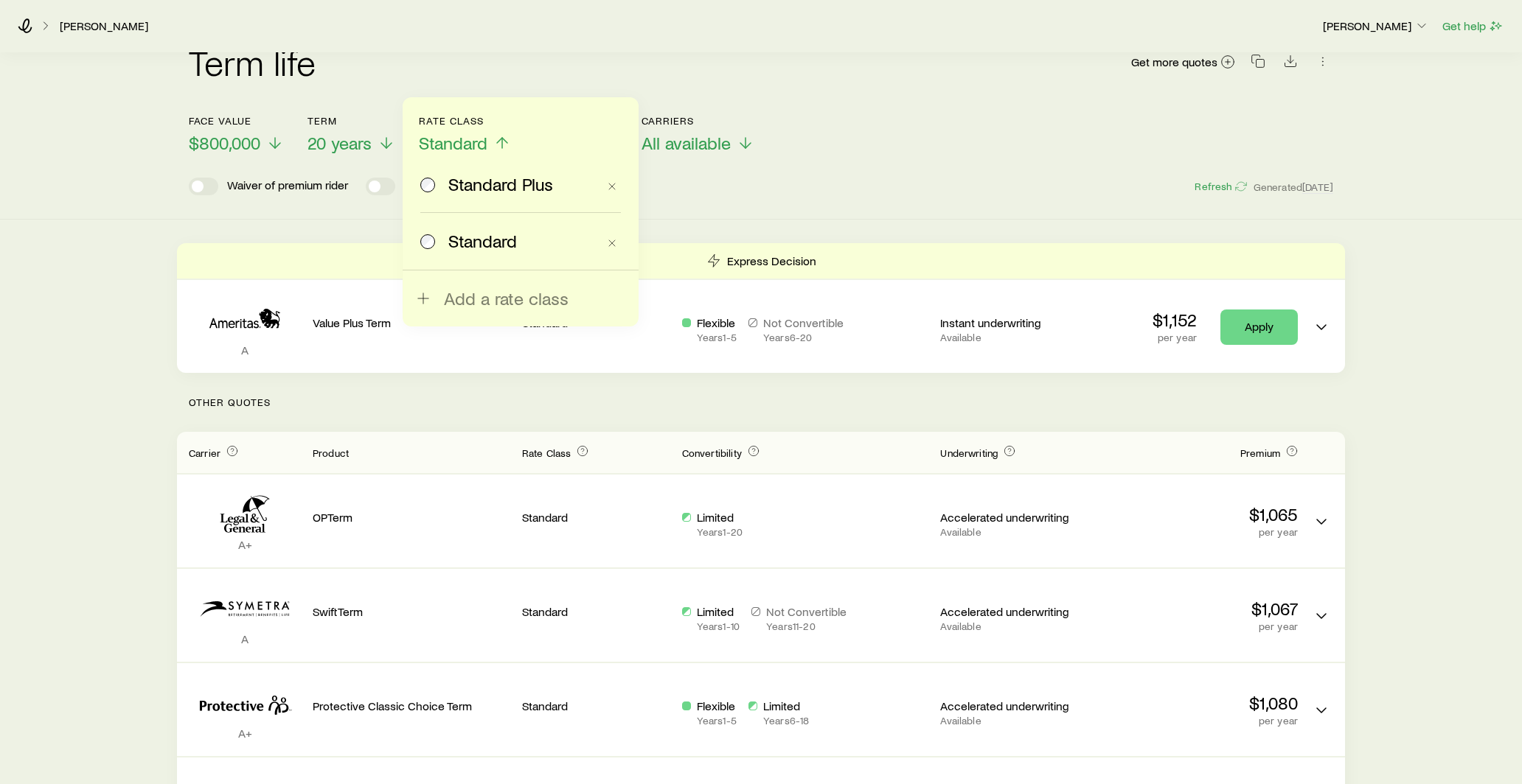
click at [484, 179] on span "Standard Plus" at bounding box center [501, 184] width 105 height 20
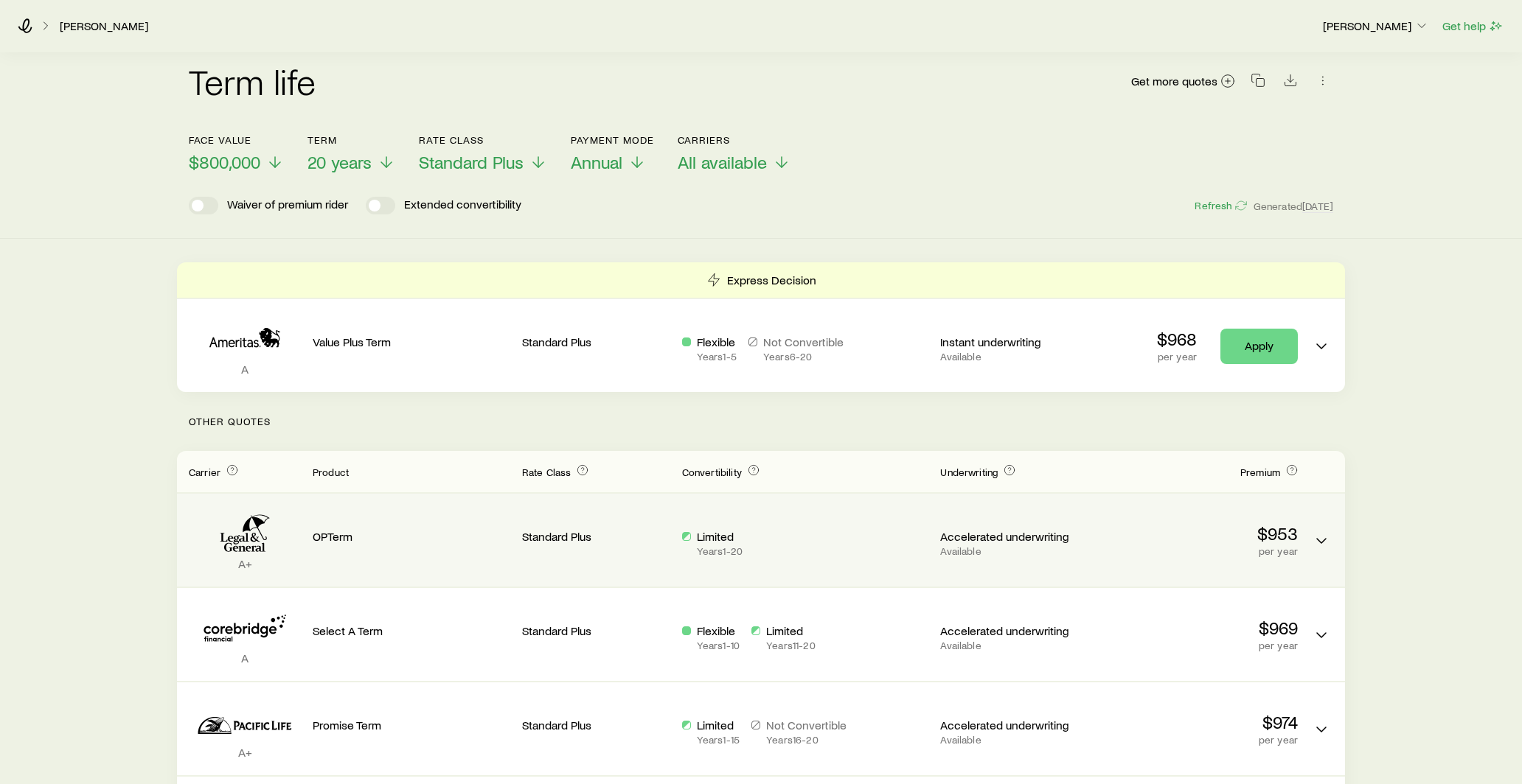
scroll to position [0, 0]
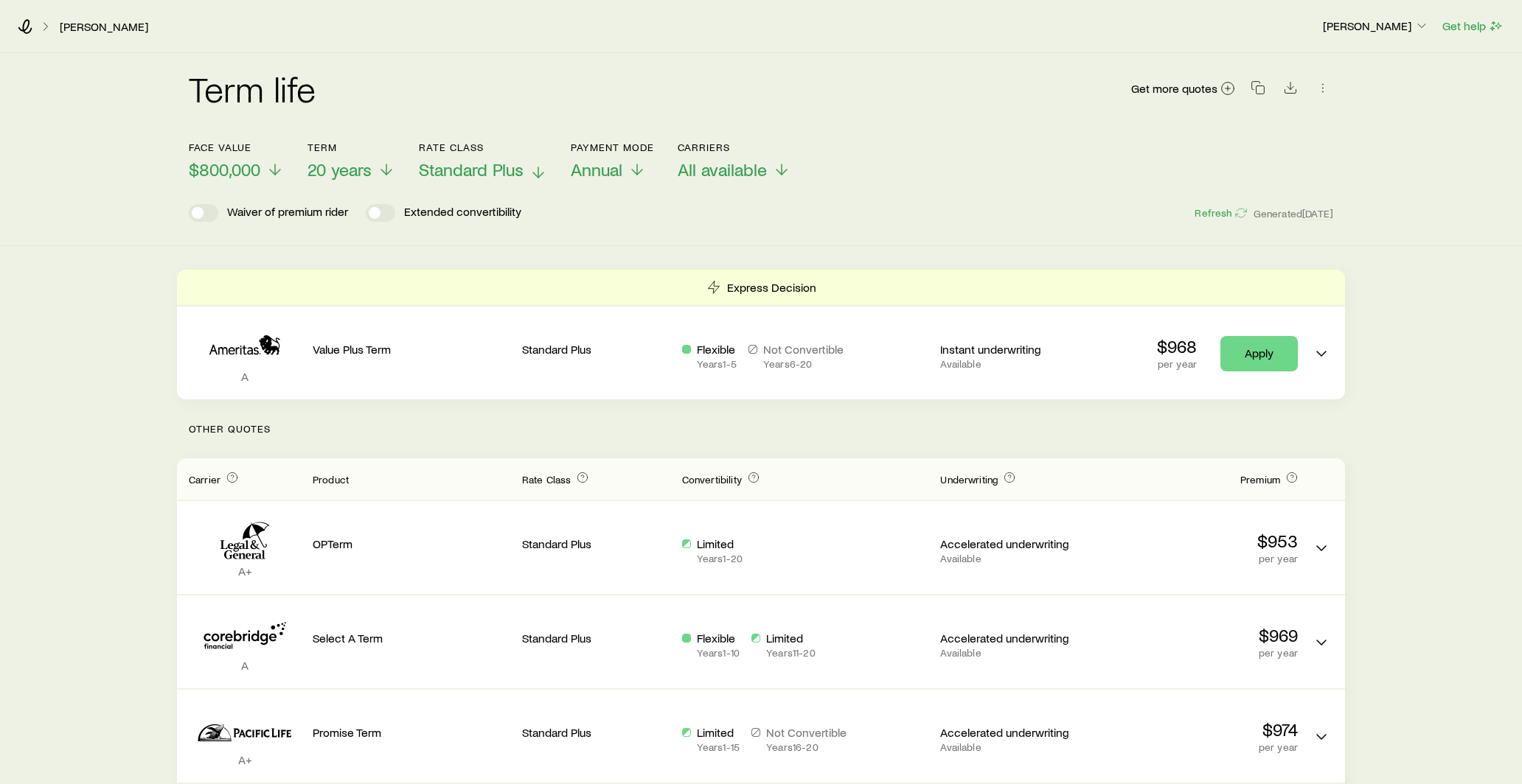
click at [514, 166] on span "Standard Plus" at bounding box center [472, 169] width 105 height 20
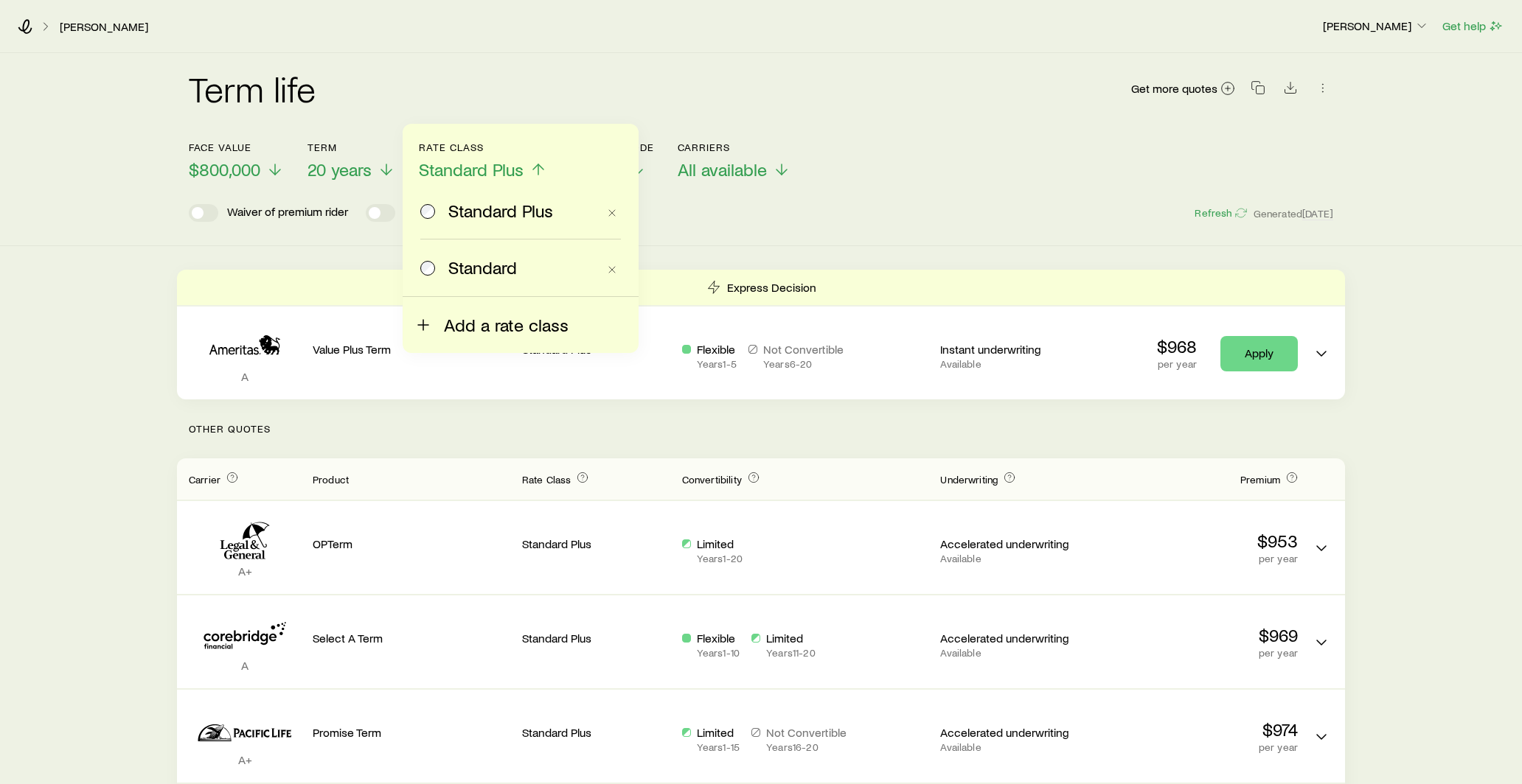
click at [451, 322] on span "Add a rate class" at bounding box center [506, 325] width 125 height 20
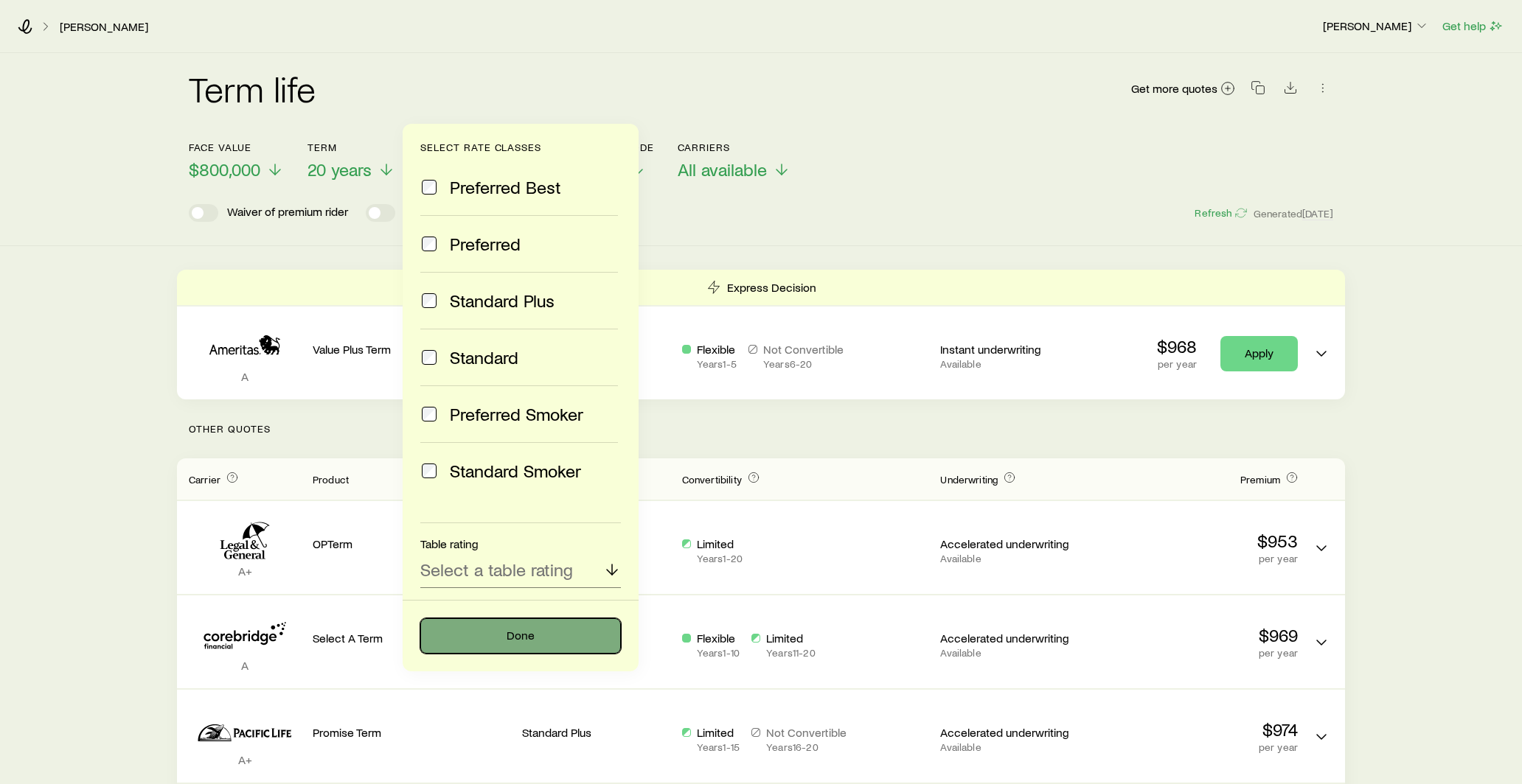
click at [445, 642] on button "Done" at bounding box center [520, 637] width 201 height 36
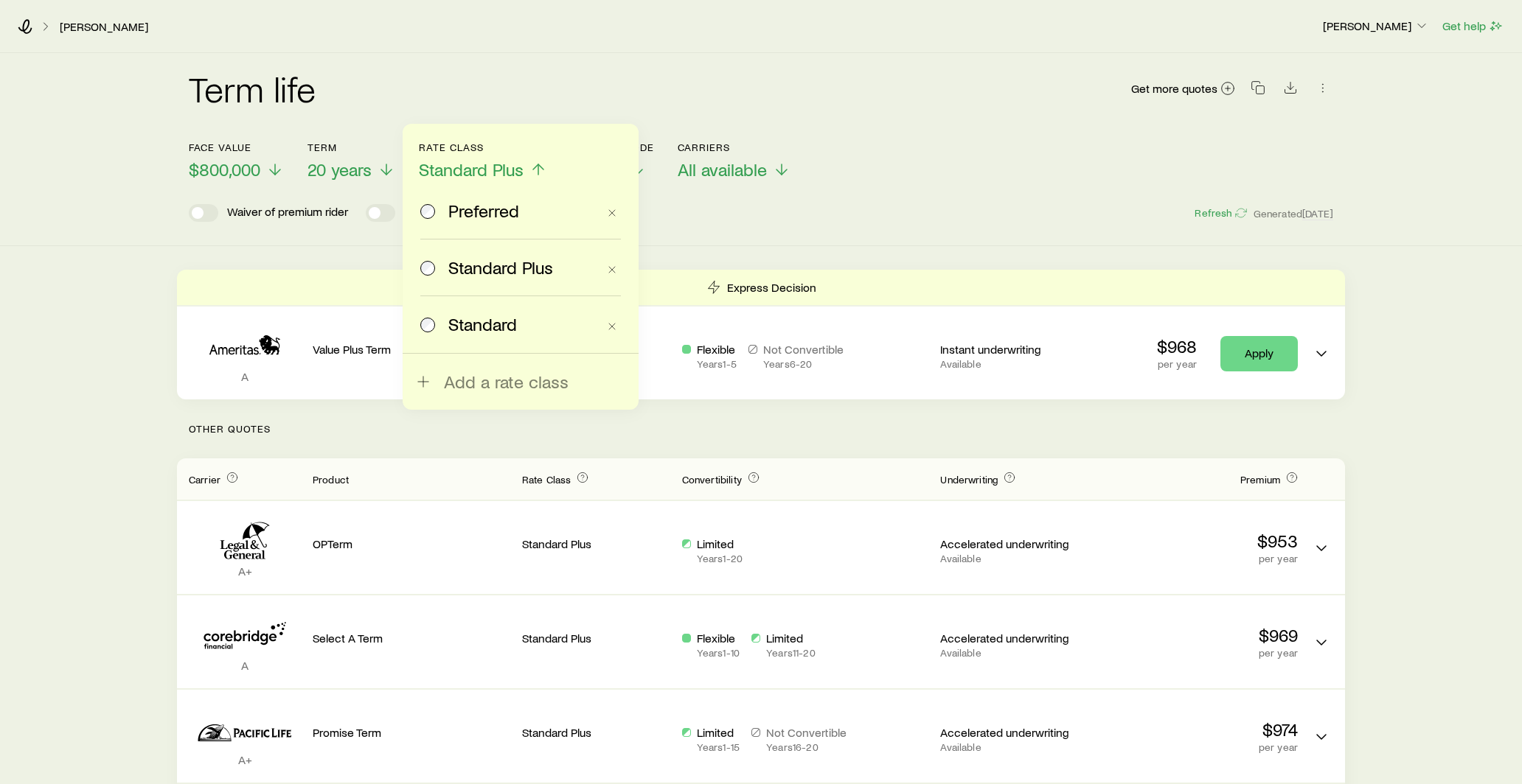
click at [440, 213] on div "Preferred" at bounding box center [508, 211] width 177 height 20
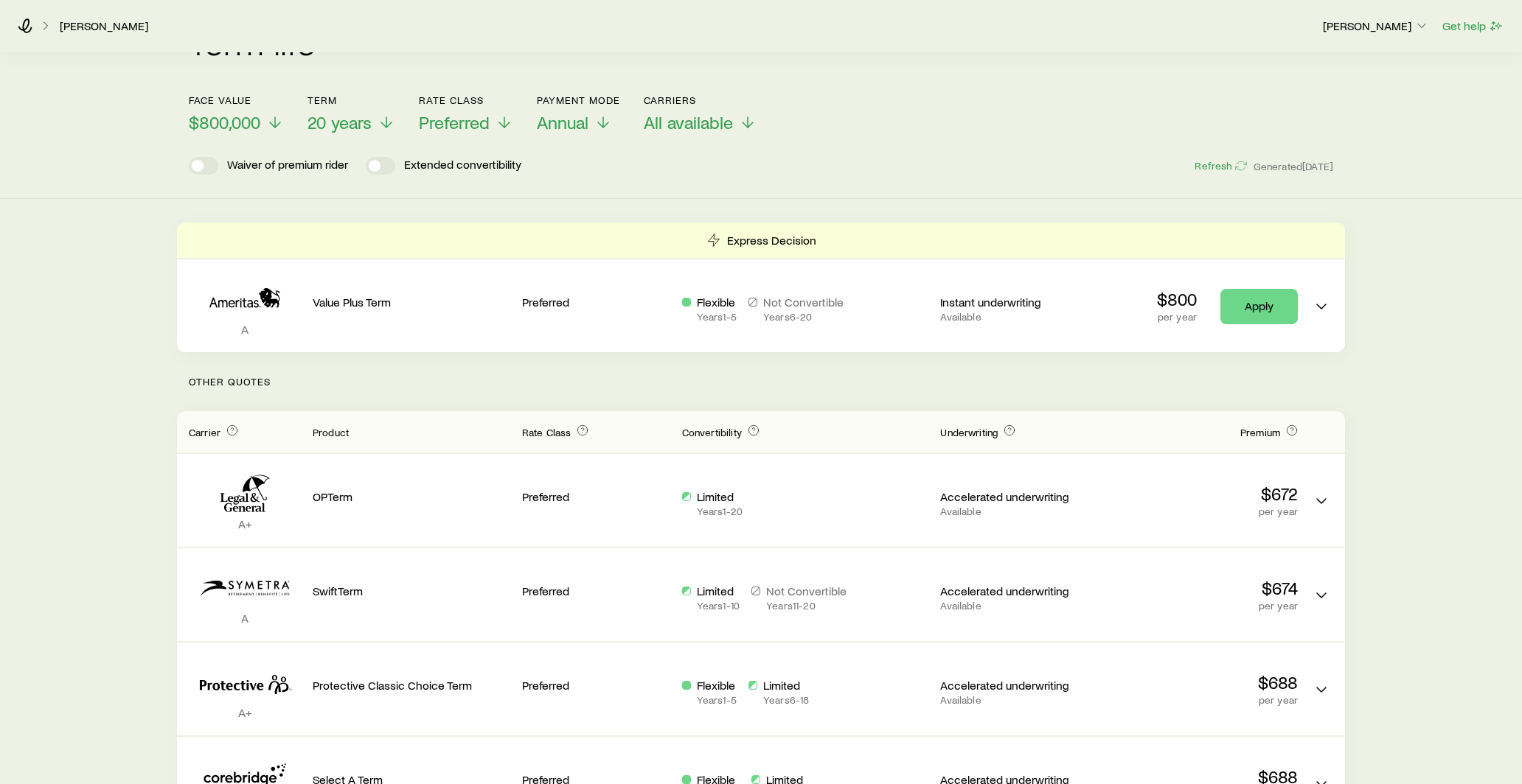
scroll to position [51, 0]
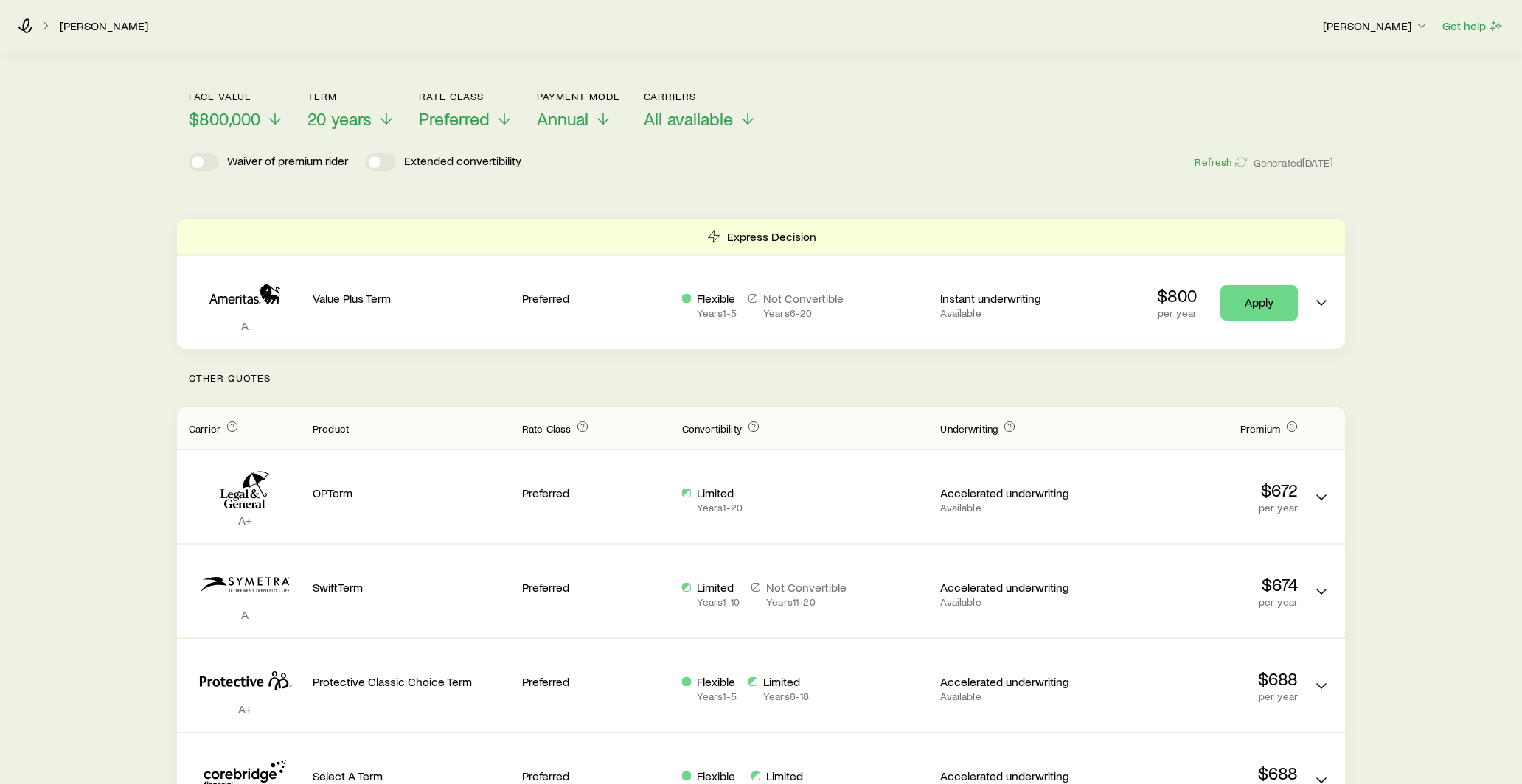
click at [682, 389] on p "Other Quotes" at bounding box center [761, 378] width 1168 height 59
click at [985, 134] on header "Face value $800,000 Term 20 years Rate Class Preferred Payment Mode Annual Carr…" at bounding box center [761, 130] width 1144 height 80
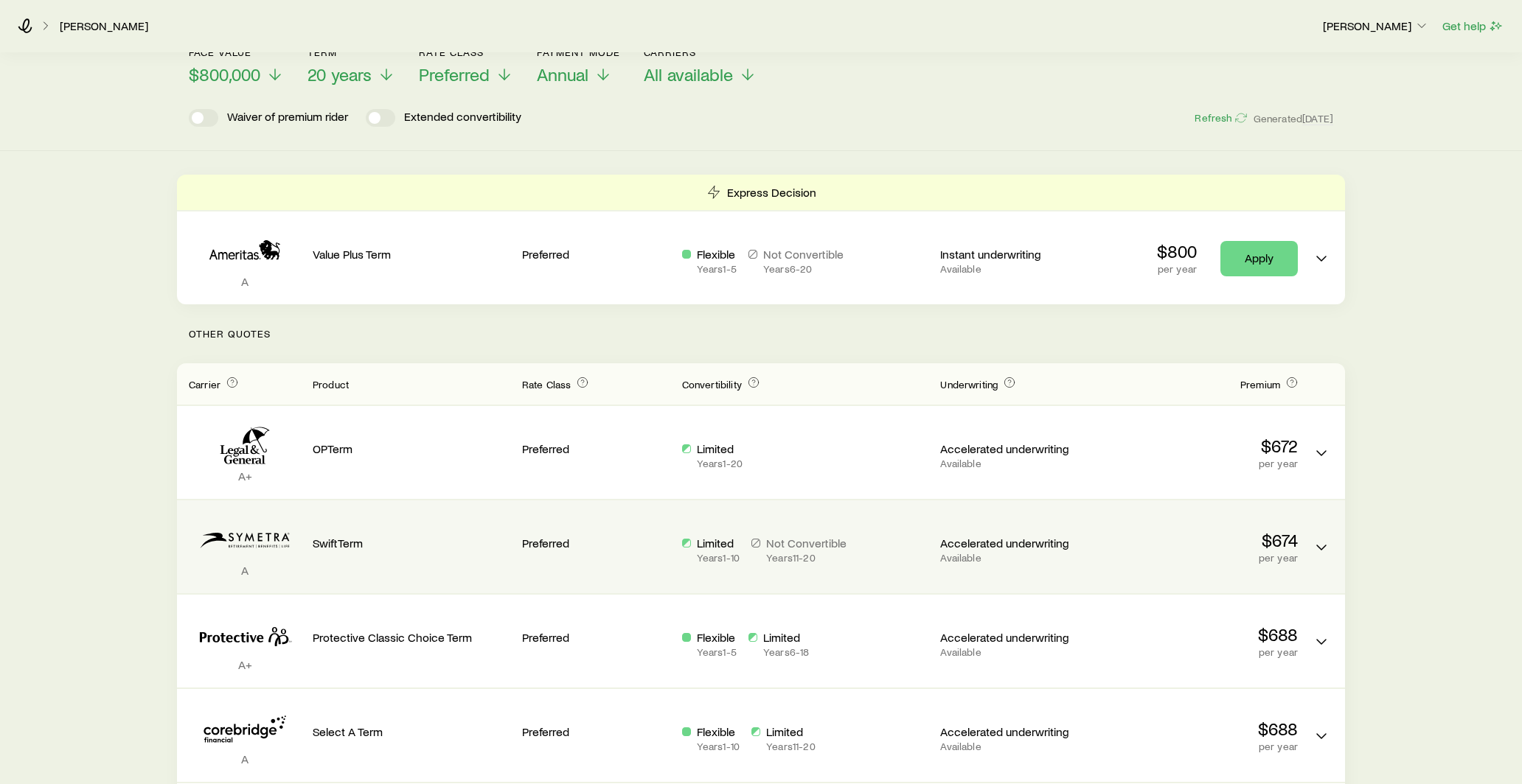
scroll to position [102, 0]
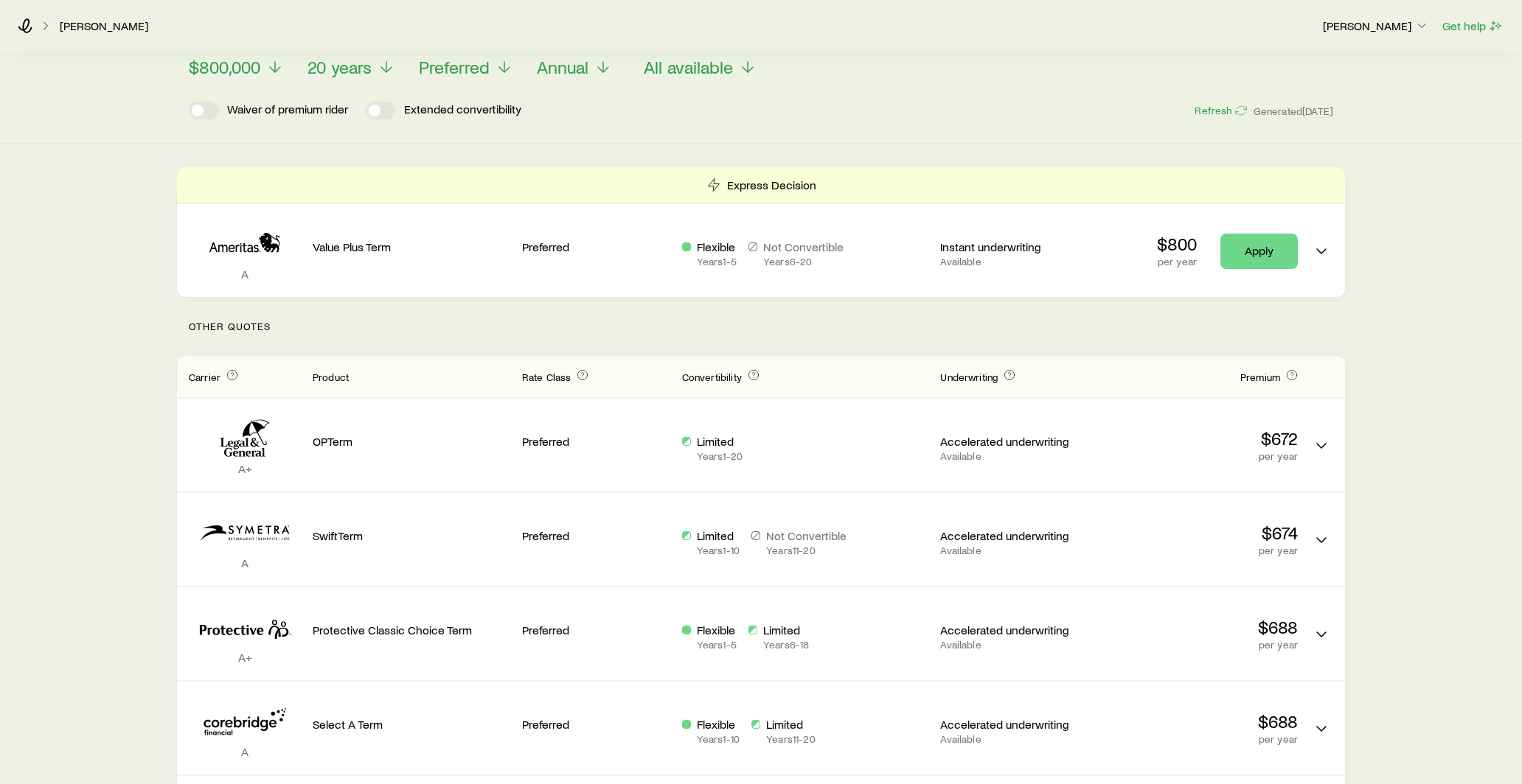
click at [588, 82] on header "Face value $800,000 Term 20 years Rate Class Preferred Payment Mode Annual Carr…" at bounding box center [761, 79] width 1144 height 80
click at [589, 71] on span "Annual" at bounding box center [562, 67] width 52 height 20
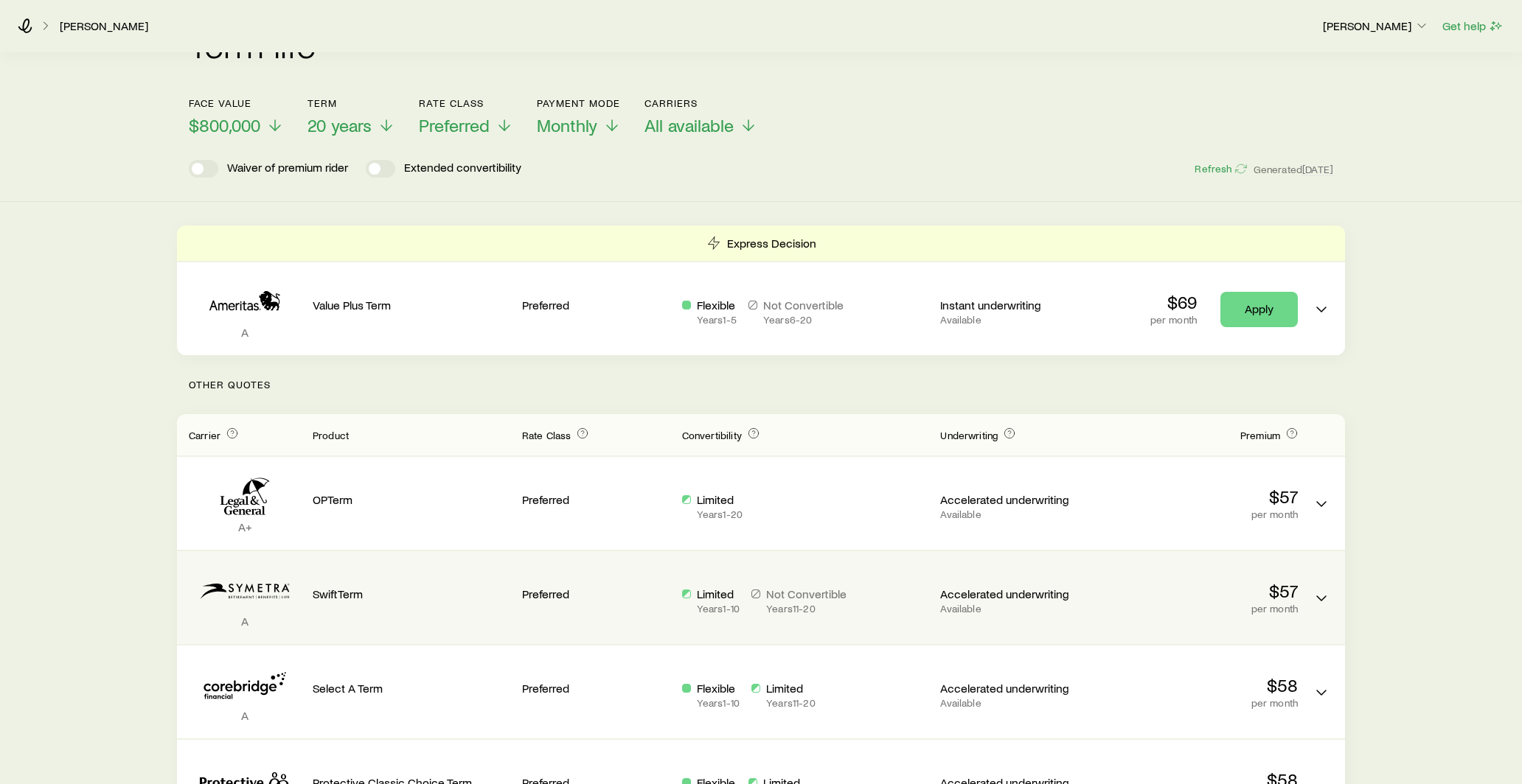
scroll to position [42, 0]
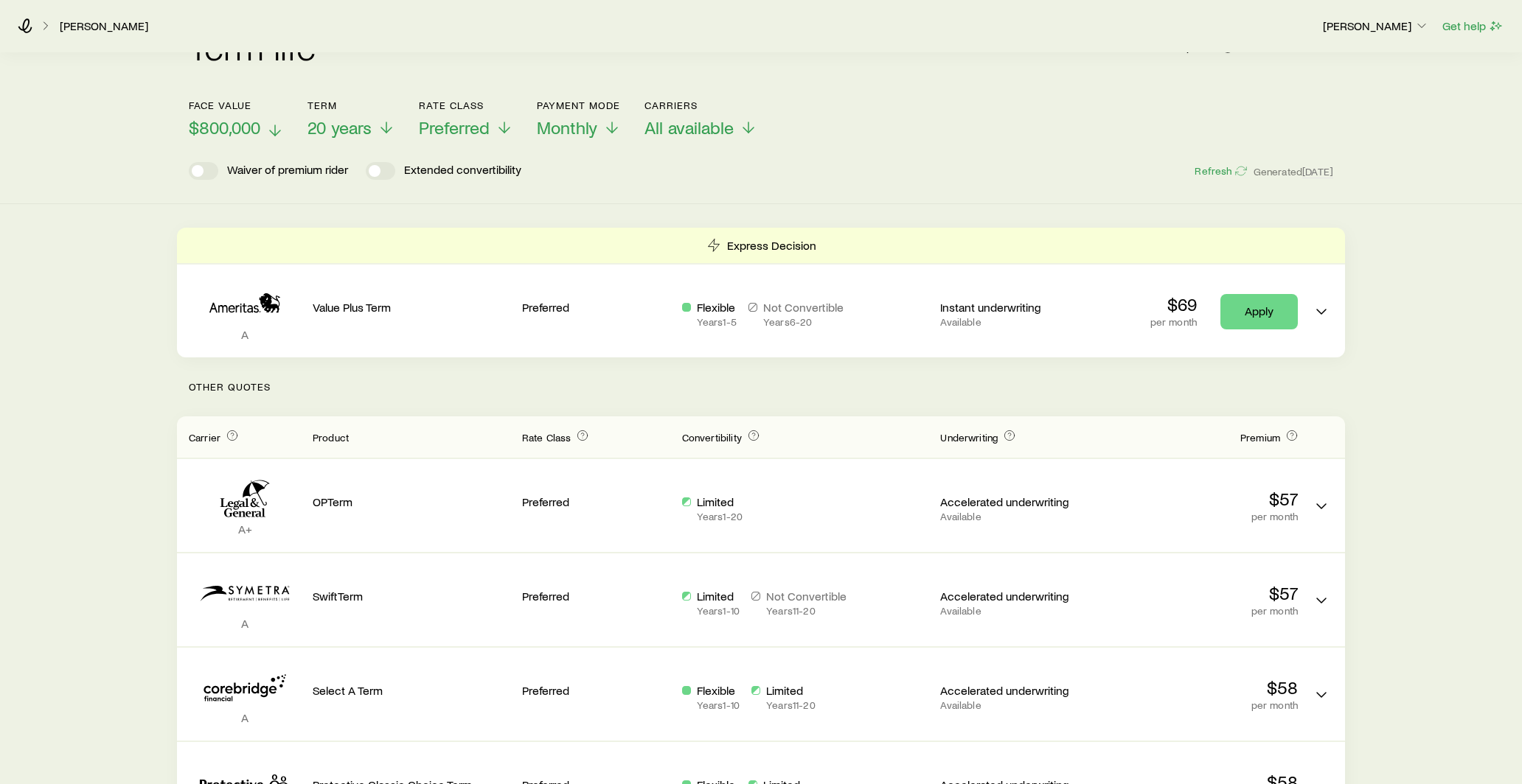
click at [261, 133] on p "$800,000" at bounding box center [236, 127] width 95 height 20
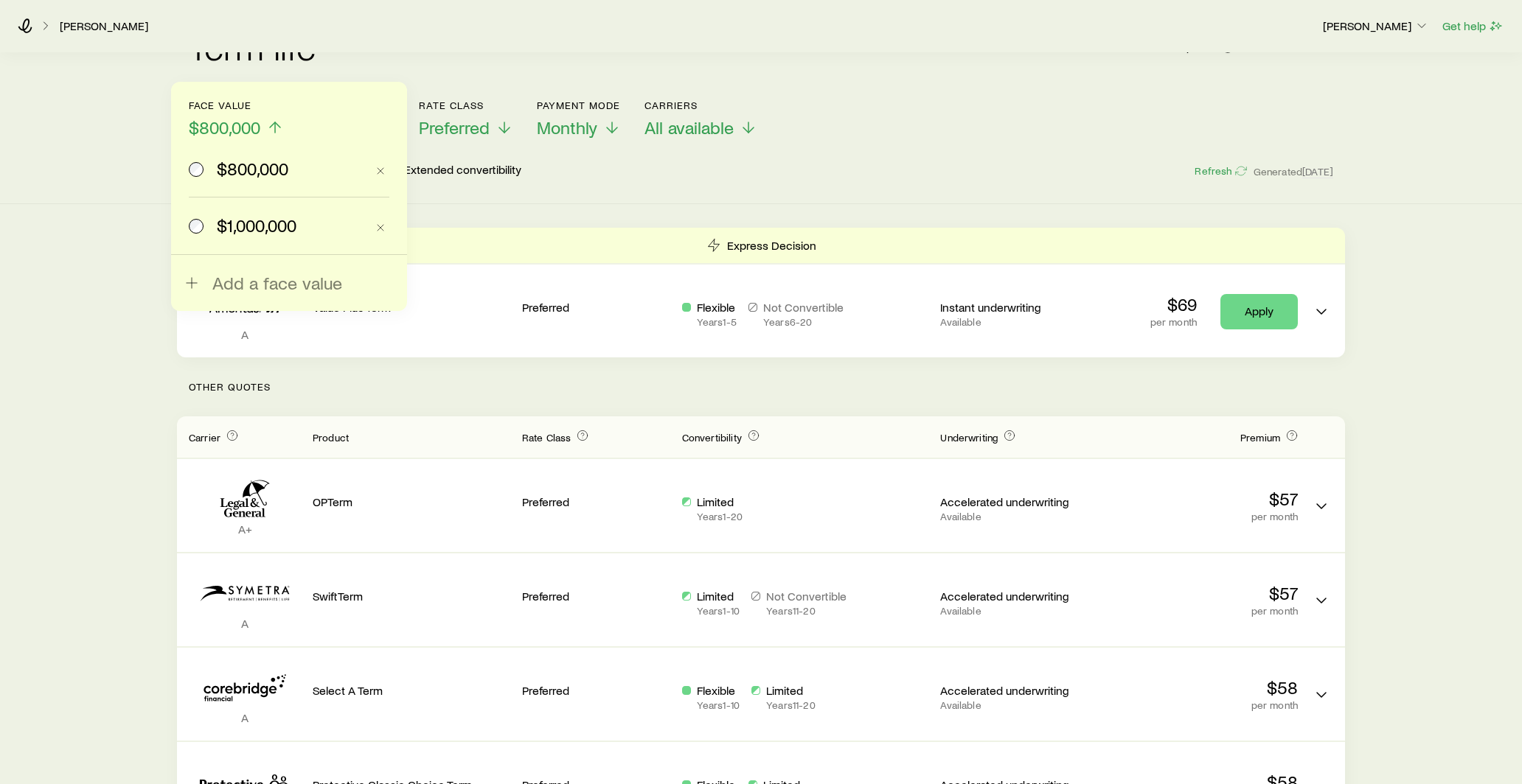
click at [223, 215] on span "$1,000,000" at bounding box center [257, 225] width 80 height 20
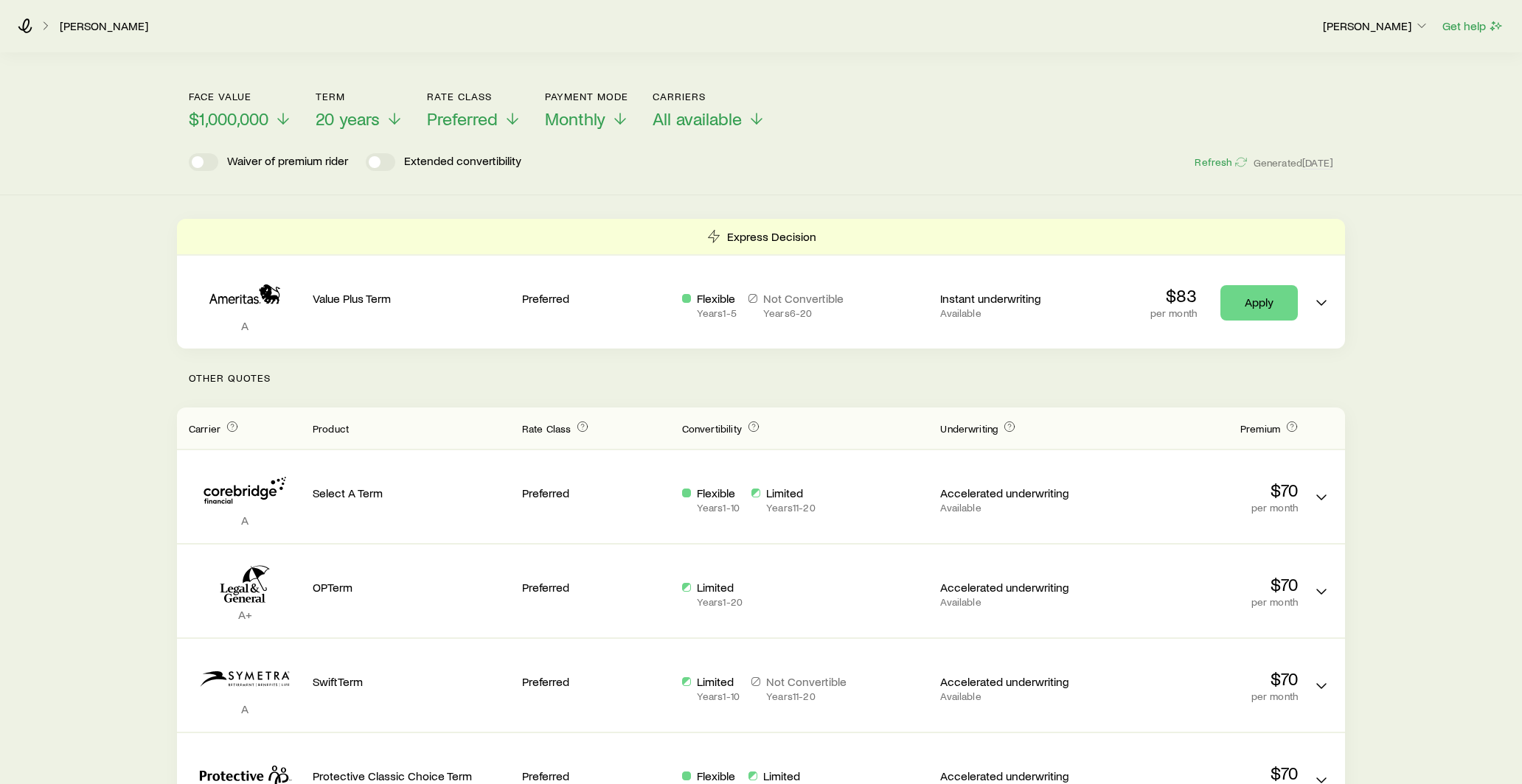
scroll to position [0, 0]
